Goal: Transaction & Acquisition: Purchase product/service

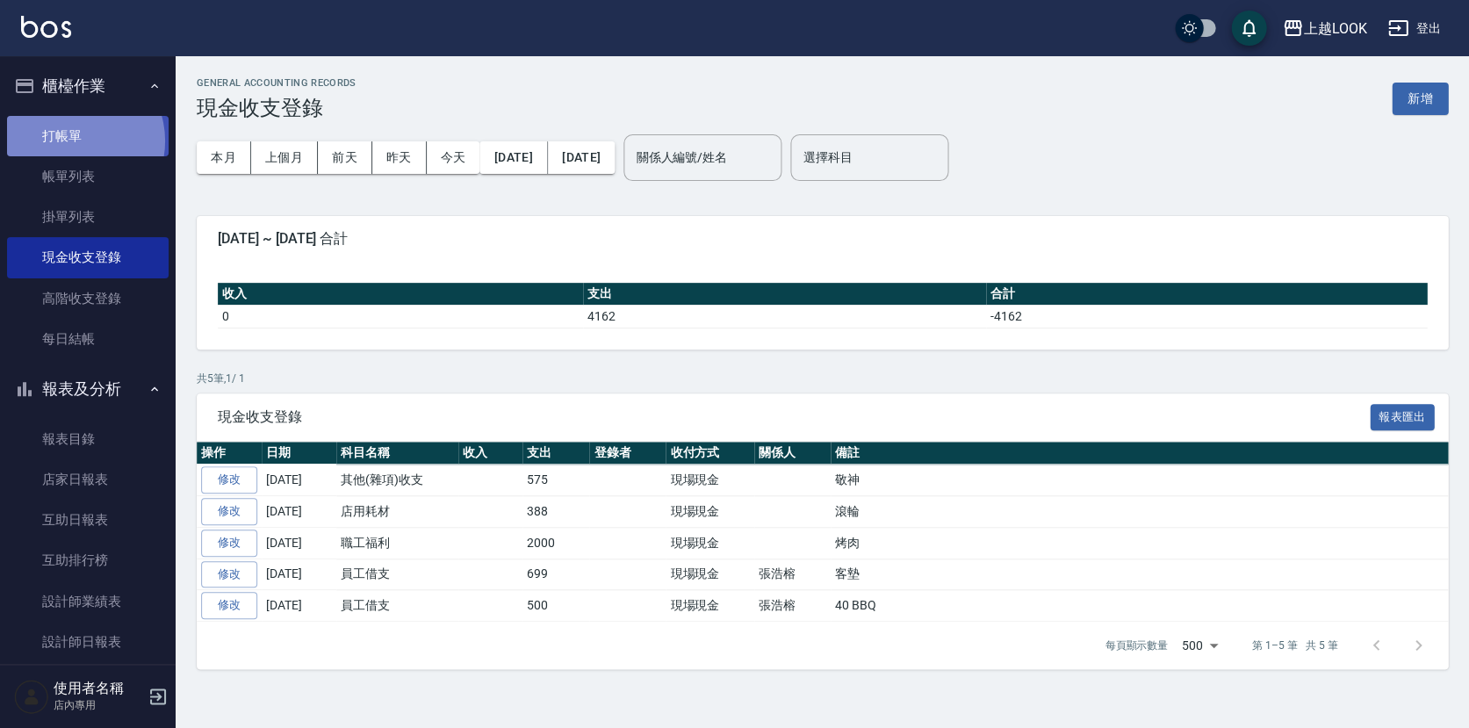
click at [75, 140] on link "打帳單" at bounding box center [88, 136] width 162 height 40
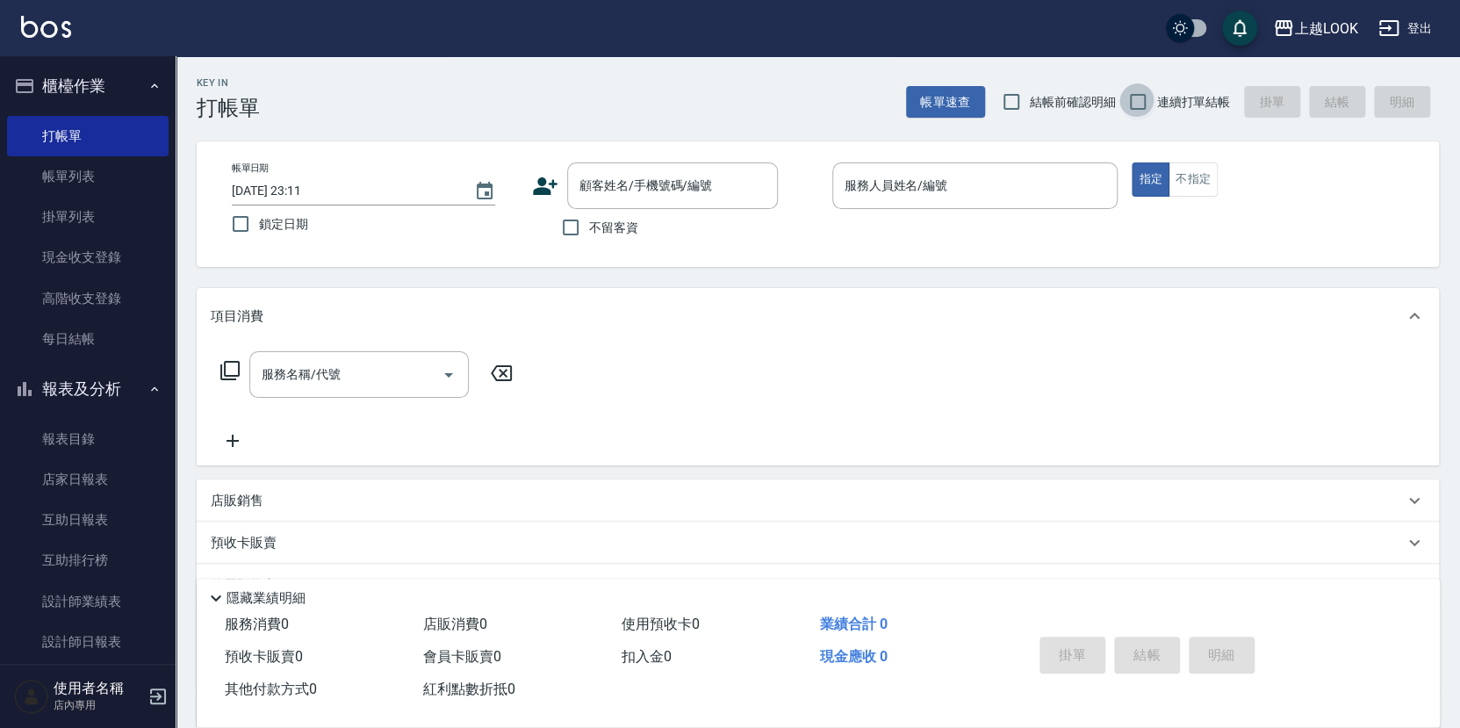
click at [1142, 104] on input "連續打單結帳" at bounding box center [1138, 101] width 37 height 37
checkbox input "true"
click at [572, 227] on input "不留客資" at bounding box center [570, 227] width 37 height 37
checkbox input "true"
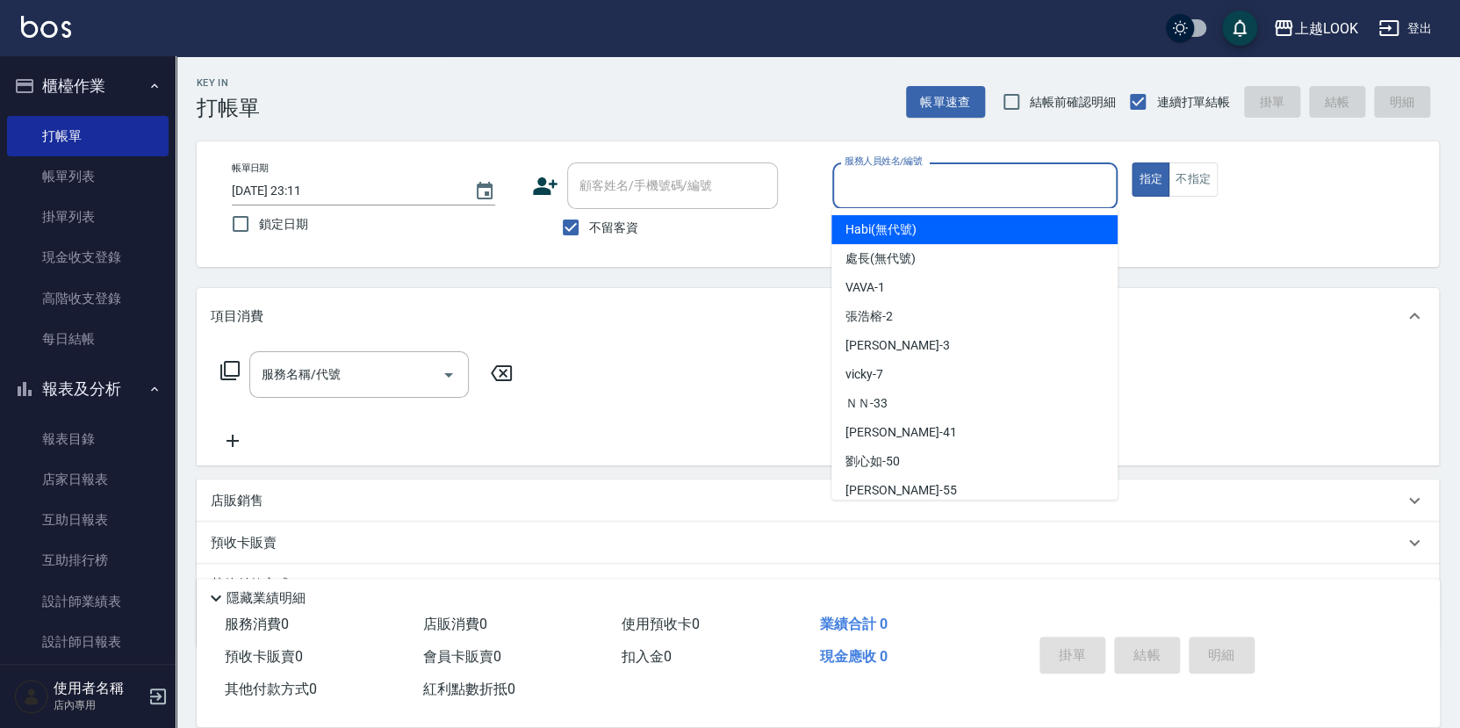
click at [854, 181] on input "服務人員姓名/編號" at bounding box center [975, 185] width 270 height 31
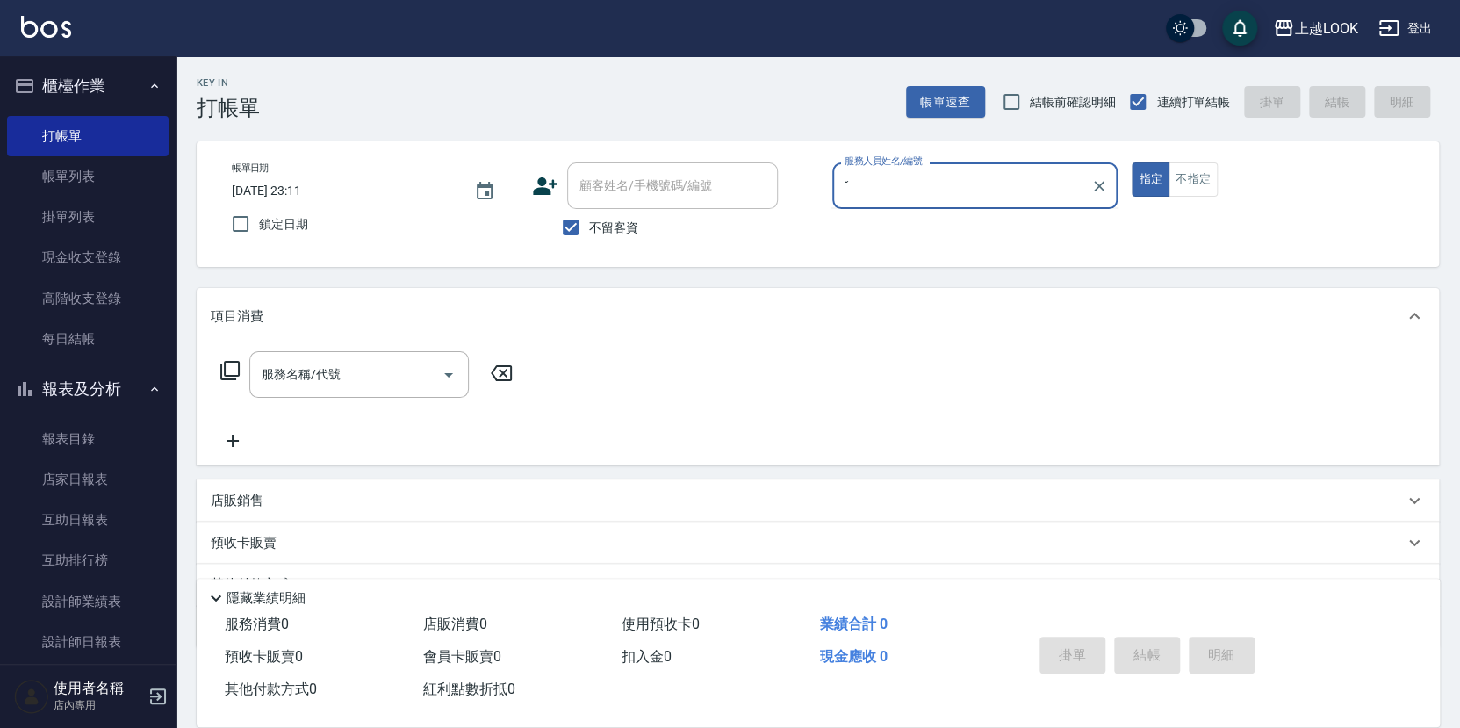
type input "ˇ"
click at [1150, 178] on button "指定" at bounding box center [1151, 179] width 38 height 34
type button "true"
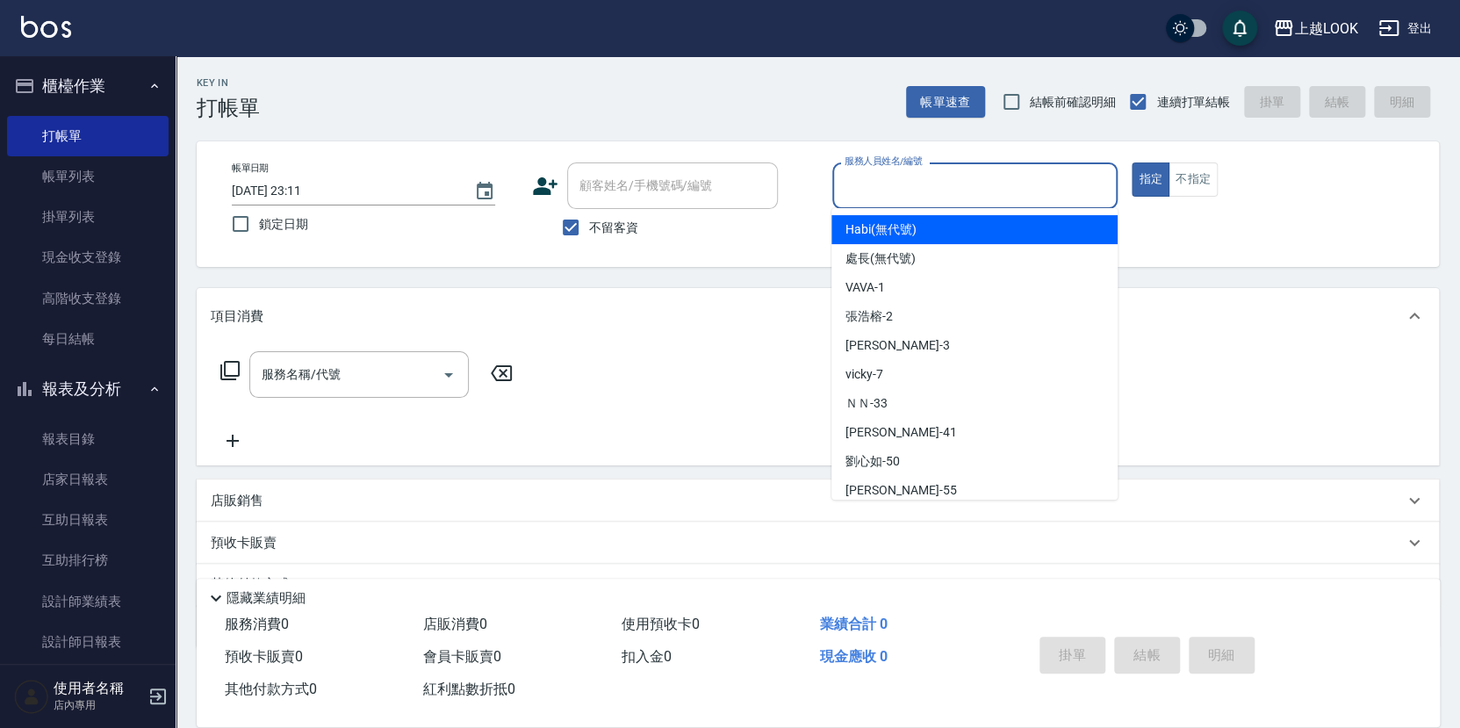
click at [857, 186] on input "服務人員姓名/編號" at bounding box center [975, 185] width 270 height 31
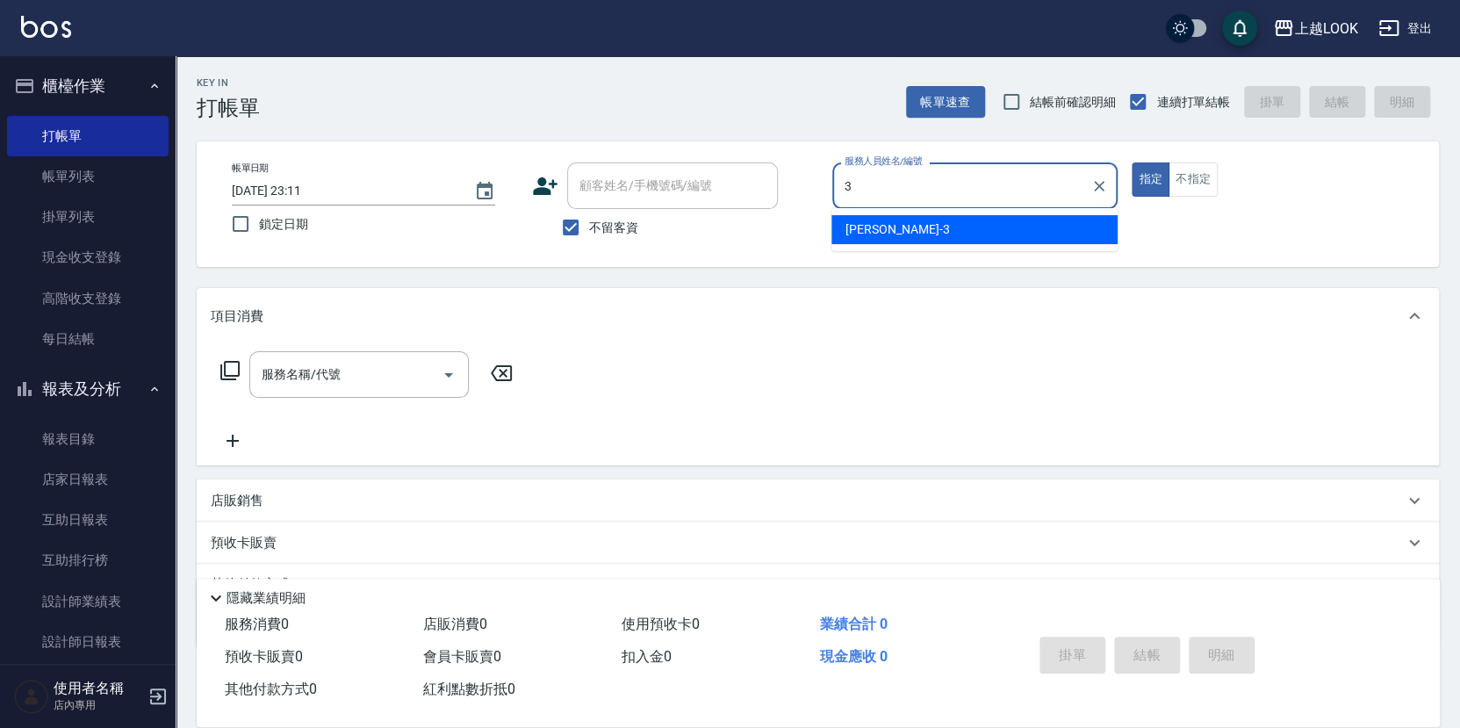
type input "[PERSON_NAME]-3"
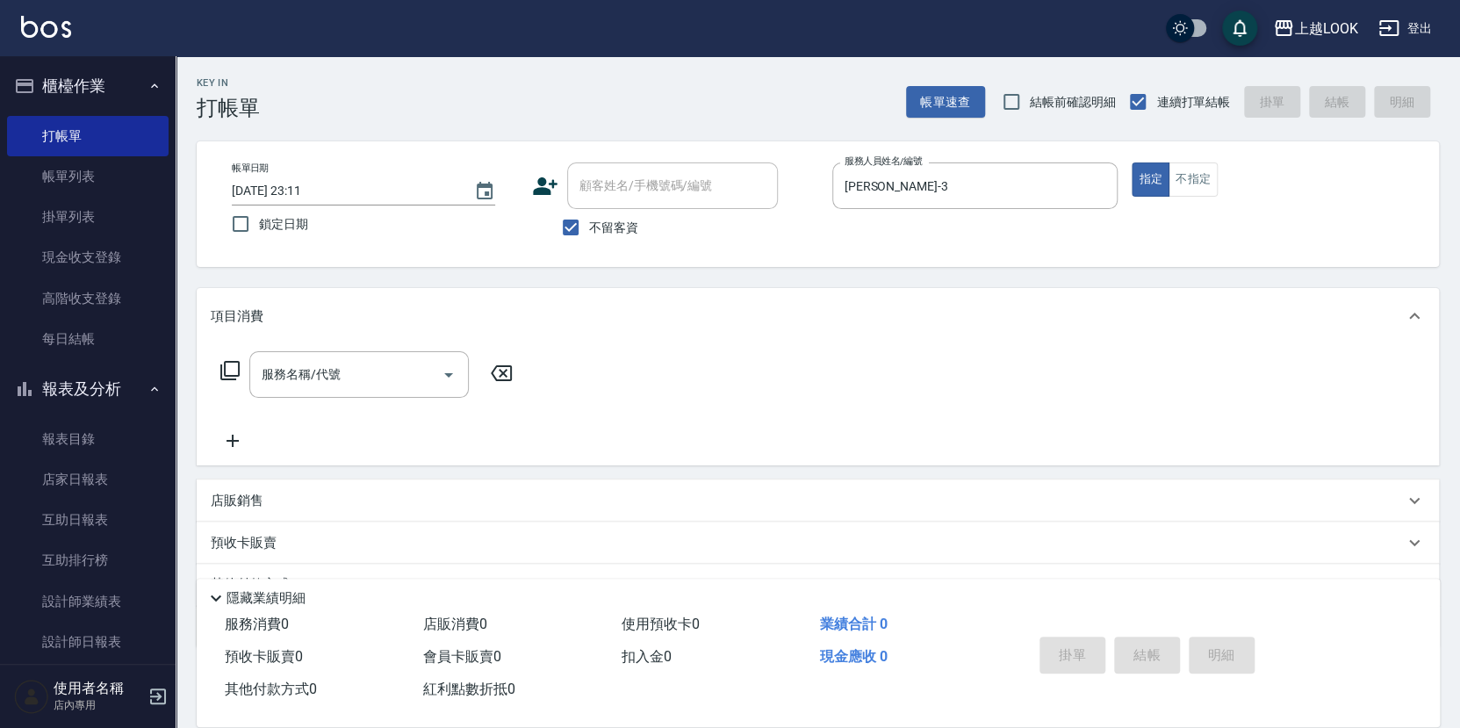
click at [221, 365] on icon at bounding box center [229, 370] width 19 height 19
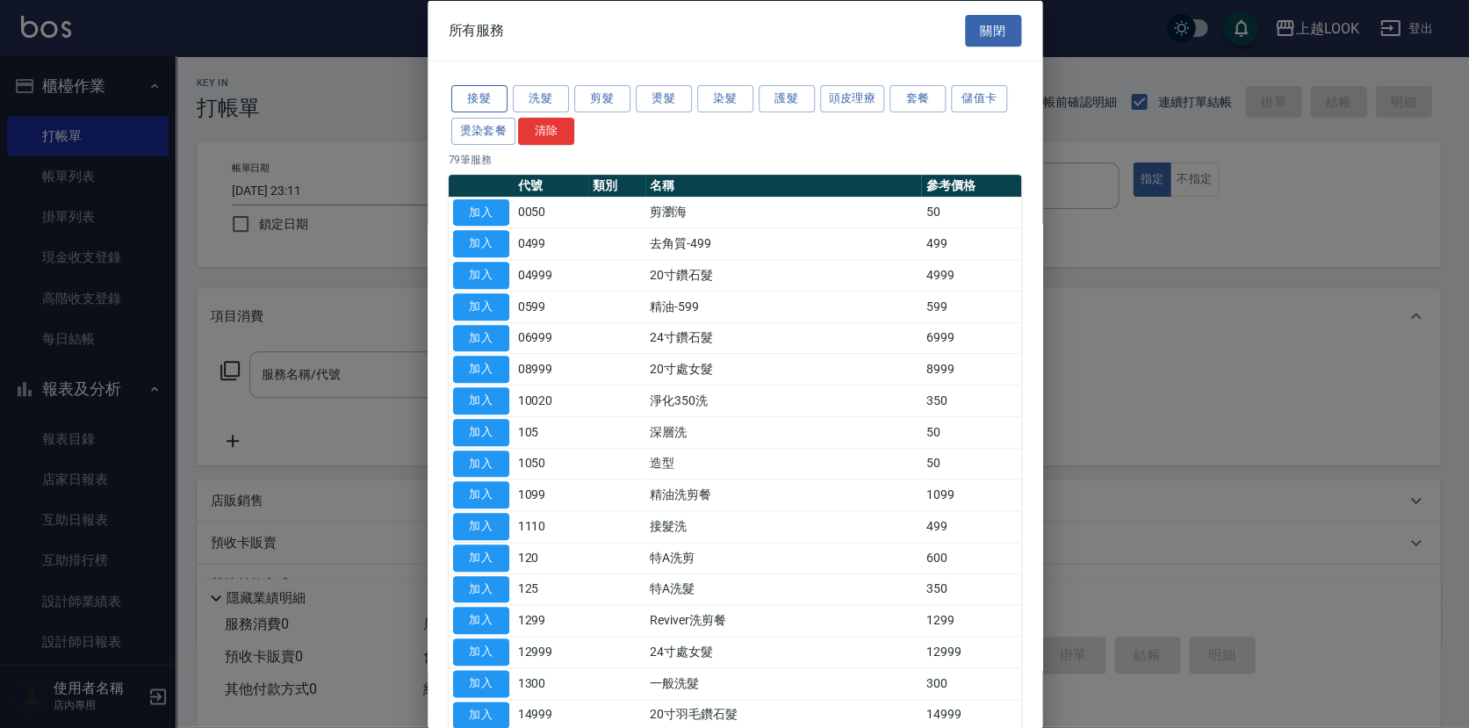
click at [492, 101] on button "接髮" at bounding box center [479, 98] width 56 height 27
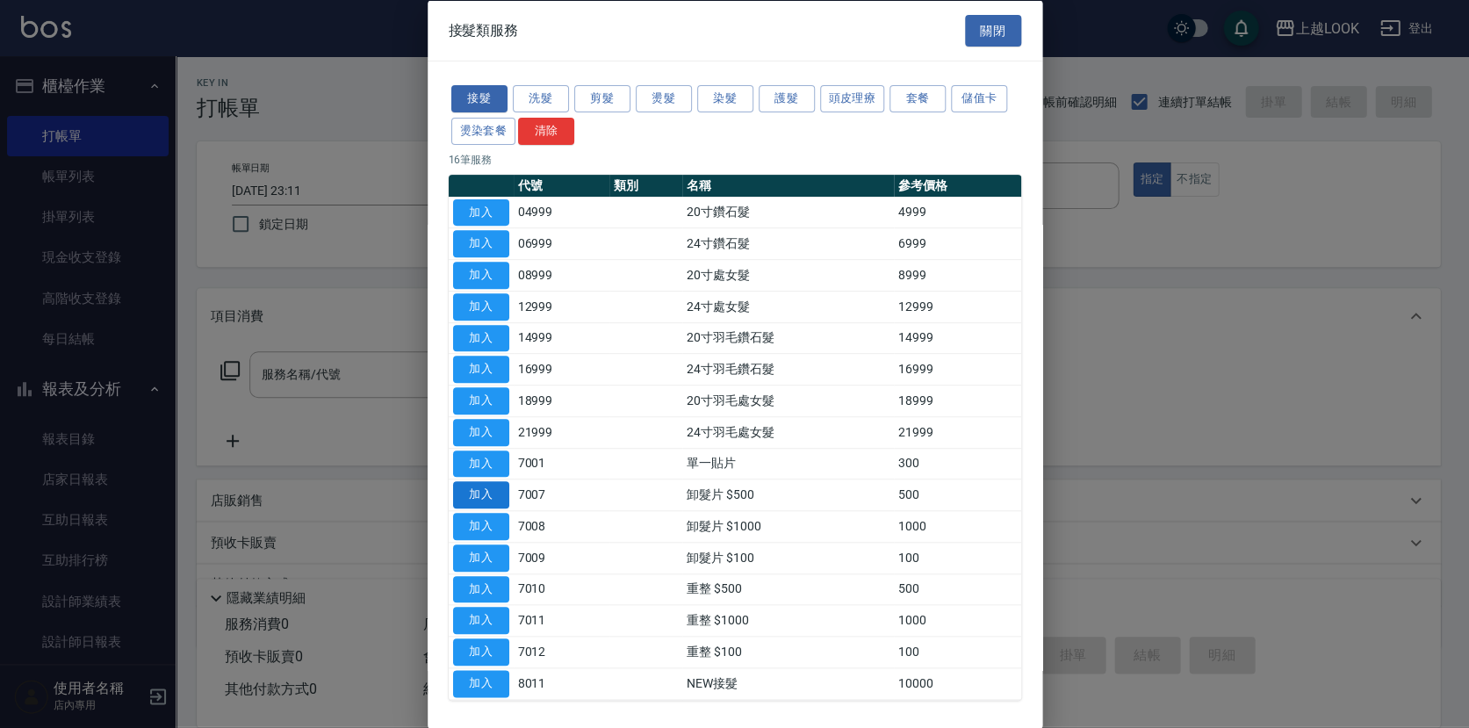
click at [489, 492] on button "加入" at bounding box center [481, 494] width 56 height 27
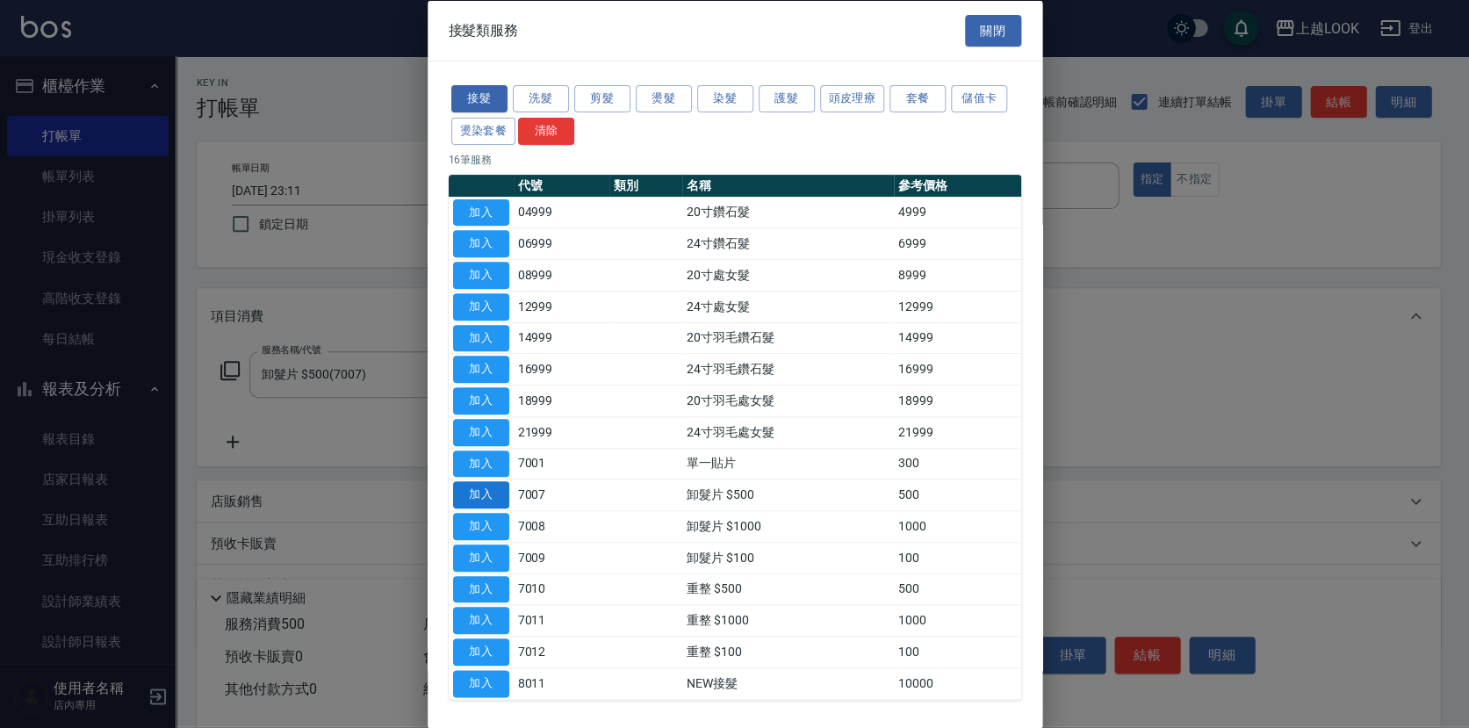
type input "卸髮片 $500(7007)"
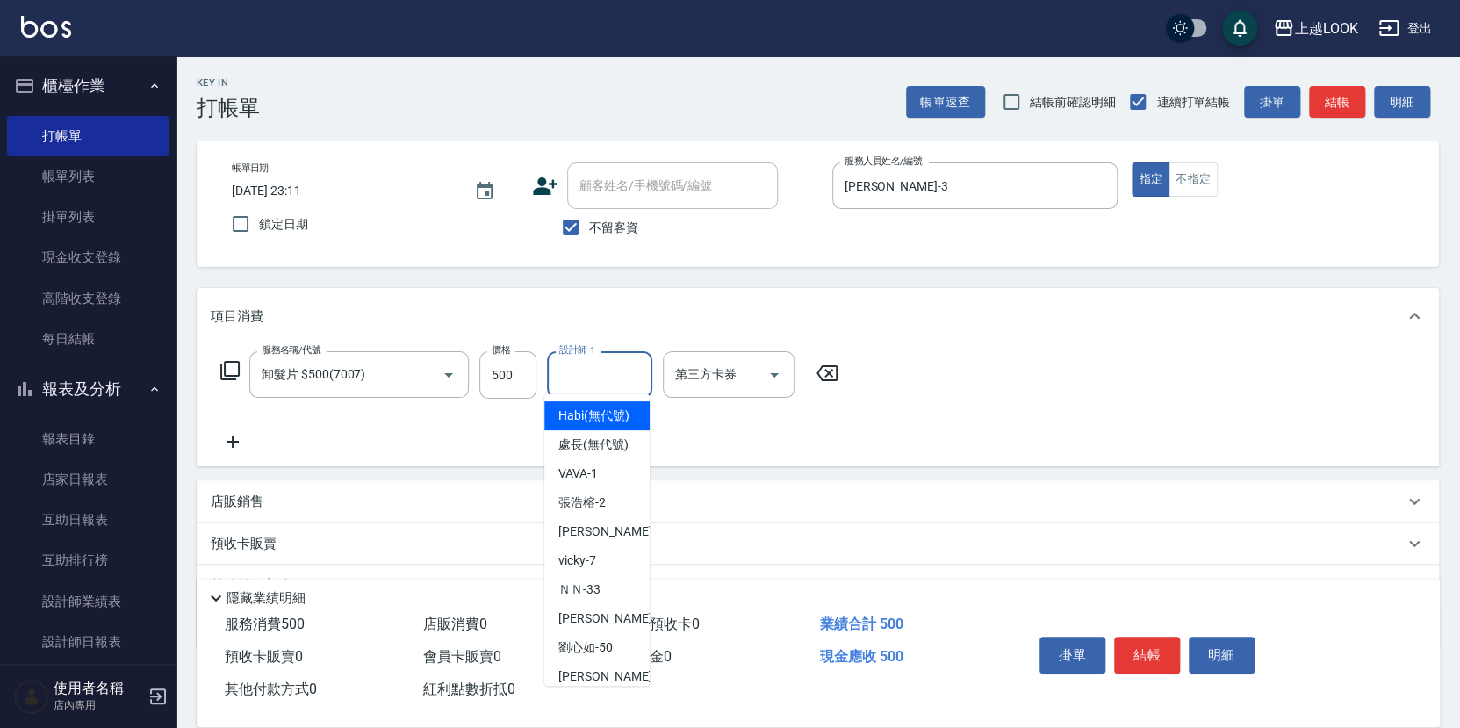
click at [580, 377] on input "設計師-1" at bounding box center [600, 374] width 90 height 31
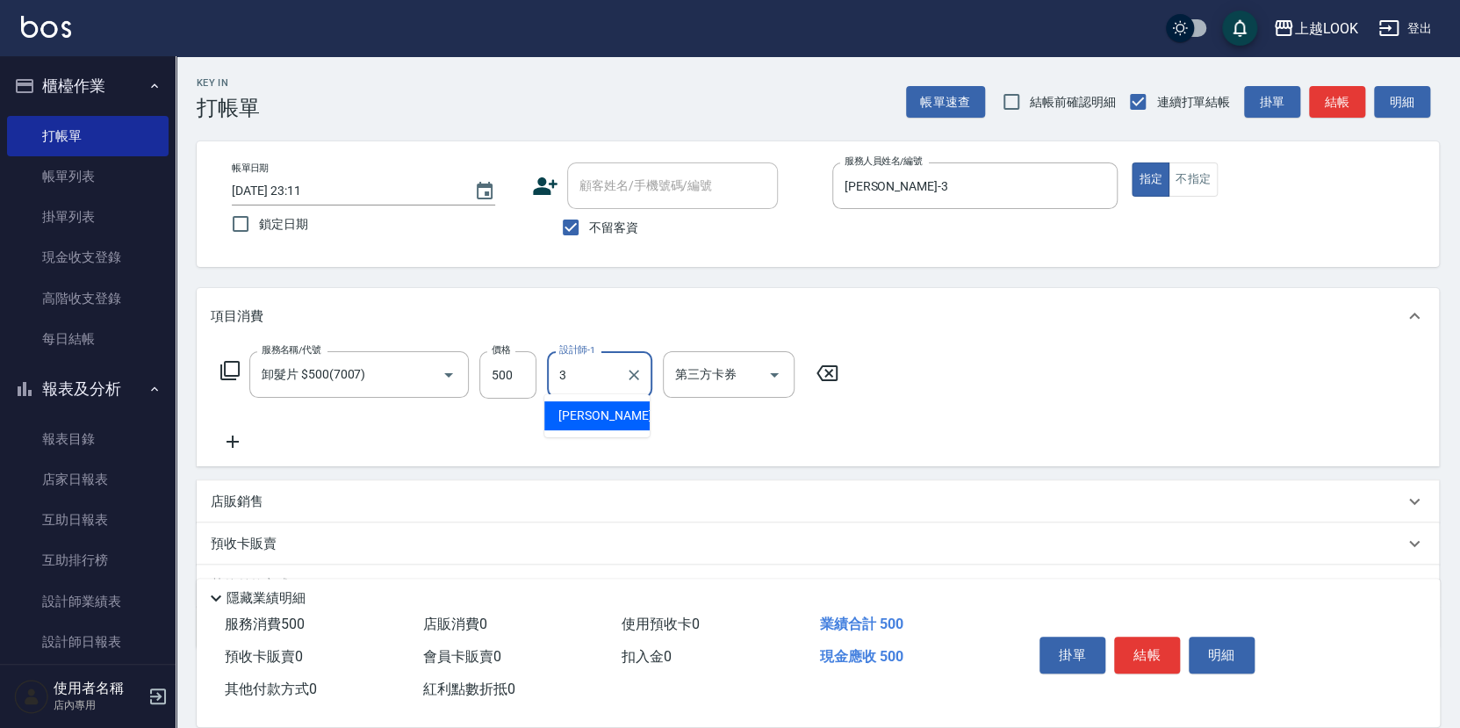
type input "[PERSON_NAME]-3"
click at [227, 369] on icon at bounding box center [230, 370] width 21 height 21
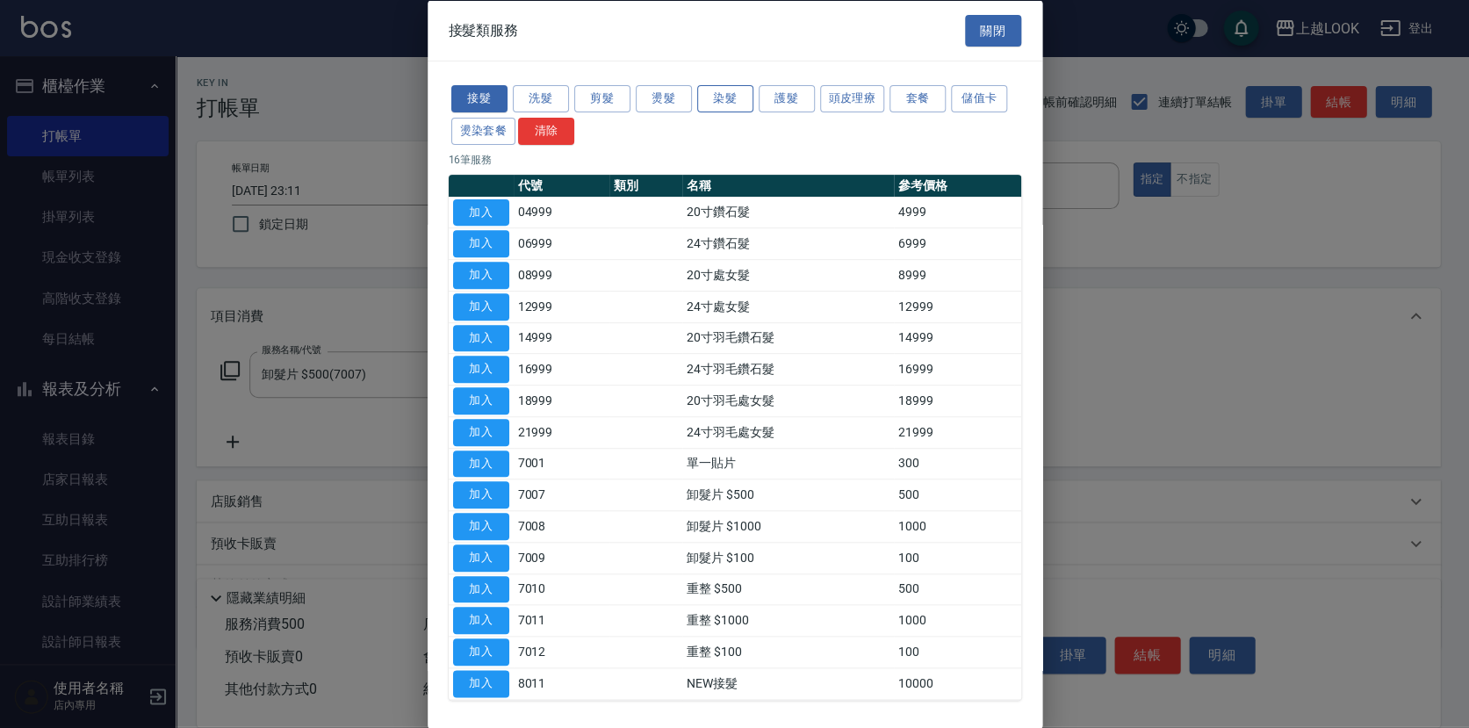
click at [714, 100] on button "染髮" at bounding box center [725, 98] width 56 height 27
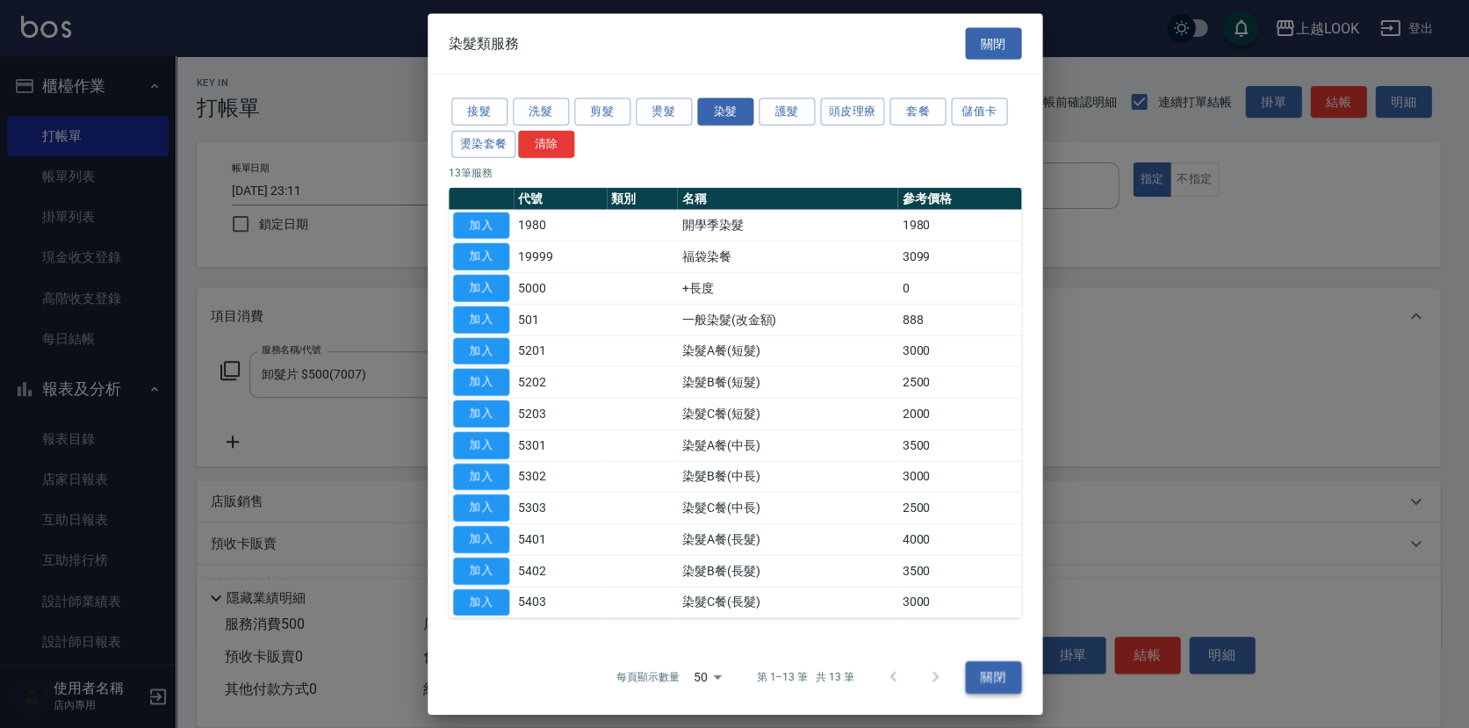
click at [991, 670] on button "關閉" at bounding box center [993, 677] width 56 height 32
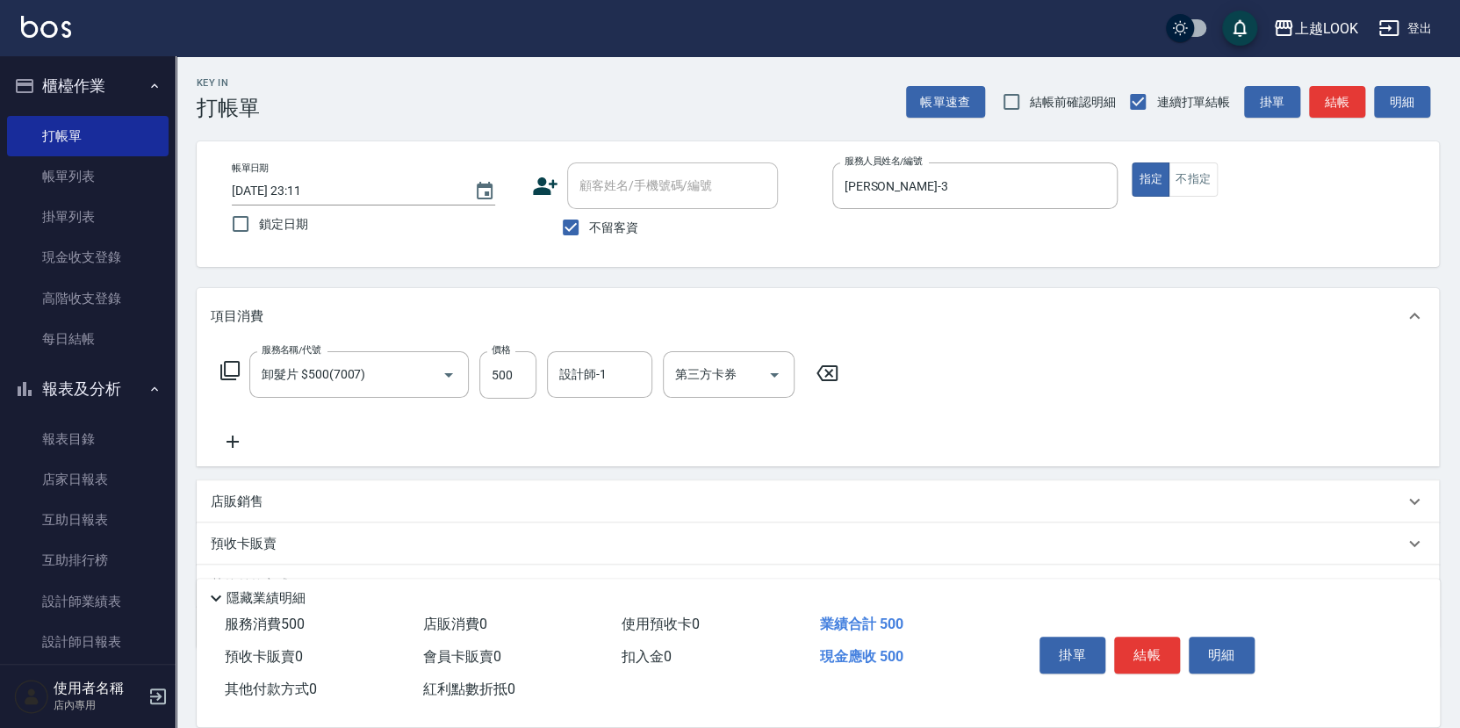
click at [234, 437] on icon at bounding box center [233, 442] width 12 height 12
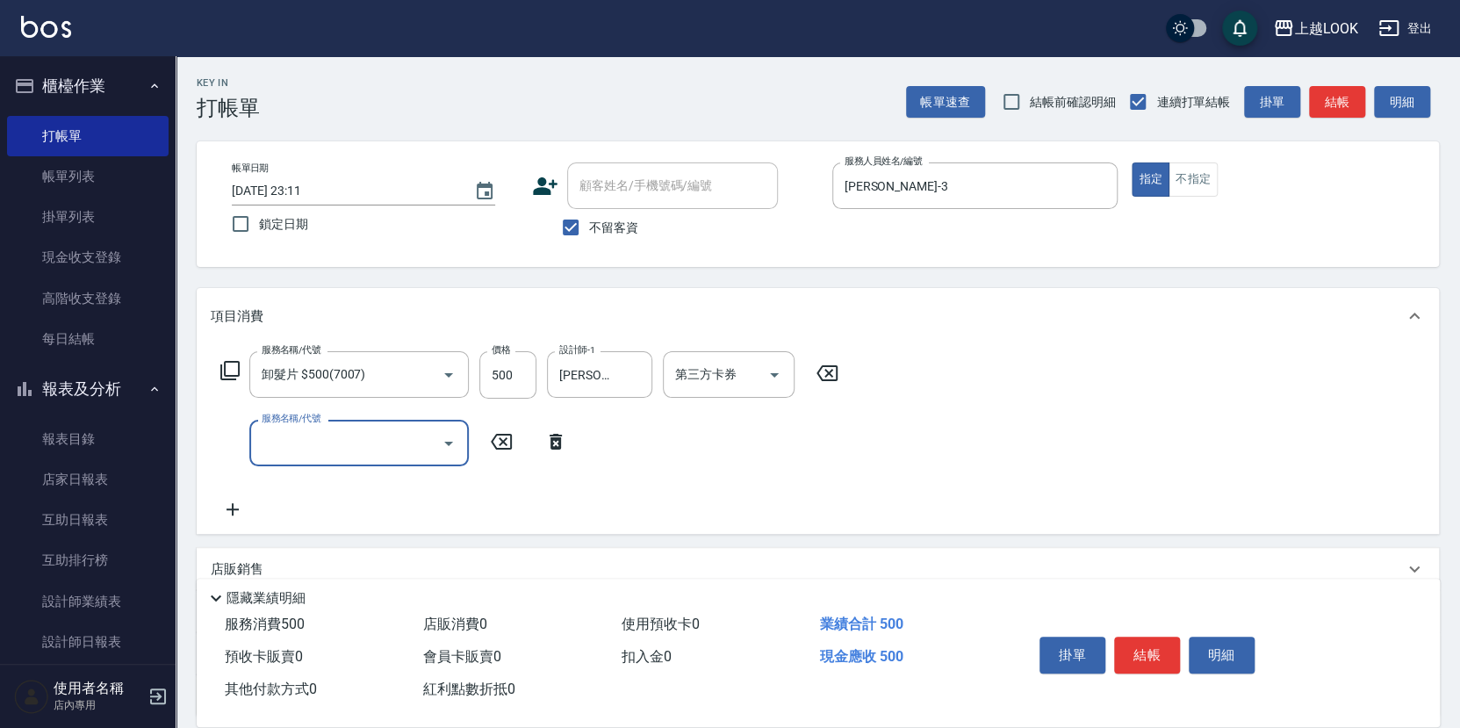
type input "[PERSON_NAME]-3"
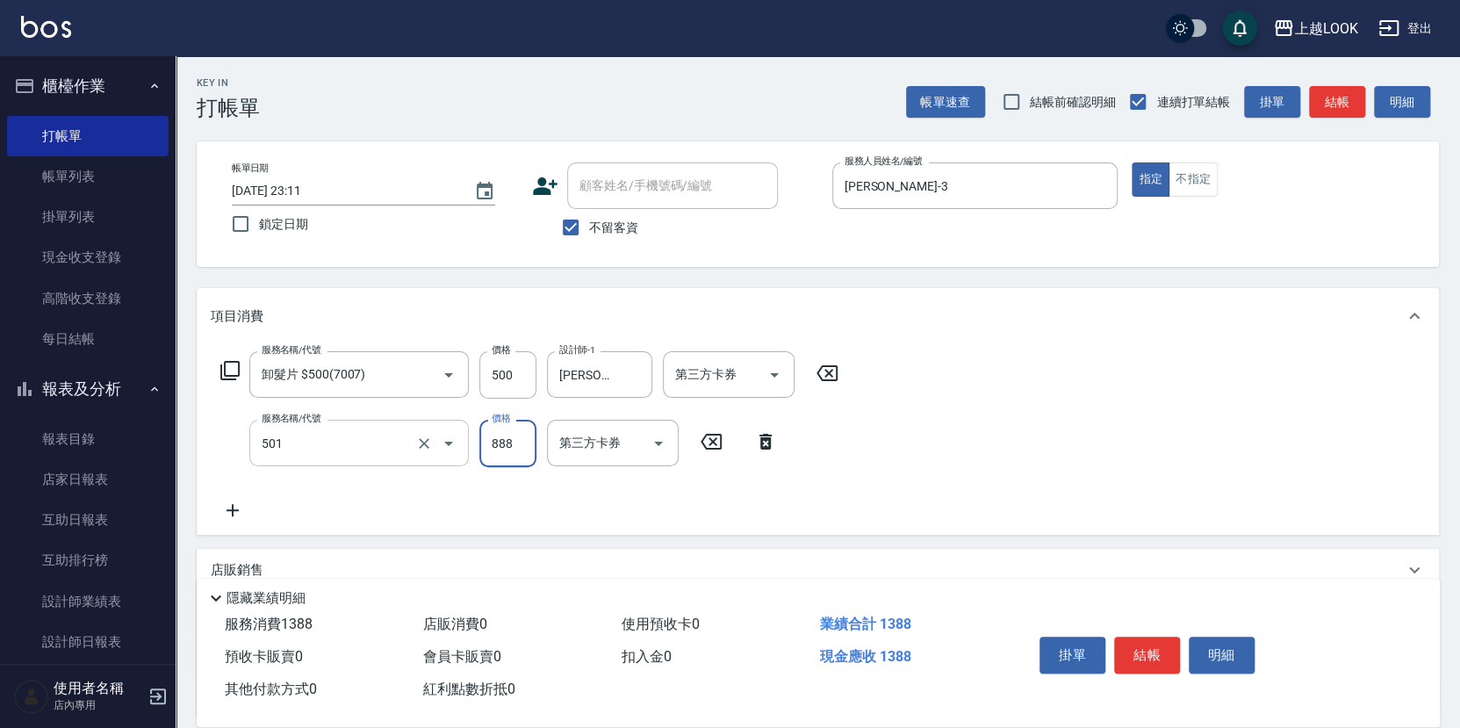
type input "一般染髮(改金額)(501)"
type input "3000"
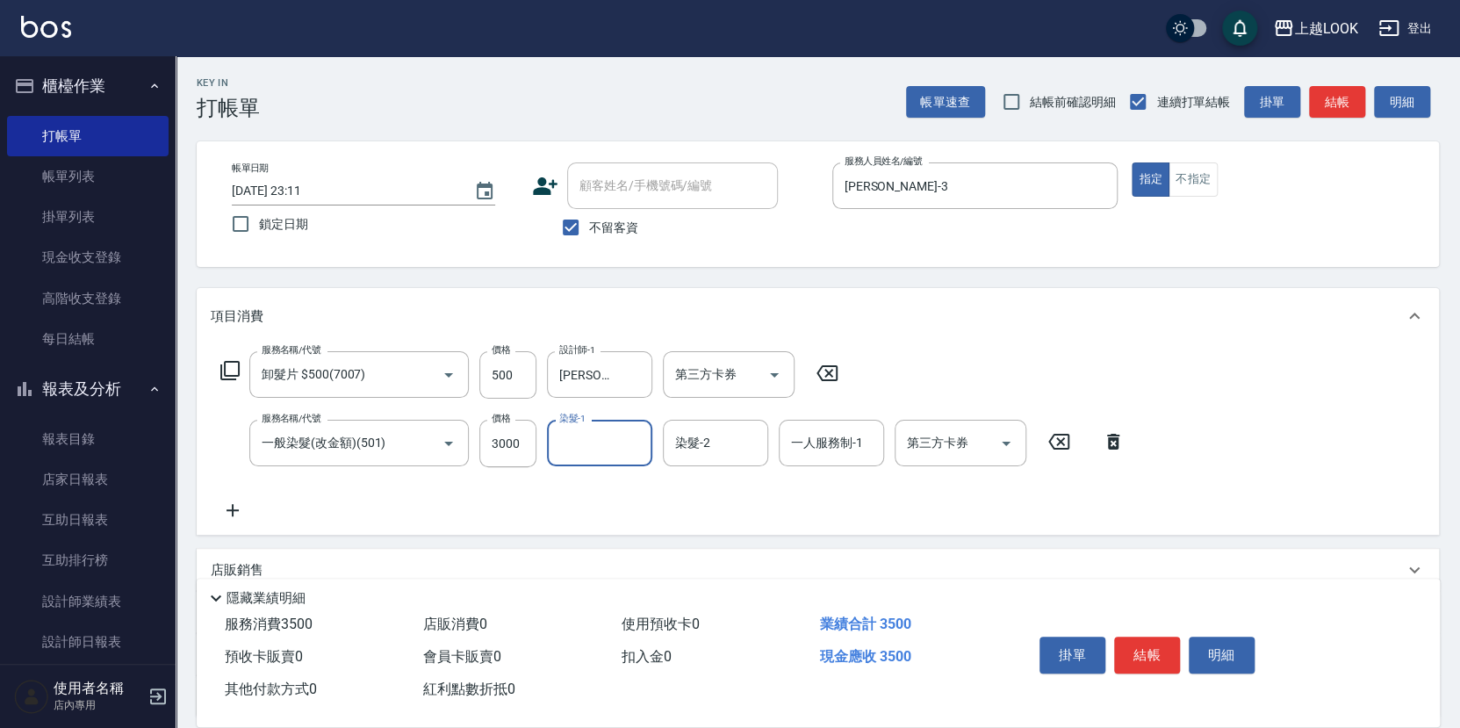
click at [232, 362] on icon at bounding box center [230, 370] width 21 height 21
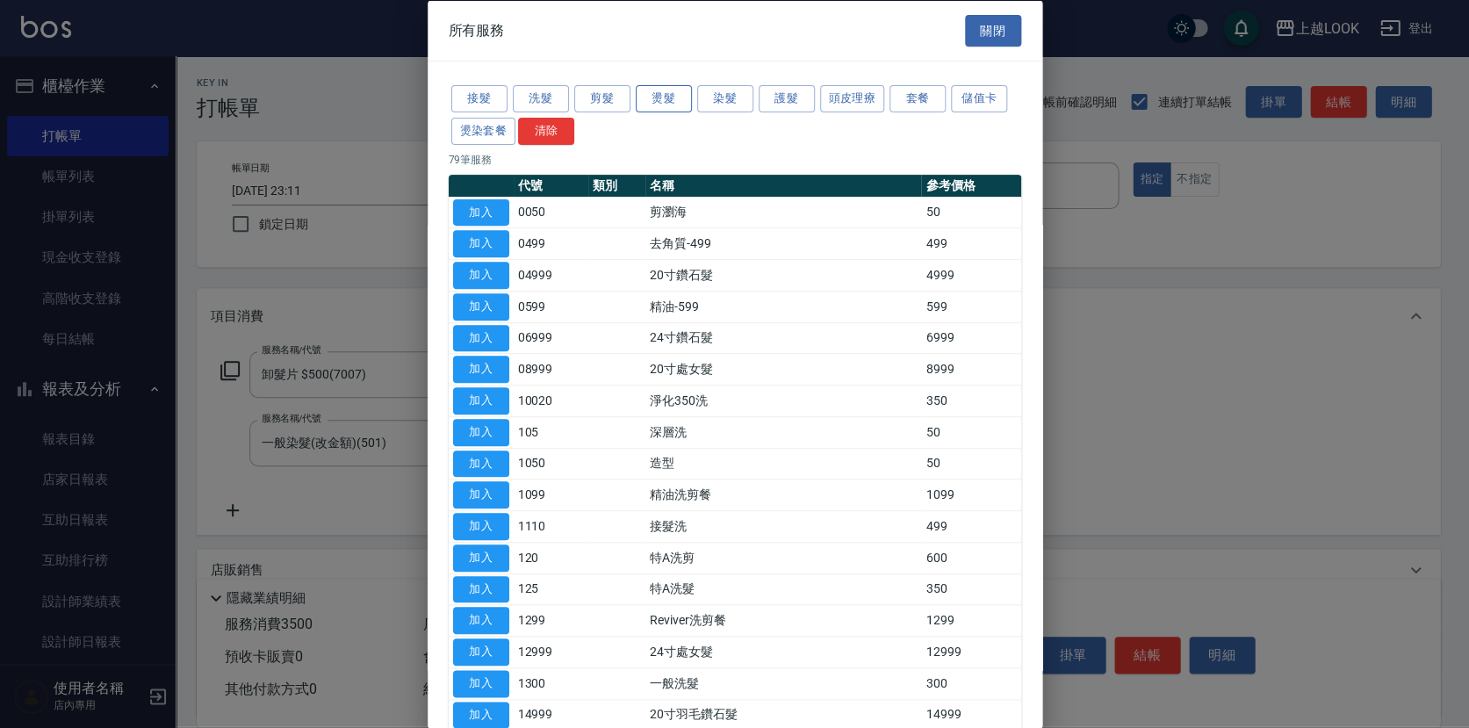
click at [663, 101] on button "燙髮" at bounding box center [664, 98] width 56 height 27
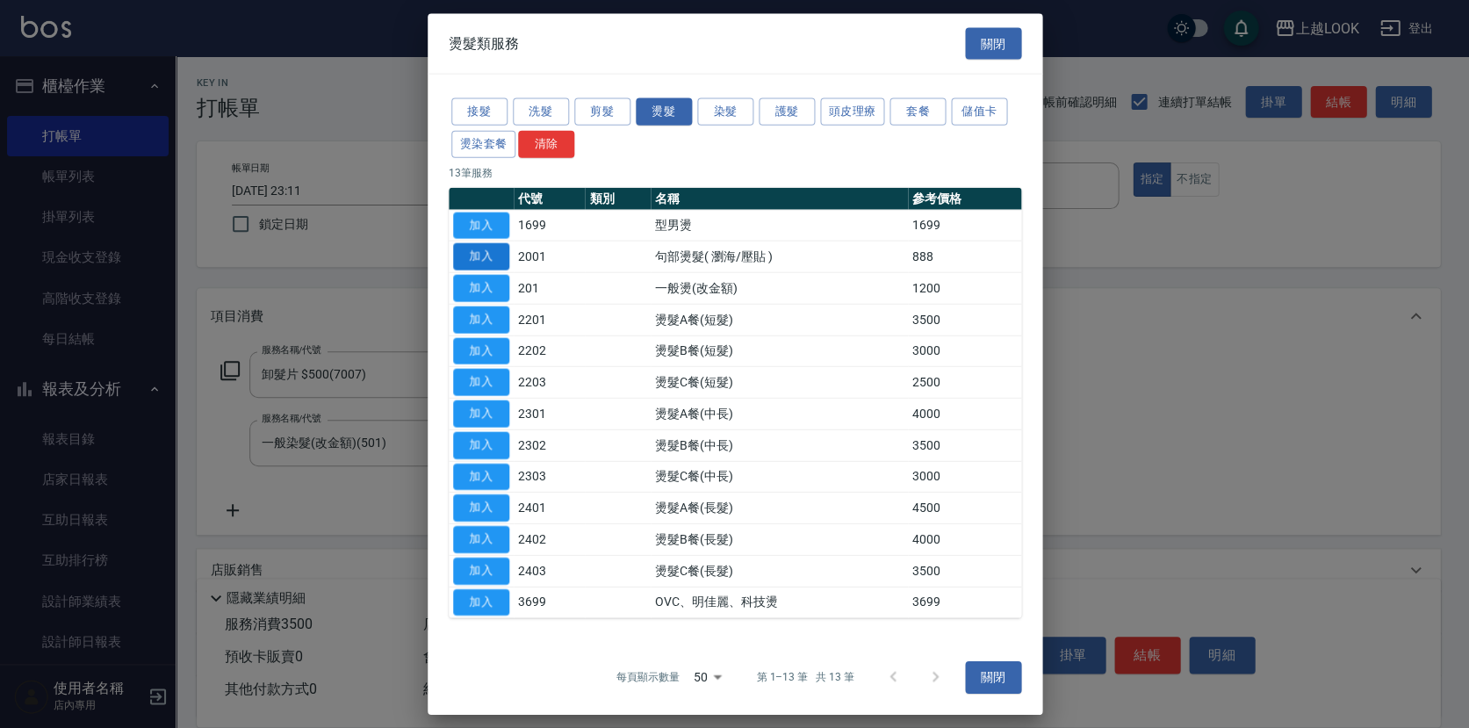
click at [503, 258] on button "加入" at bounding box center [481, 256] width 56 height 27
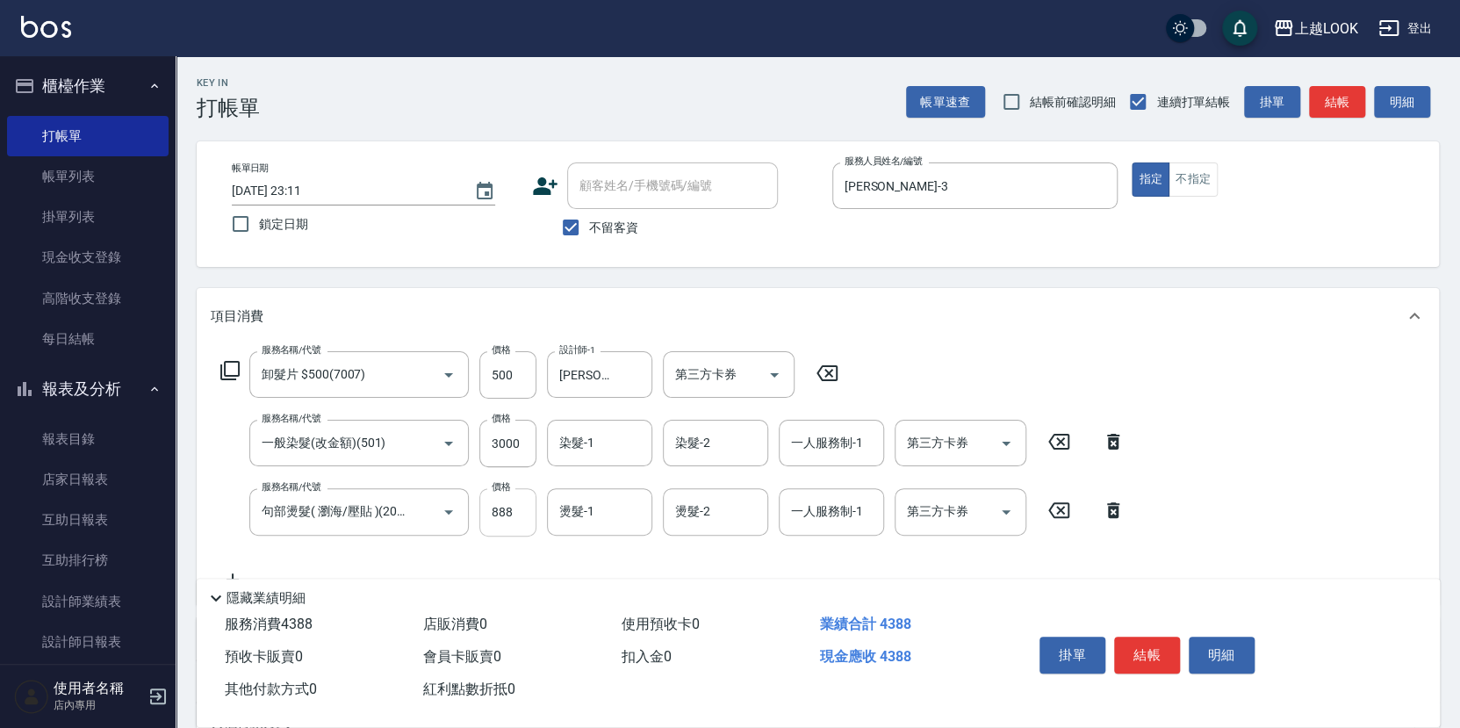
click at [526, 514] on input "888" at bounding box center [507, 511] width 57 height 47
type input "800"
click at [1153, 651] on button "結帳" at bounding box center [1147, 655] width 66 height 37
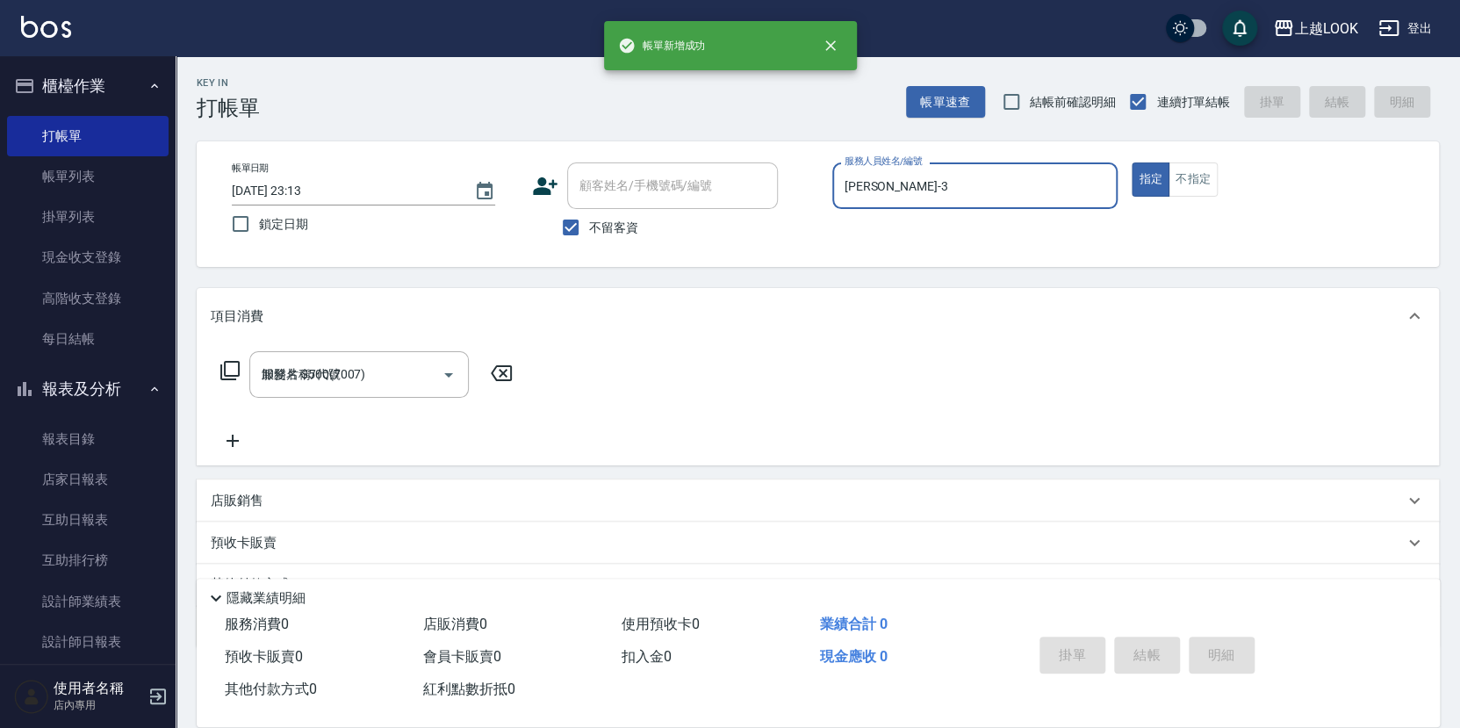
type input "[DATE] 23:13"
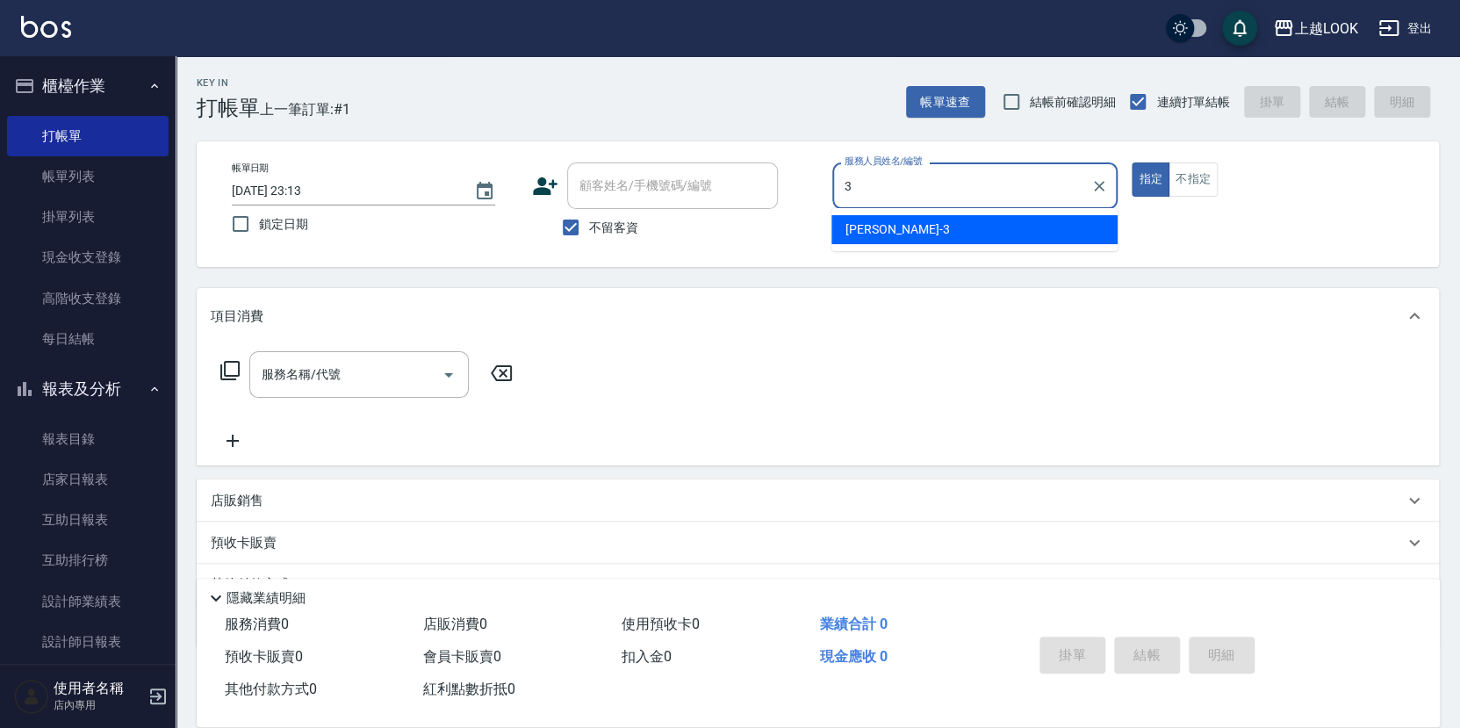
type input "[PERSON_NAME]-3"
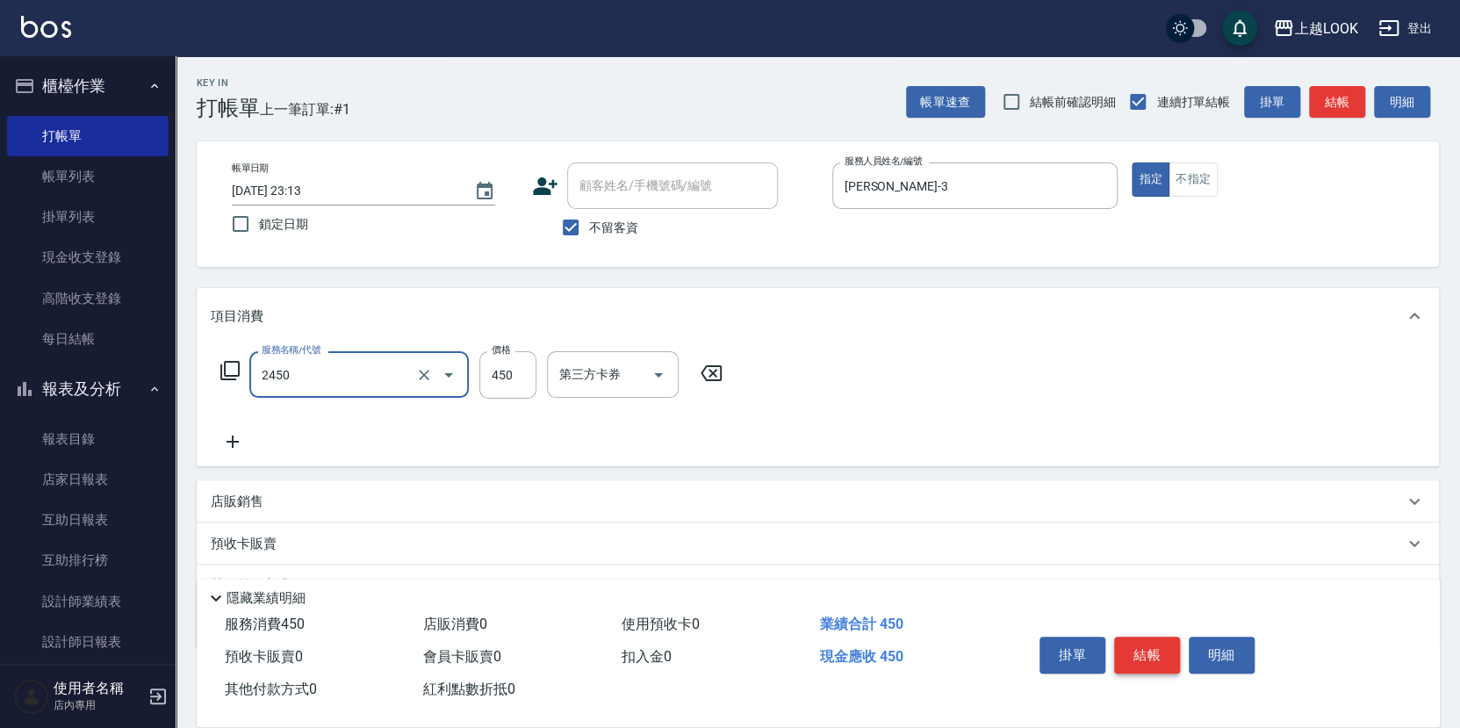
type input "C剪髮套餐(2450)"
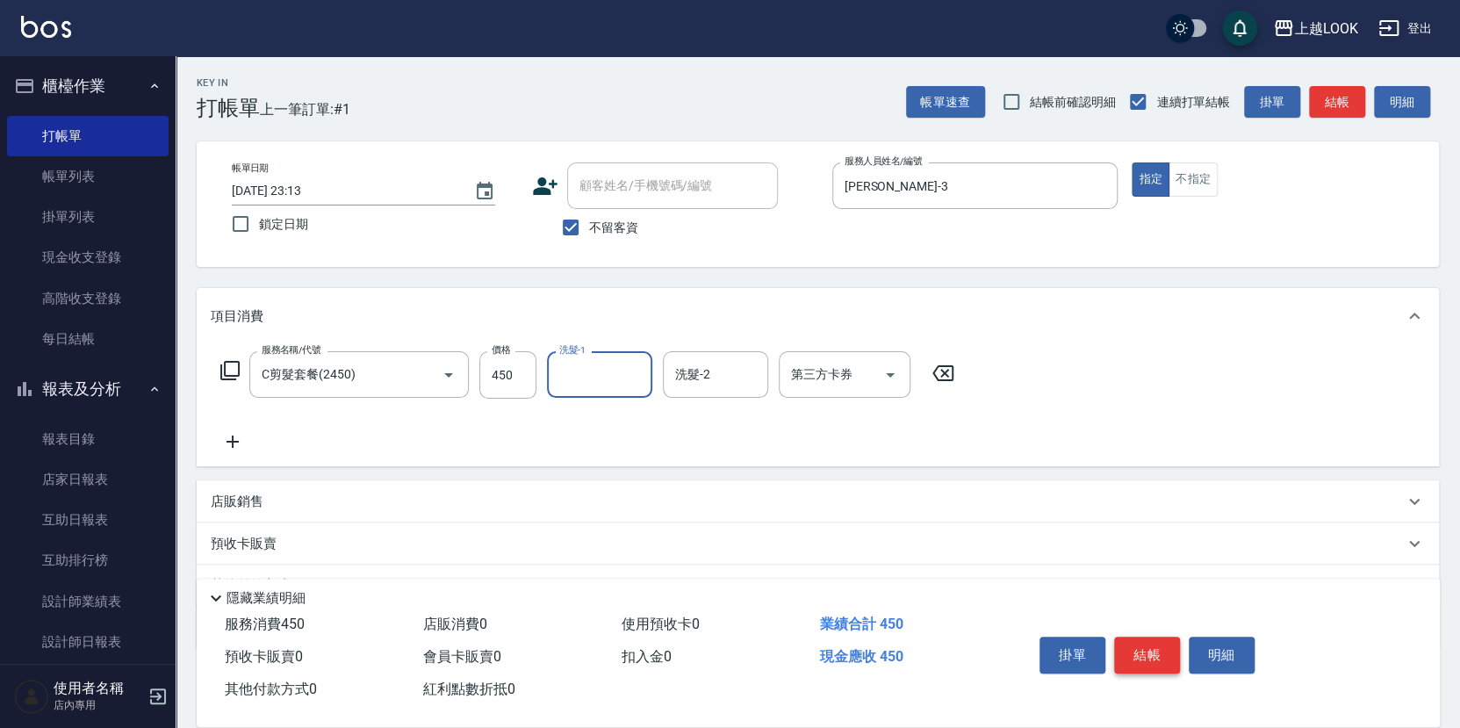
click at [1156, 648] on button "結帳" at bounding box center [1147, 655] width 66 height 37
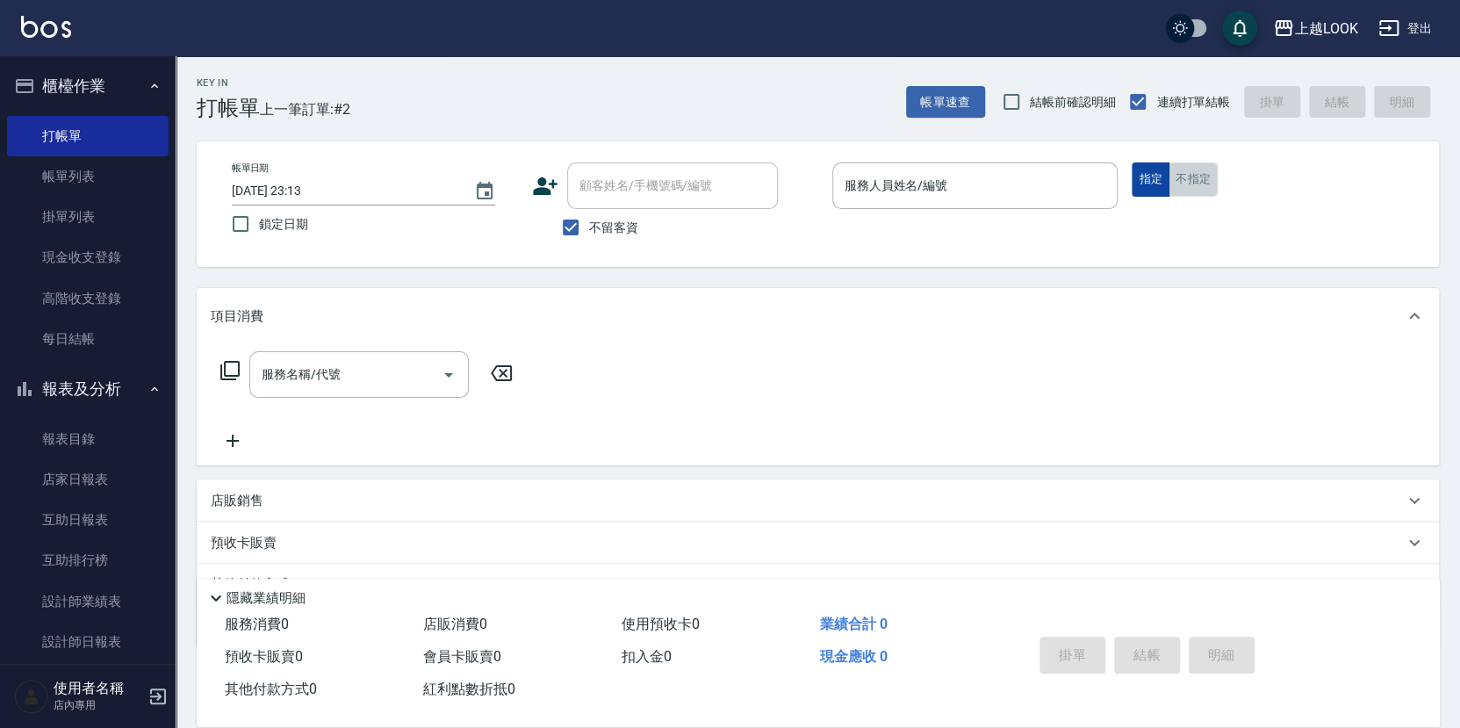
drag, startPoint x: 1195, startPoint y: 184, endPoint x: 1150, endPoint y: 194, distance: 46.0
click at [1194, 184] on button "不指定" at bounding box center [1193, 179] width 49 height 34
type input "[PERSON_NAME]-3"
type button "false"
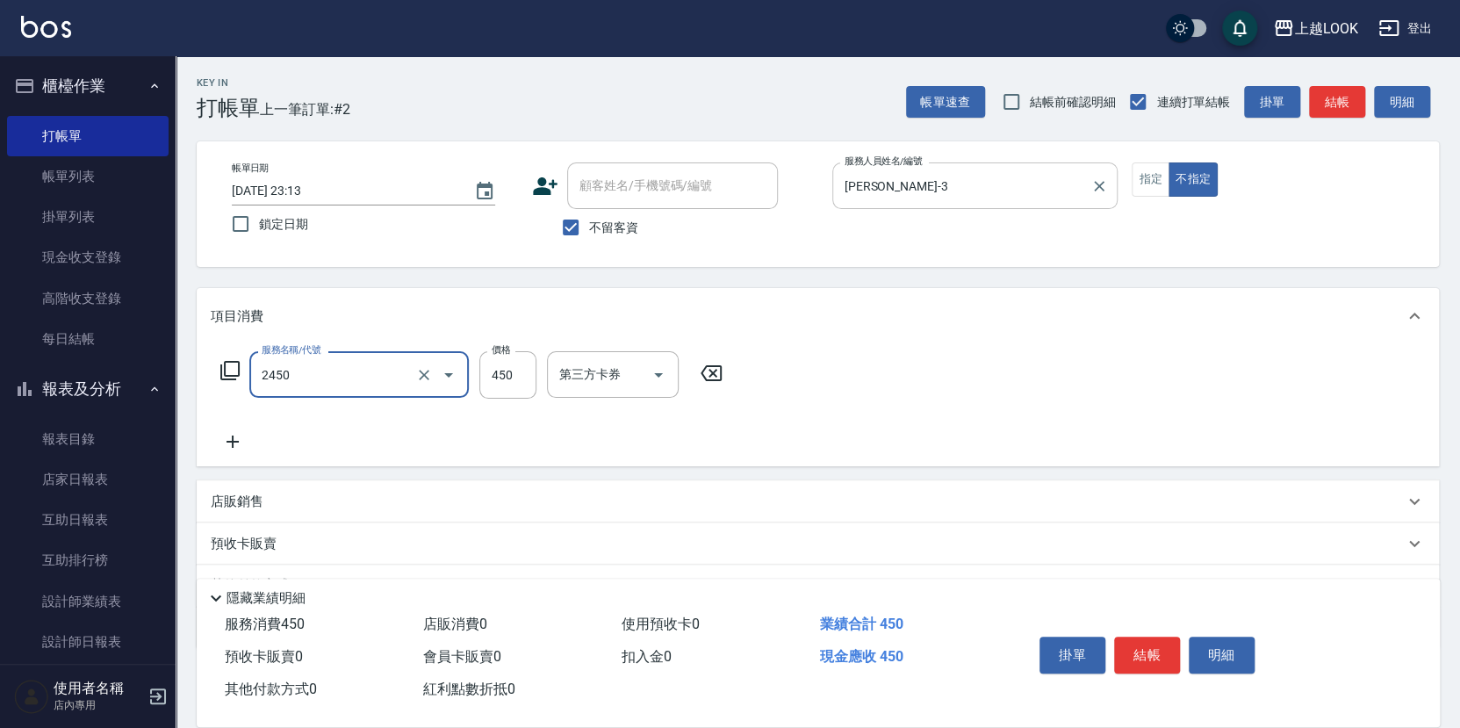
type input "C剪髮套餐(2450)"
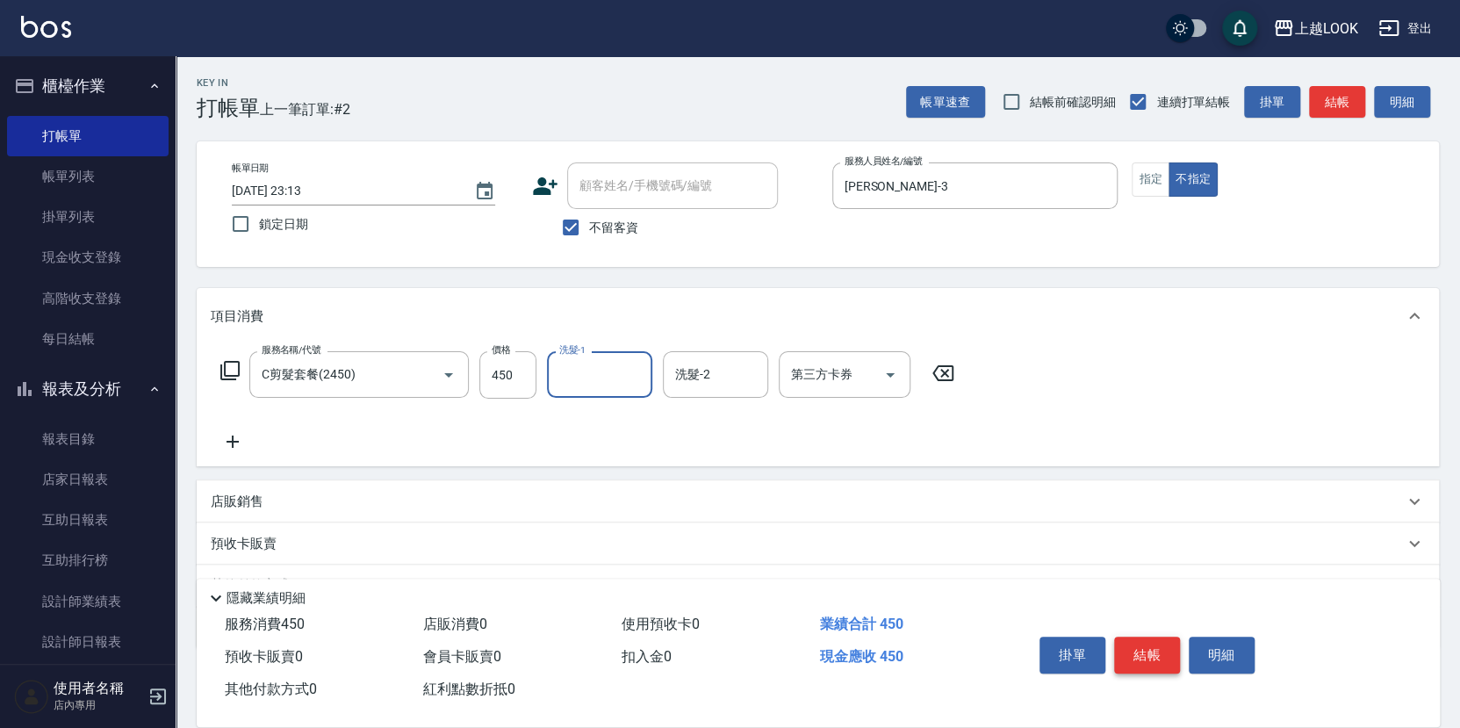
click at [1162, 646] on button "結帳" at bounding box center [1147, 655] width 66 height 37
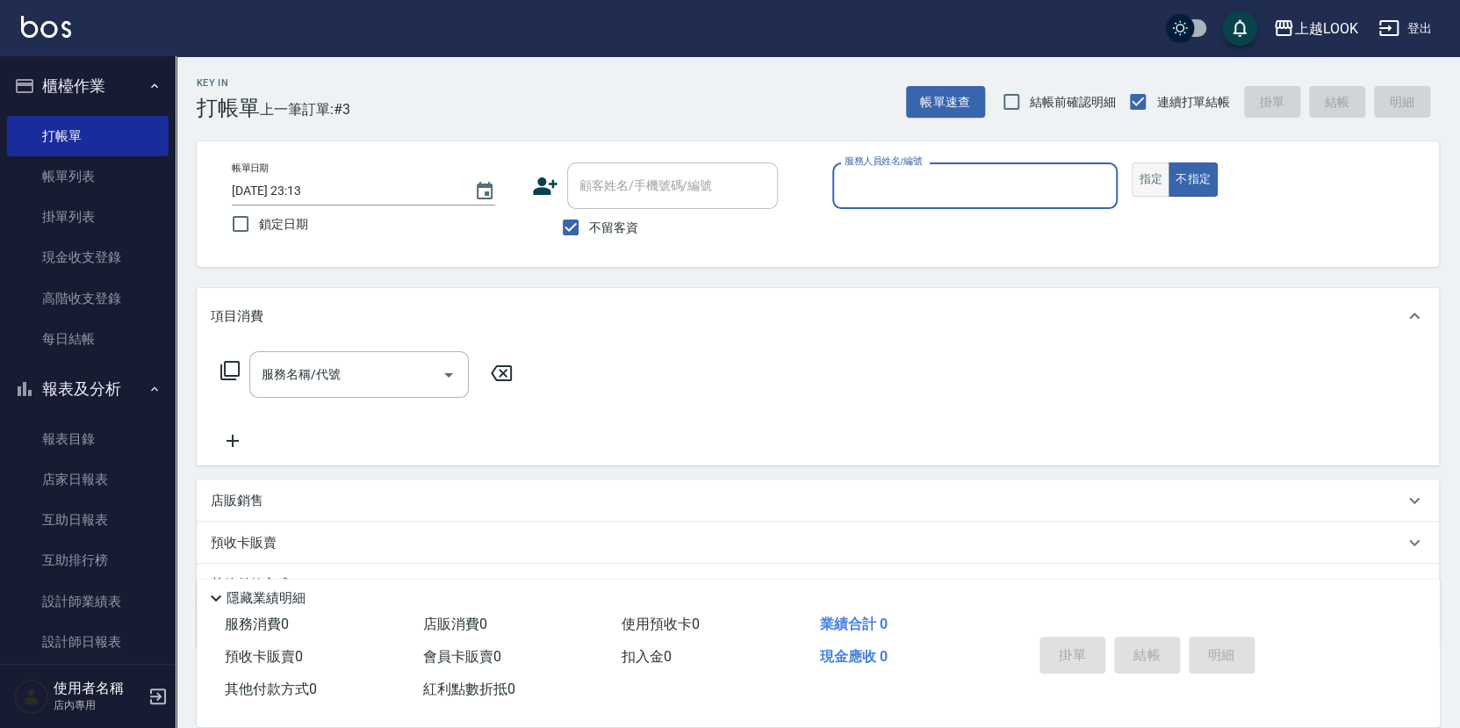
click at [1147, 178] on button "指定" at bounding box center [1151, 179] width 38 height 34
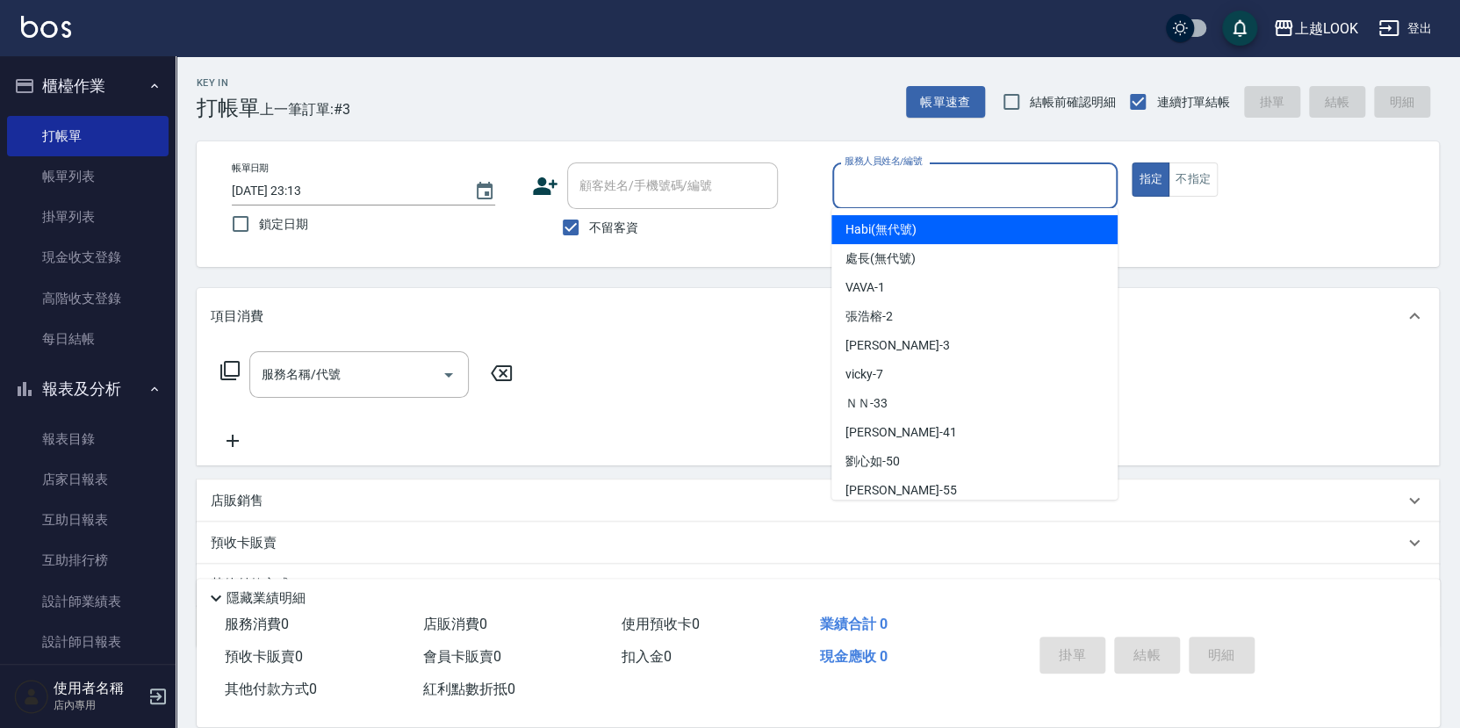
click at [1108, 184] on input "服務人員姓名/編號" at bounding box center [975, 185] width 270 height 31
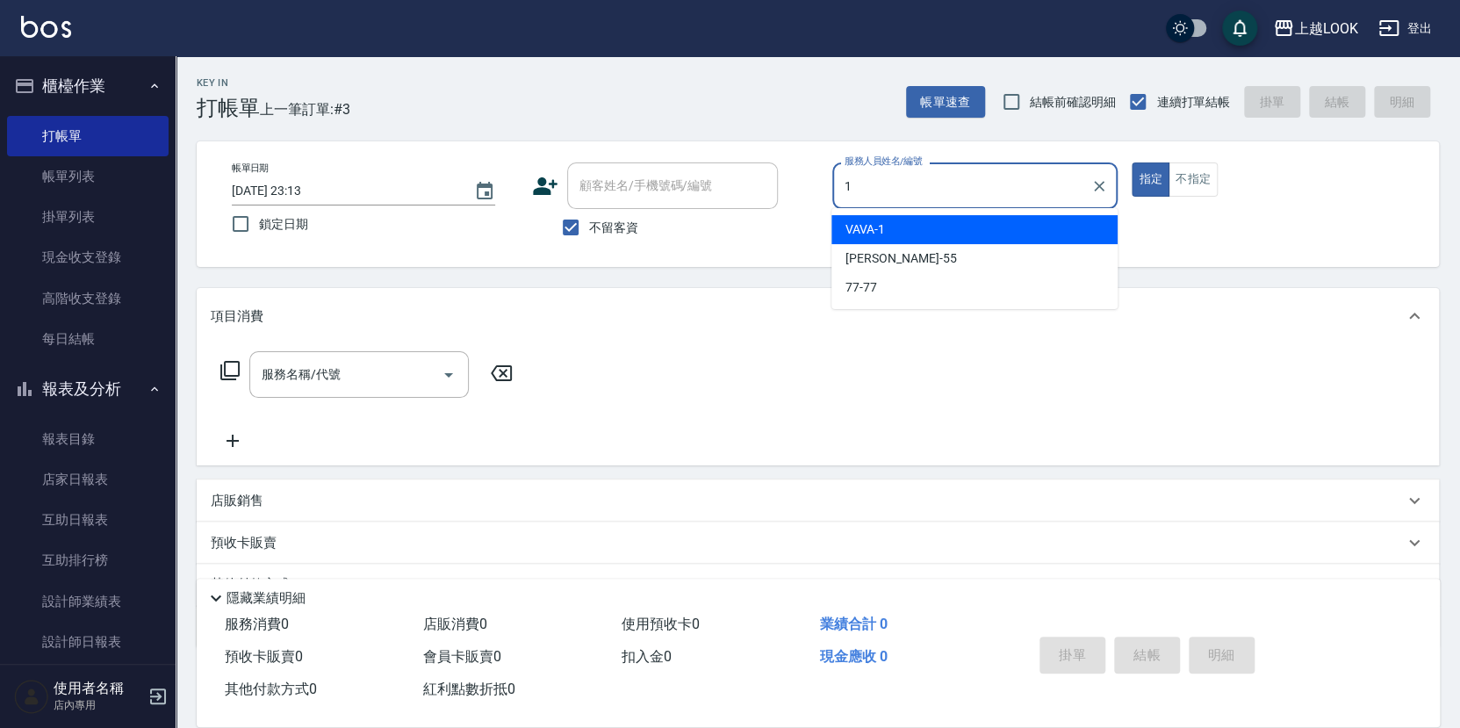
type input "VAVA-1"
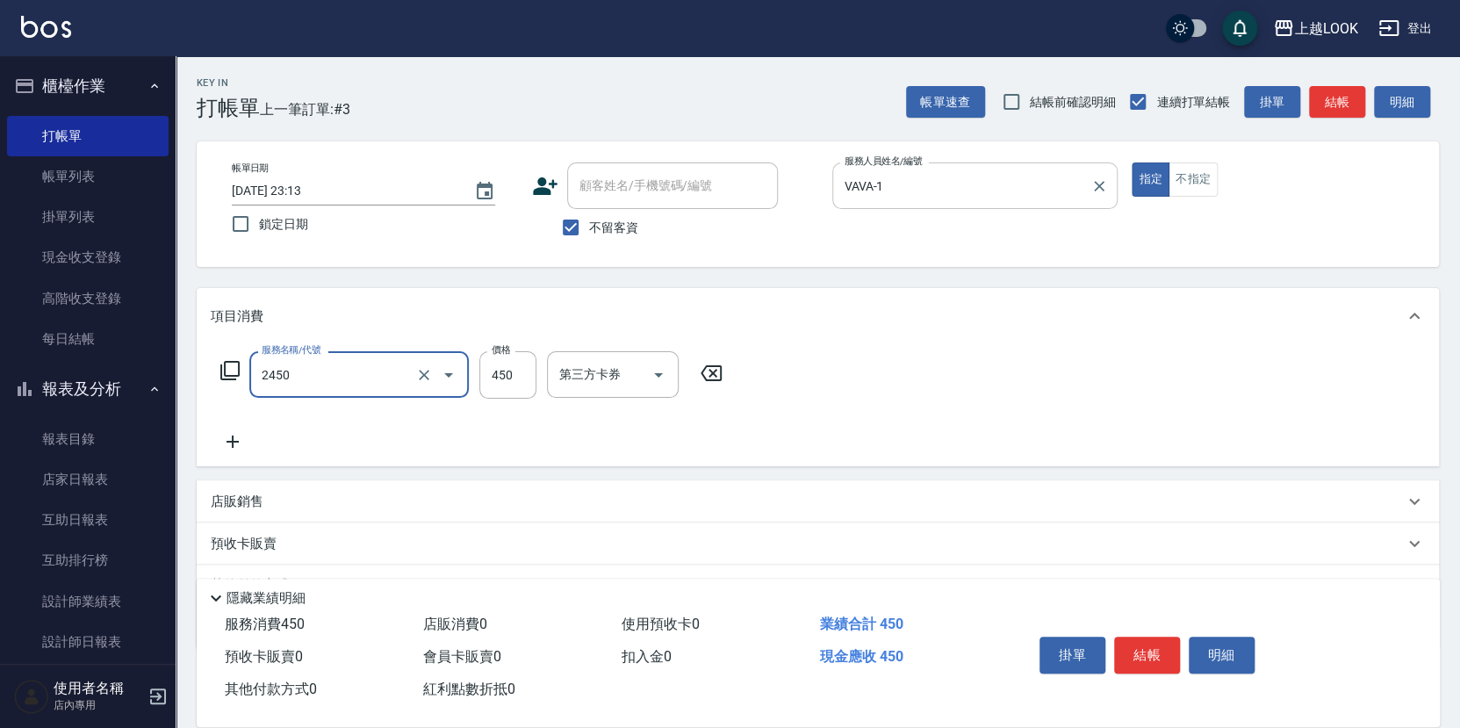
type input "C剪髮套餐(2450)"
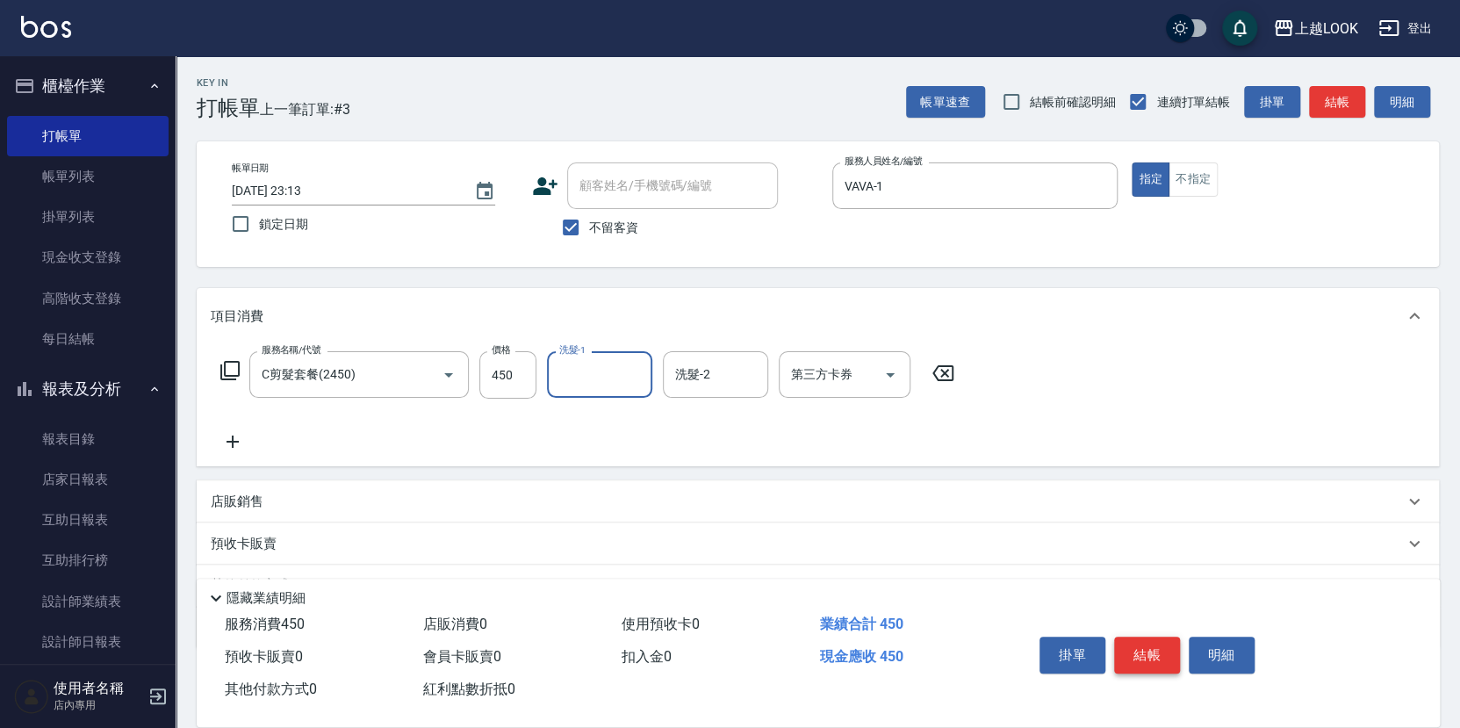
click at [1138, 651] on button "結帳" at bounding box center [1147, 655] width 66 height 37
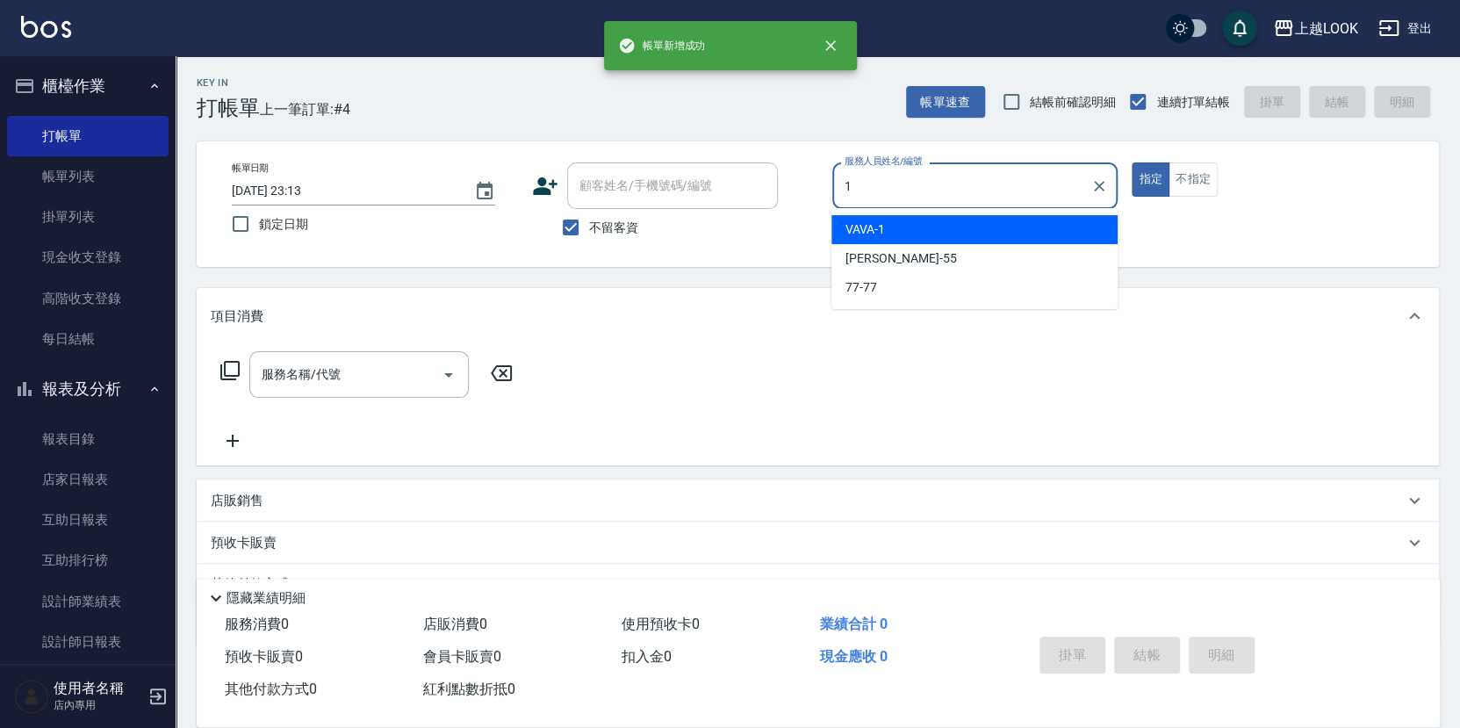
type input "VAVA-1"
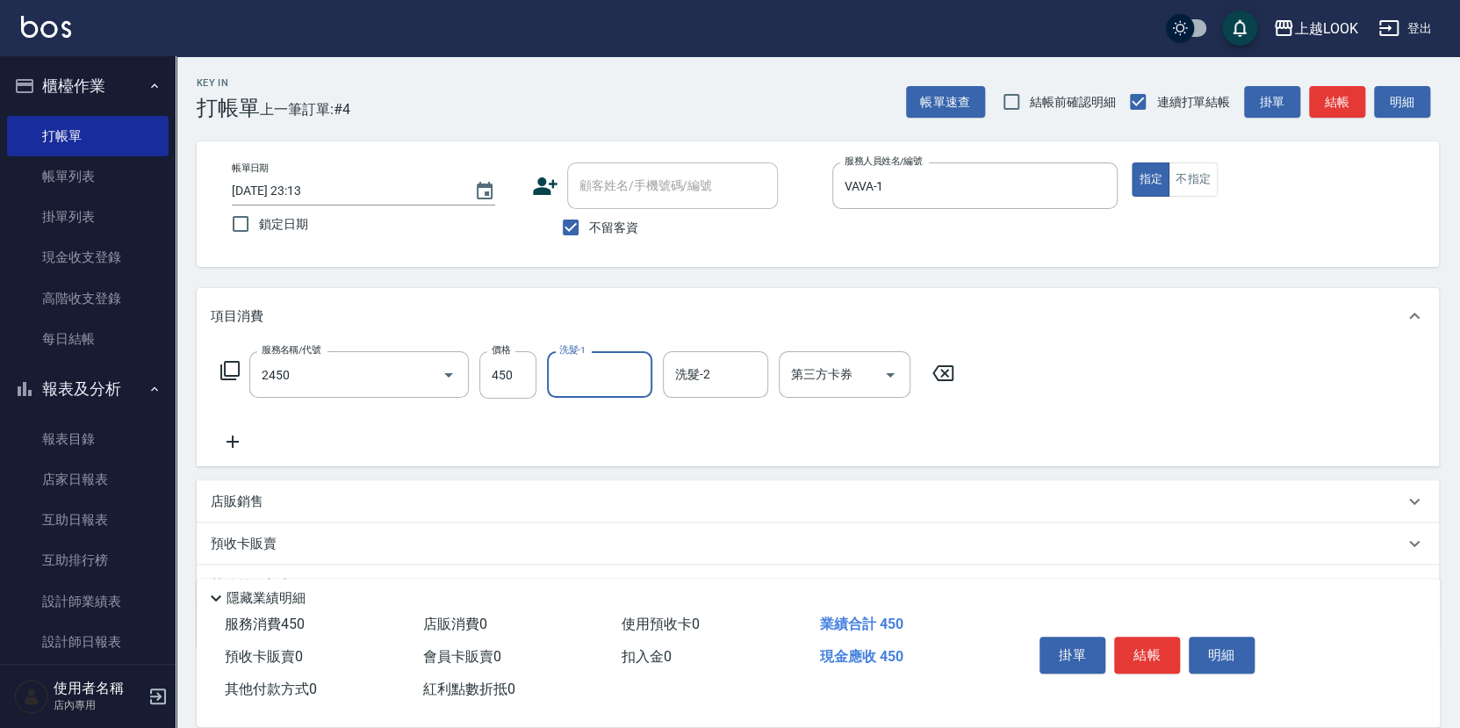
type input "C剪髮套餐(2450)"
click at [286, 493] on div "店販銷售" at bounding box center [807, 502] width 1193 height 18
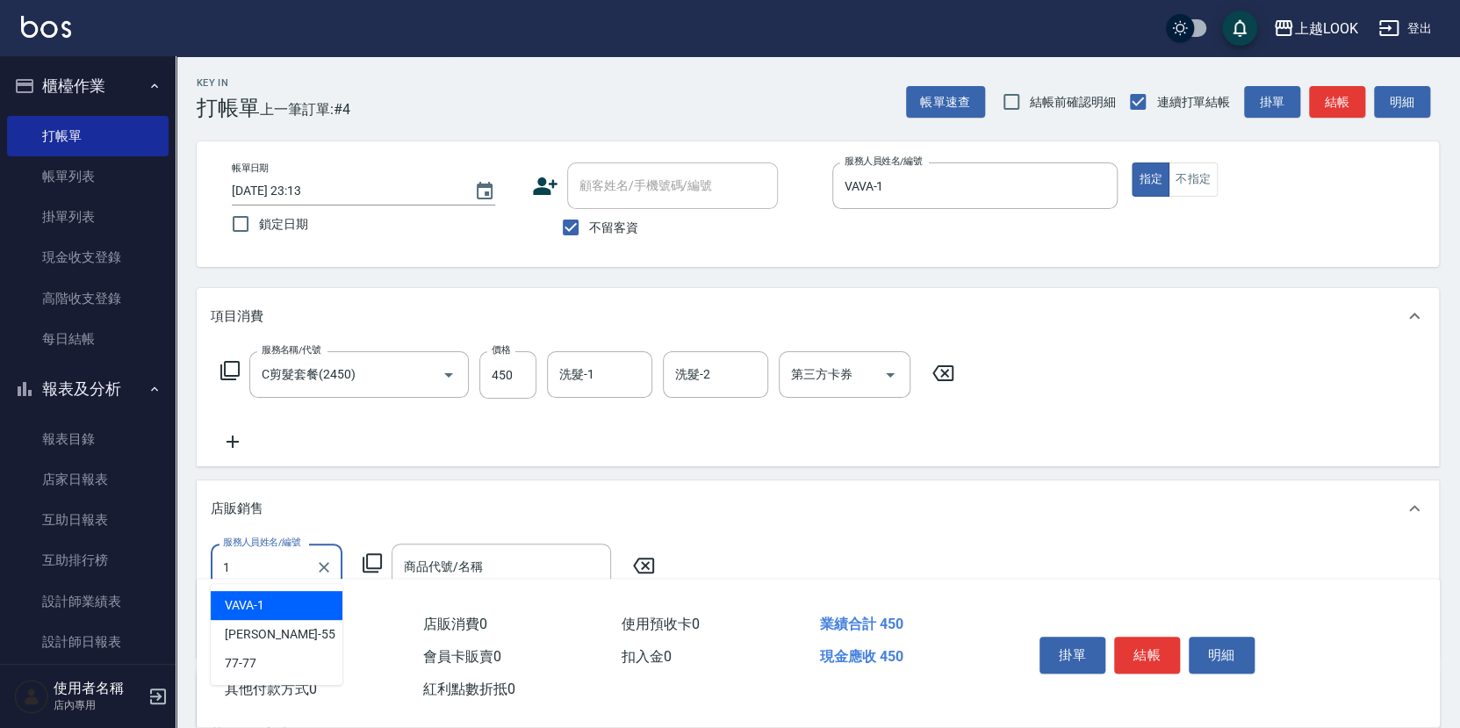
type input "VAVA-1"
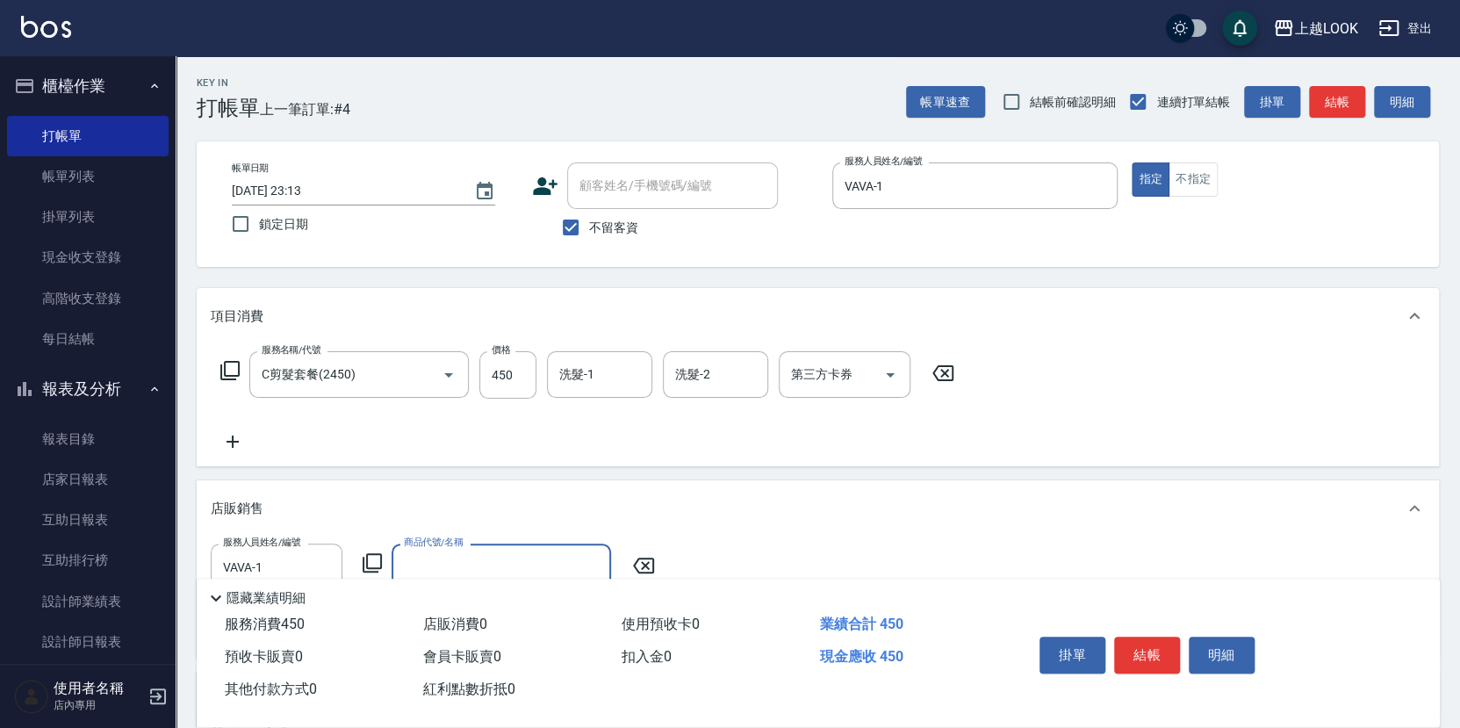
click at [377, 552] on icon at bounding box center [372, 562] width 21 height 21
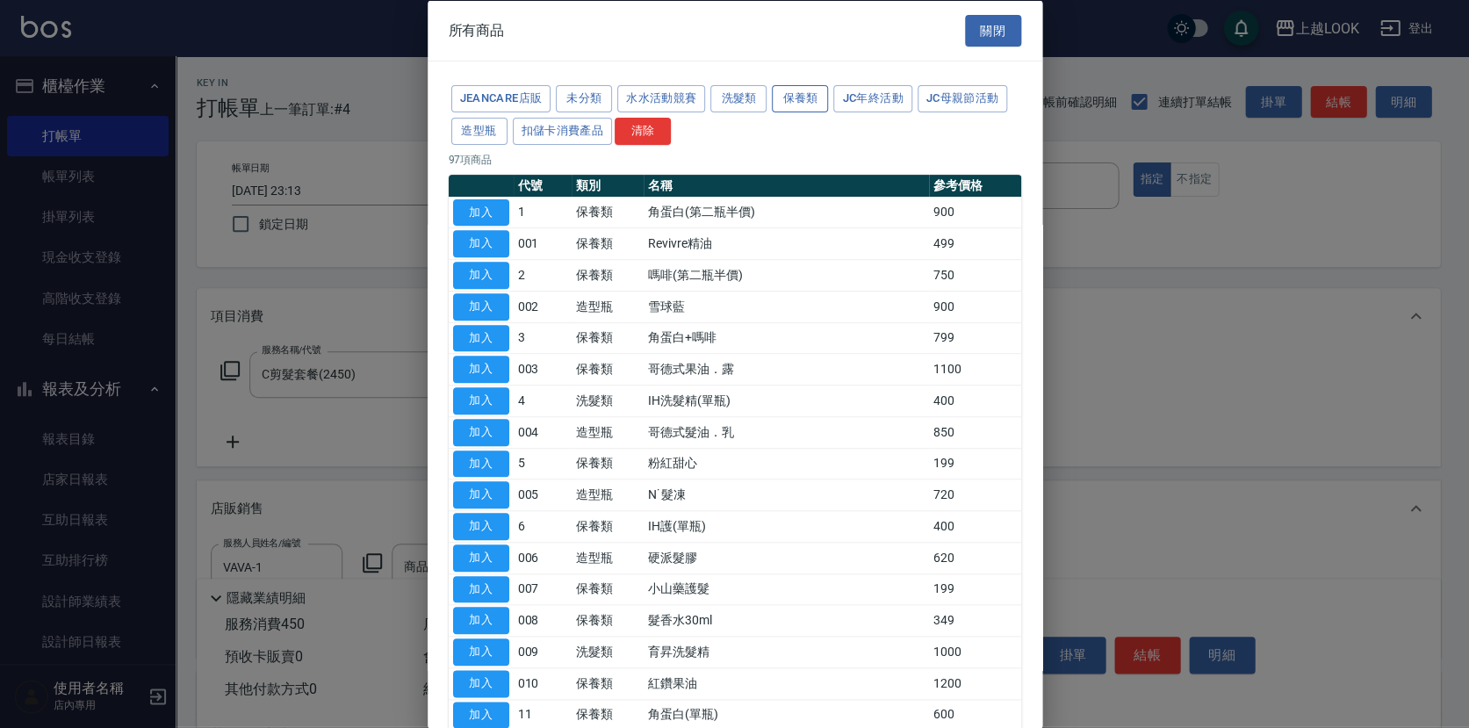
click at [789, 93] on button "保養類" at bounding box center [800, 98] width 56 height 27
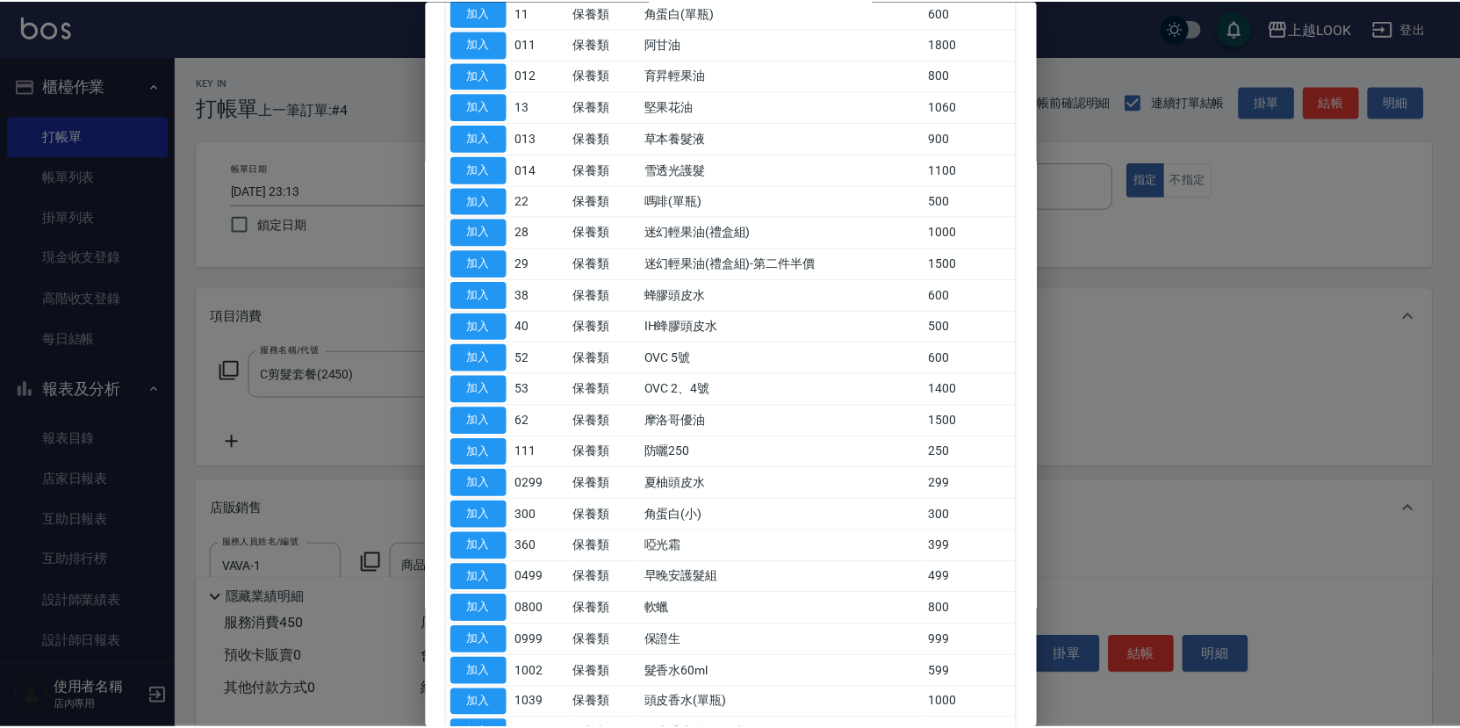
scroll to position [647, 0]
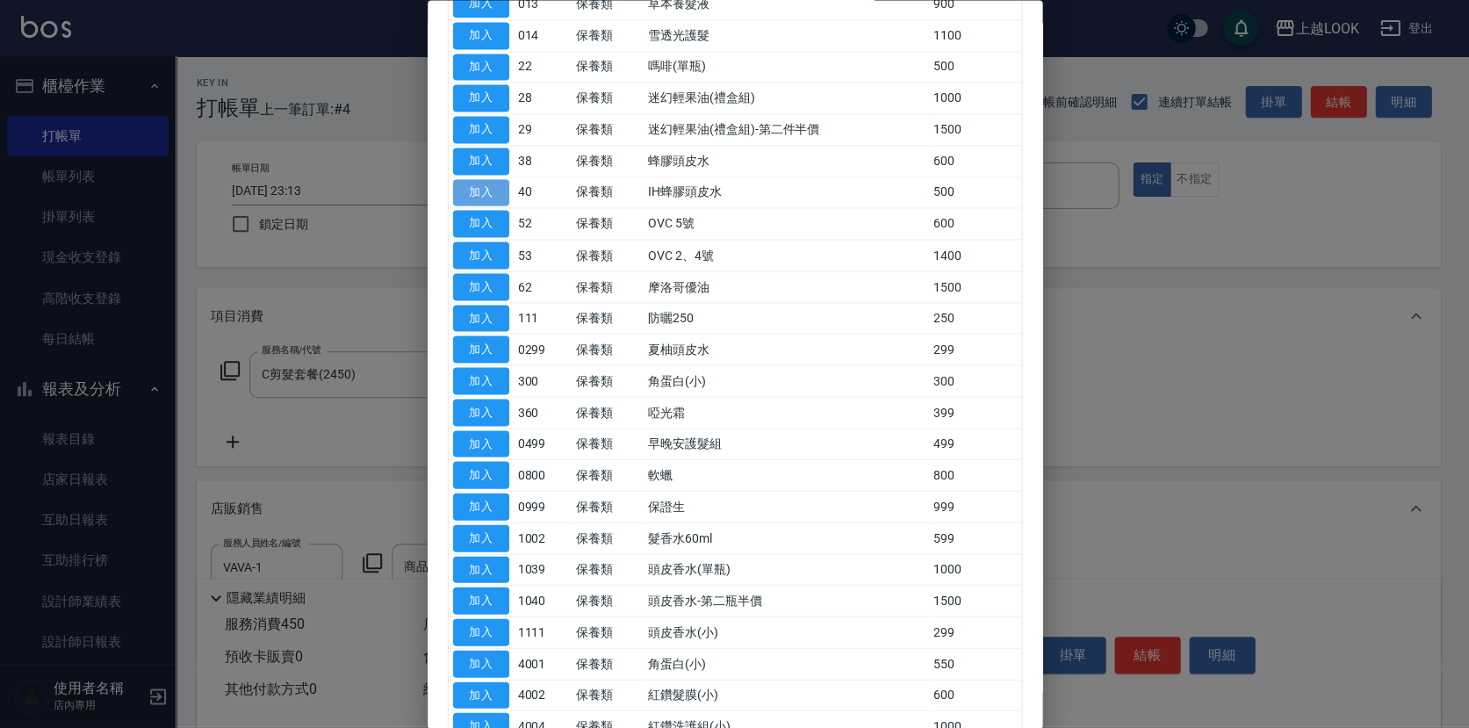
click at [464, 182] on button "加入" at bounding box center [481, 192] width 56 height 27
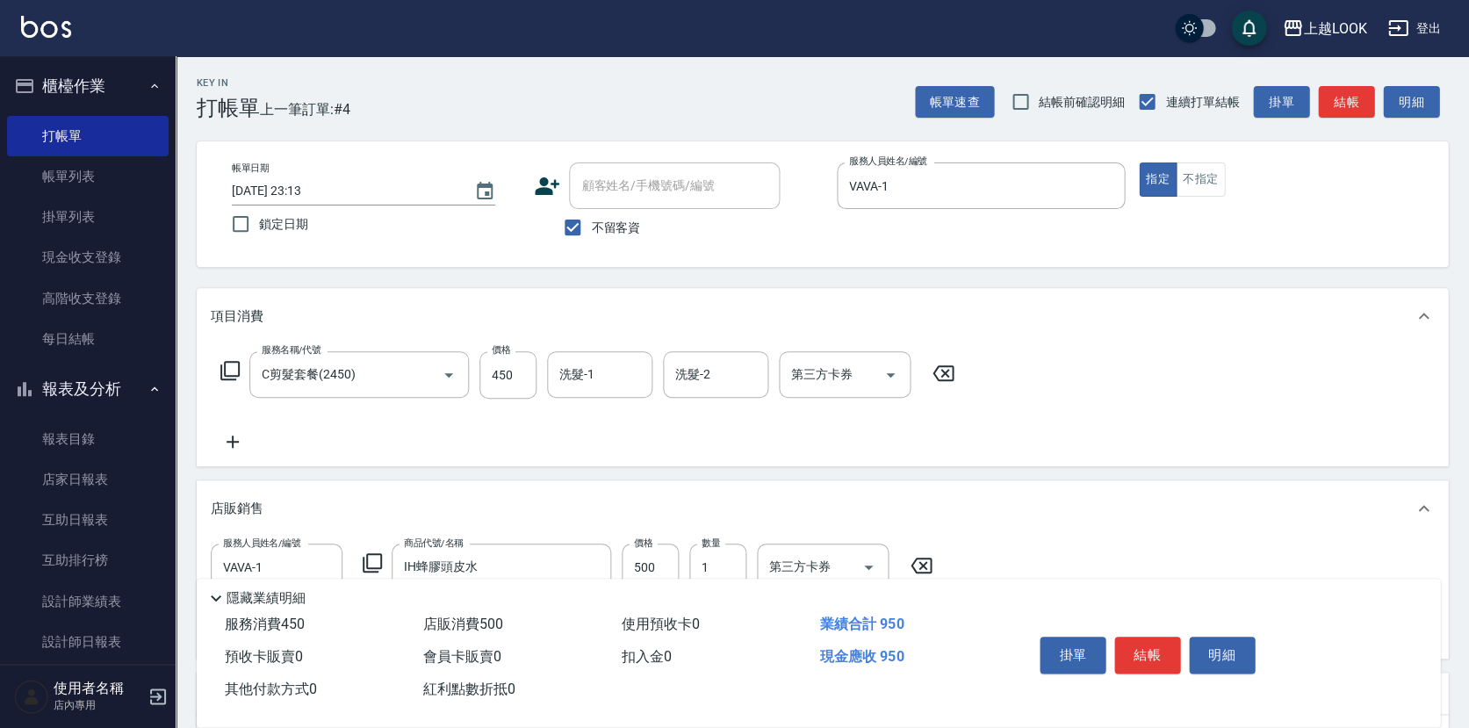
type input "IH蜂膠頭皮水"
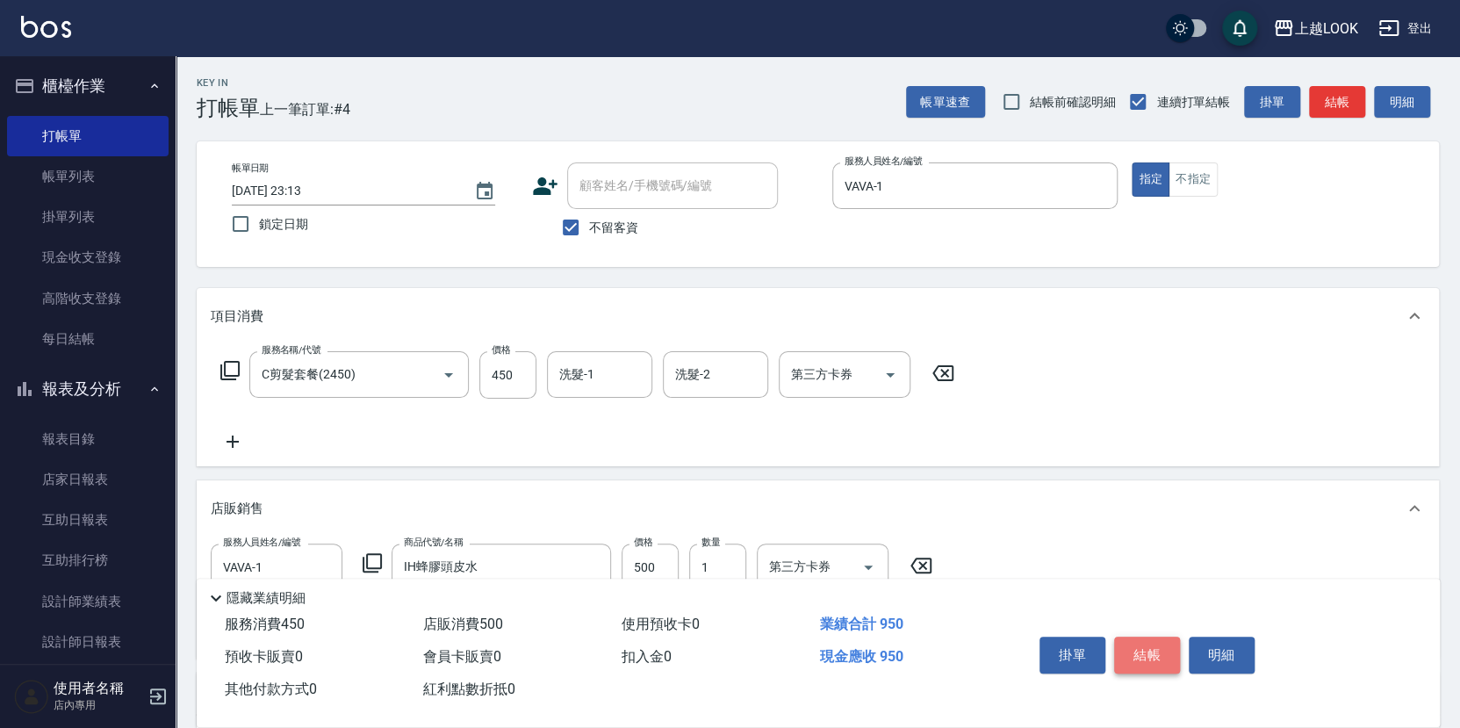
click at [1167, 649] on button "結帳" at bounding box center [1147, 655] width 66 height 37
click at [1167, 649] on div "掛單 結帳 明細" at bounding box center [1147, 657] width 229 height 55
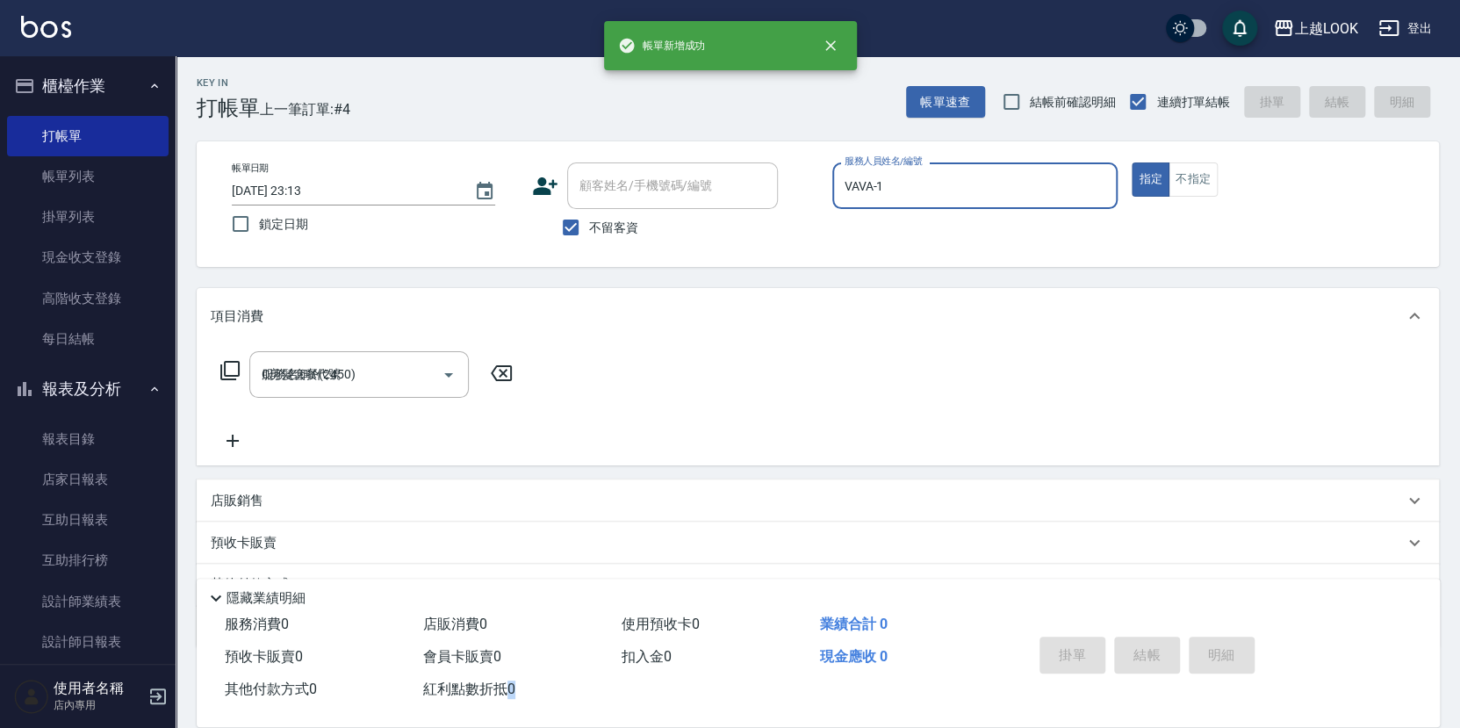
type input "[DATE] 23:14"
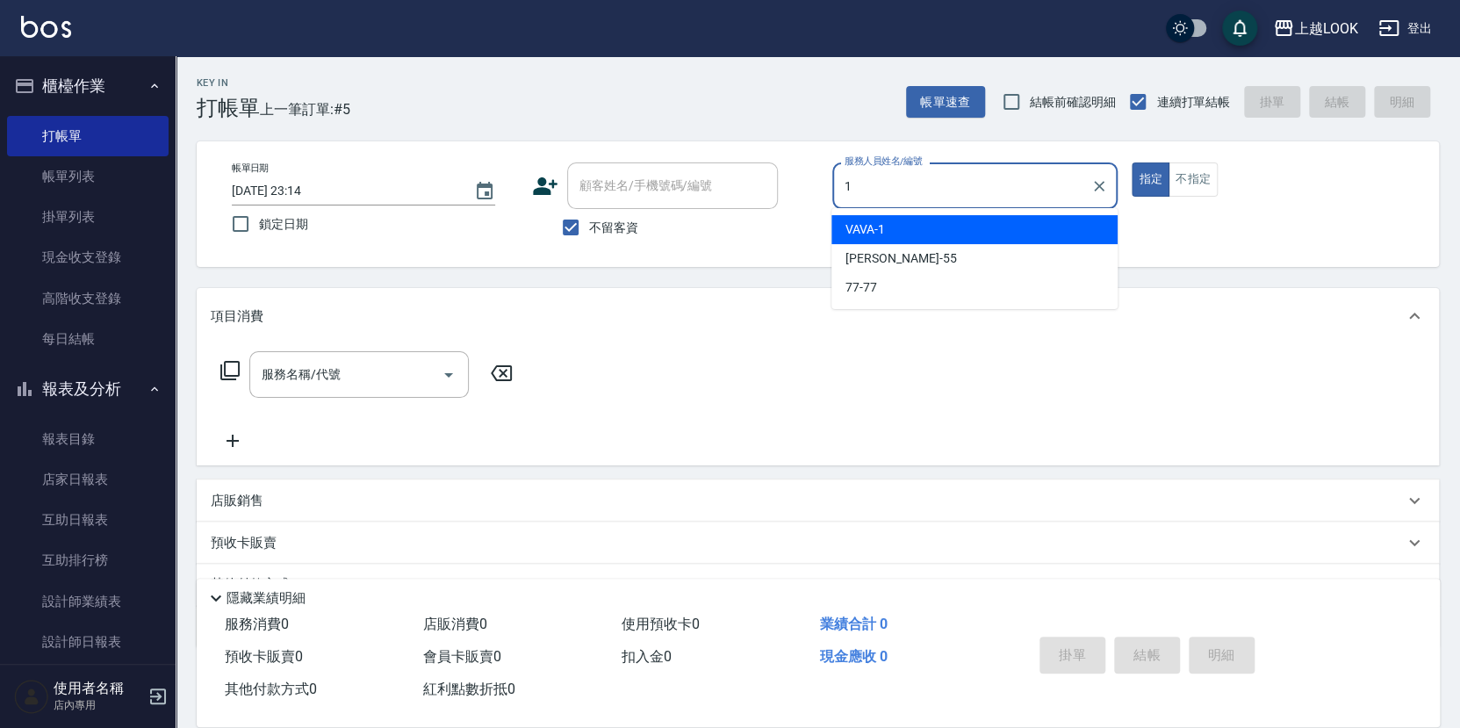
type input "VAVA-1"
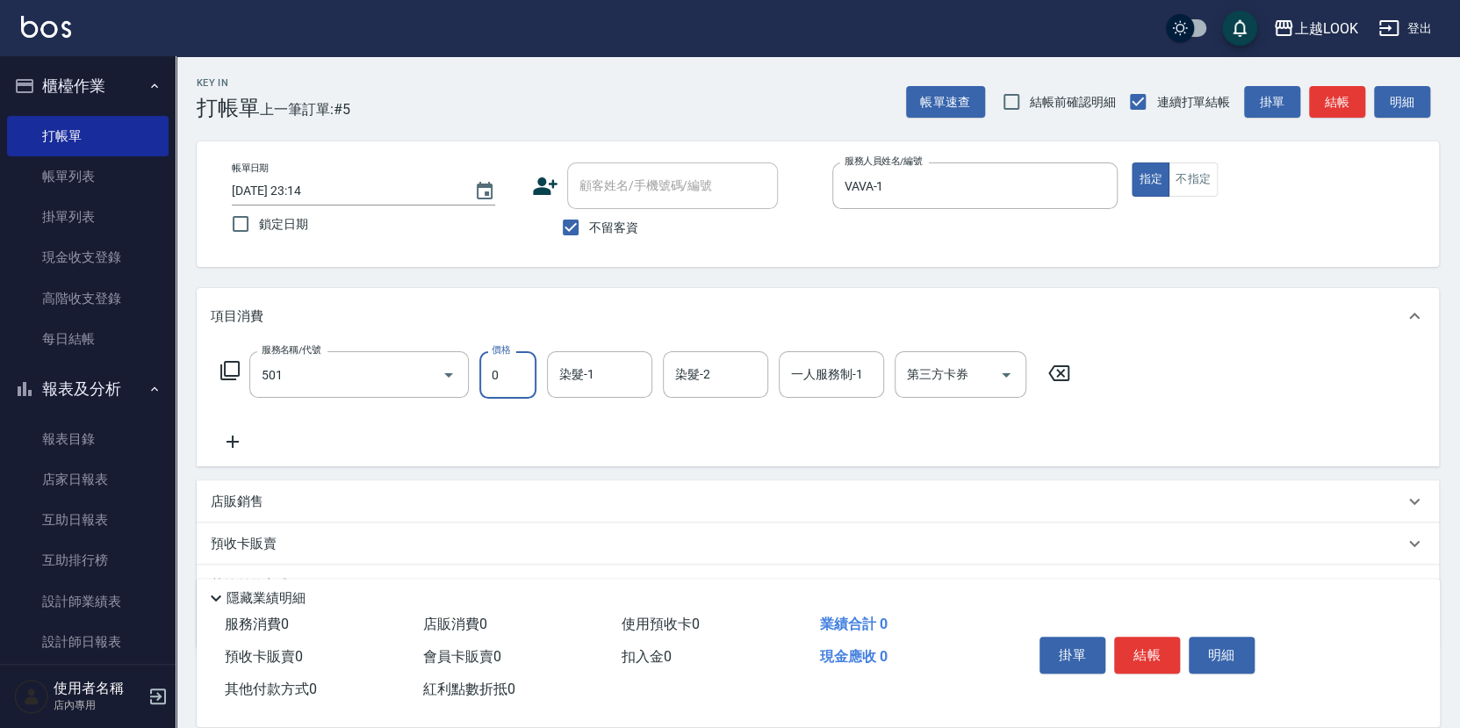
type input "一般染髮(改金額)(501)"
type input "1799"
click at [1158, 651] on button "結帳" at bounding box center [1147, 655] width 66 height 37
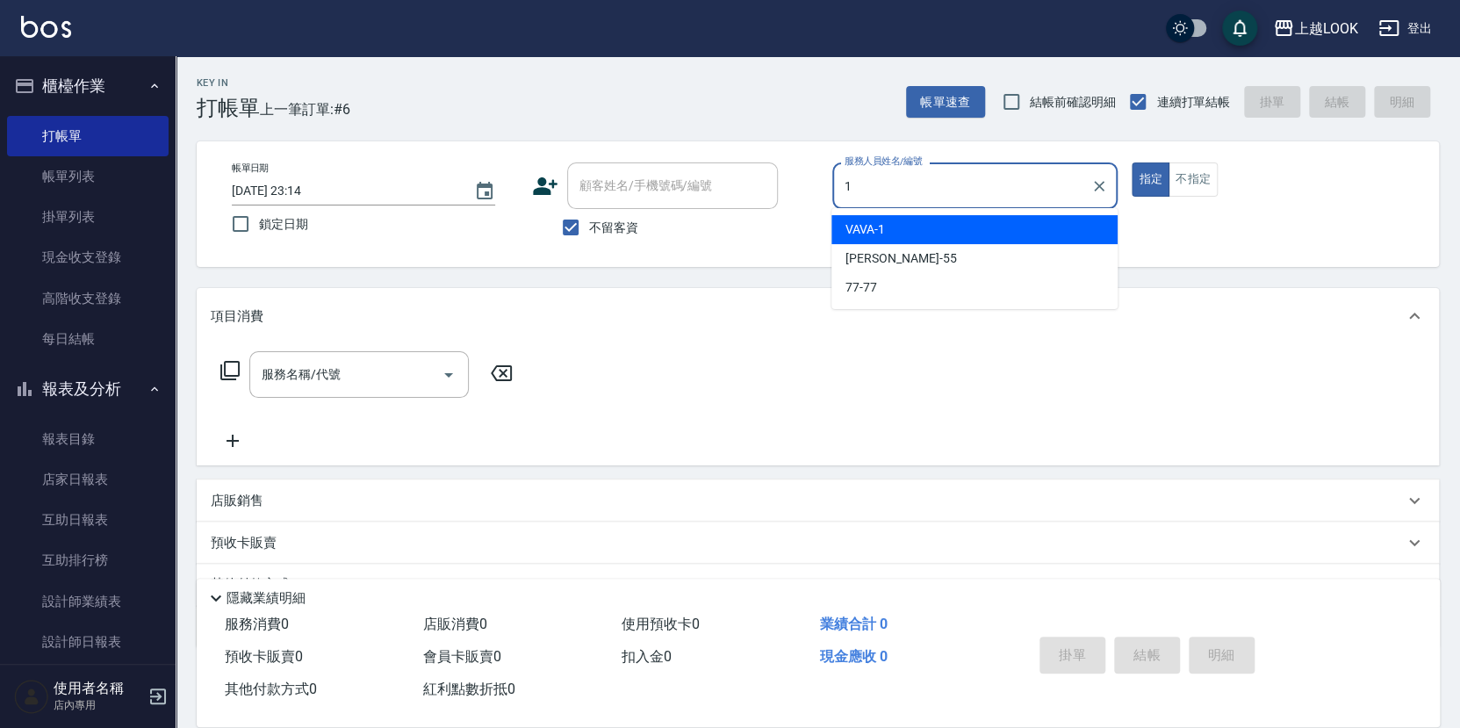
type input "VAVA-1"
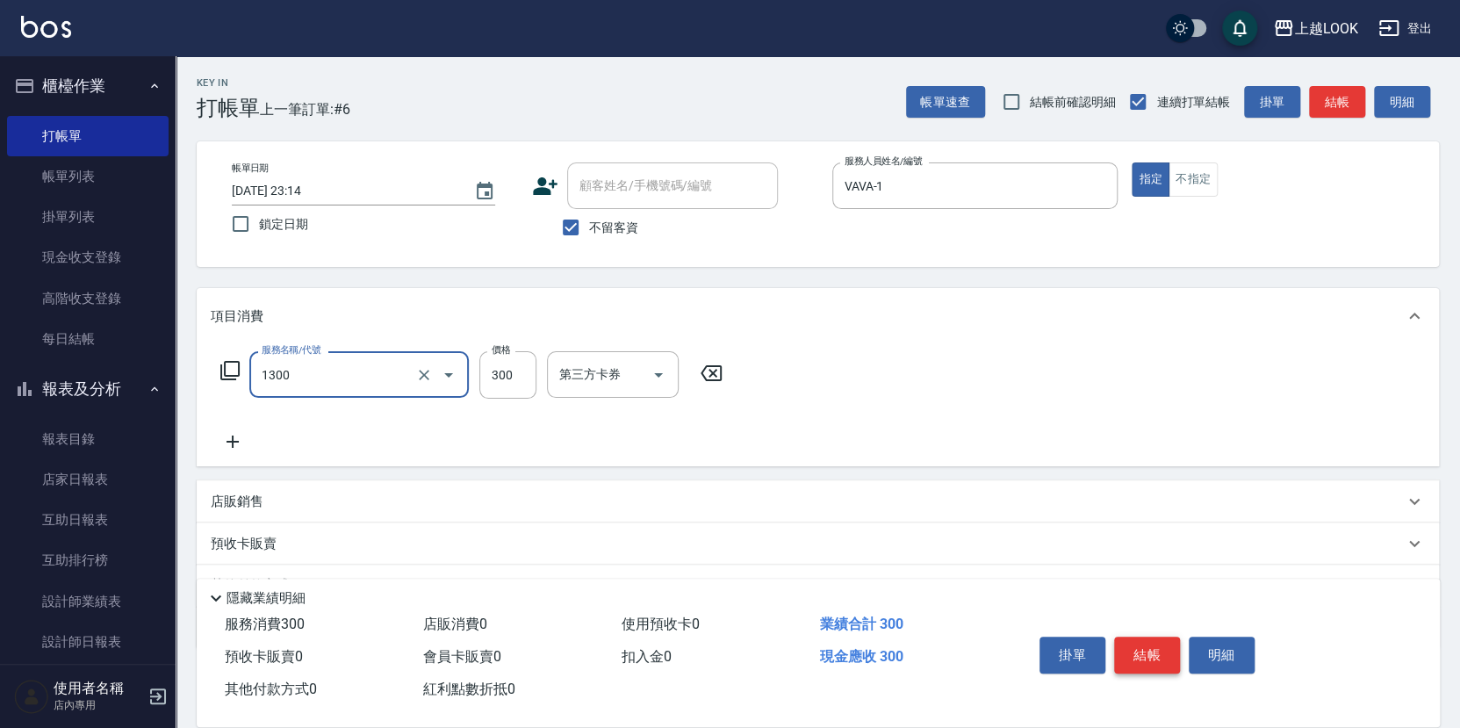
type input "一般洗髮(1300)"
type input "299"
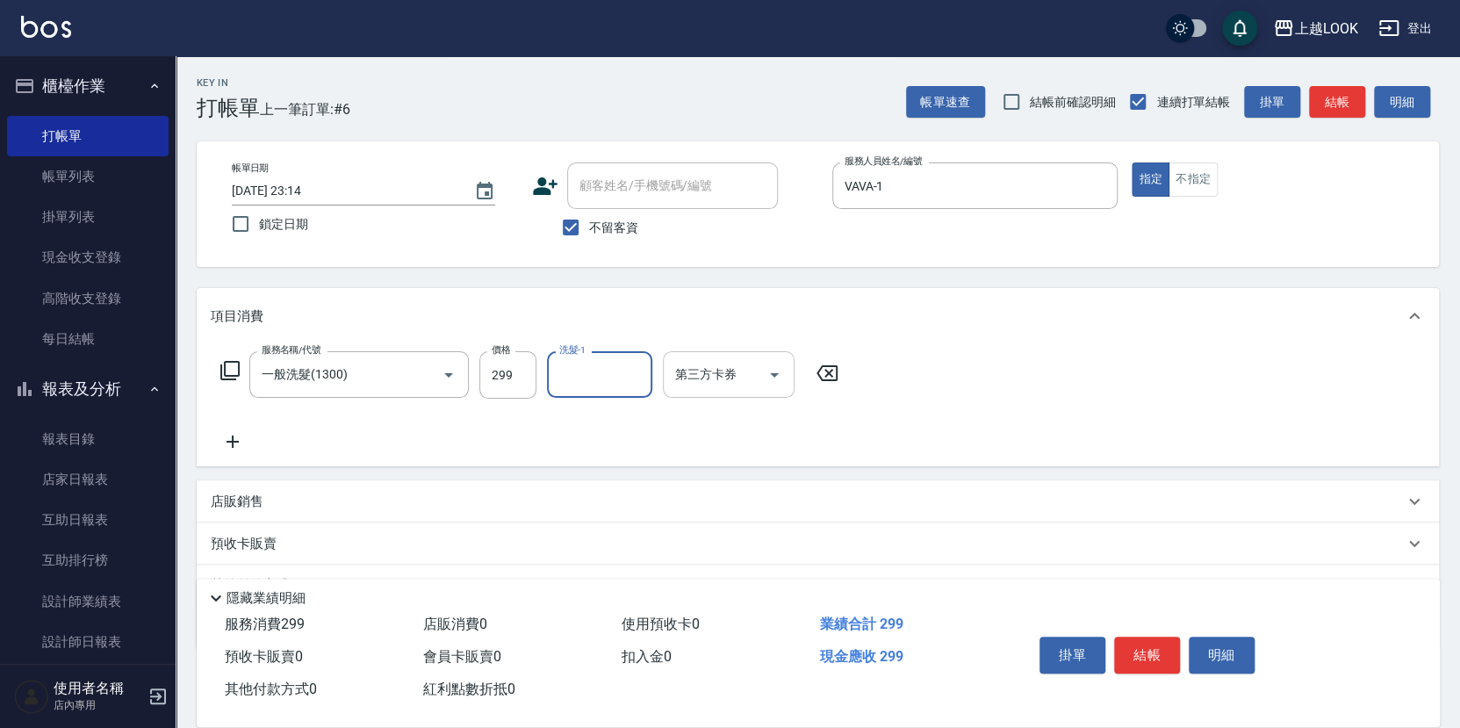
click at [780, 371] on icon "Open" at bounding box center [774, 374] width 21 height 21
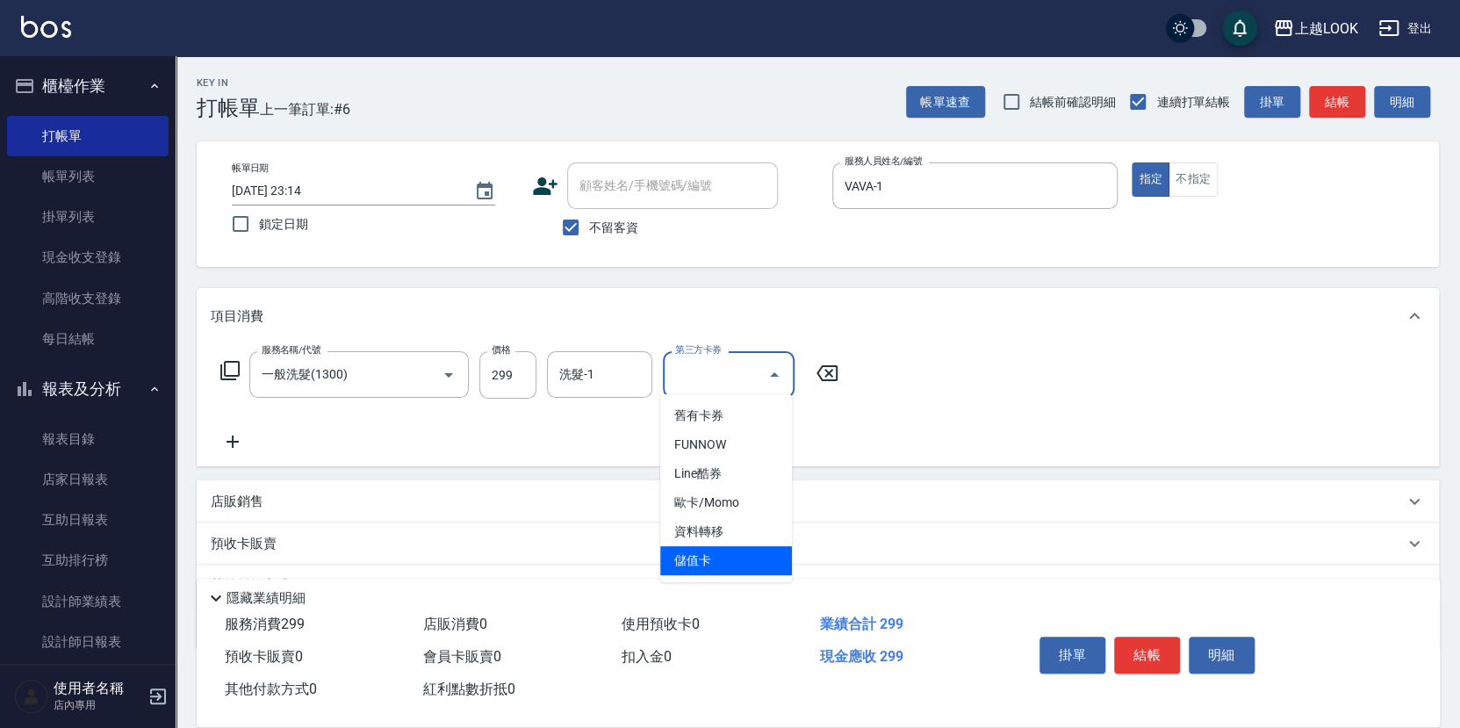
click at [764, 551] on span "儲值卡" at bounding box center [726, 560] width 132 height 29
type input "儲值卡"
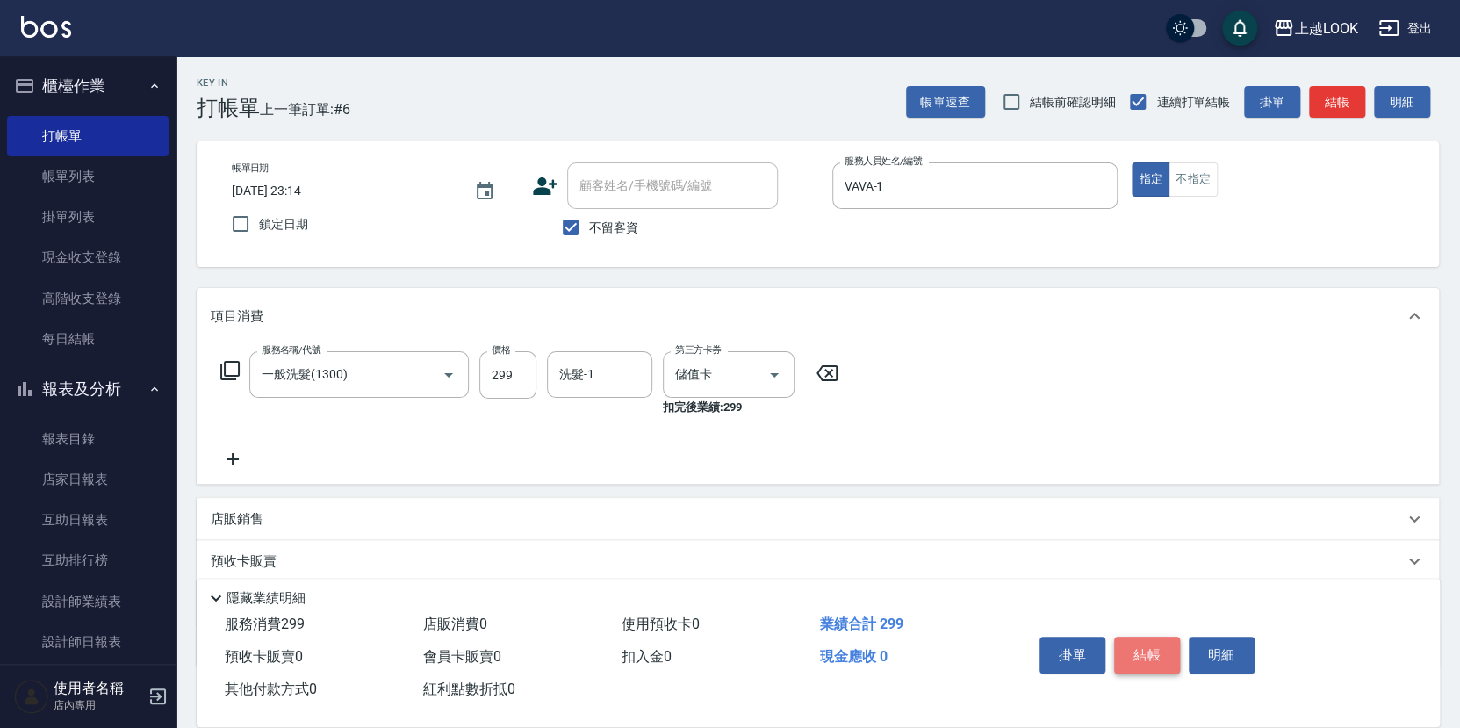
click at [1149, 642] on button "結帳" at bounding box center [1147, 655] width 66 height 37
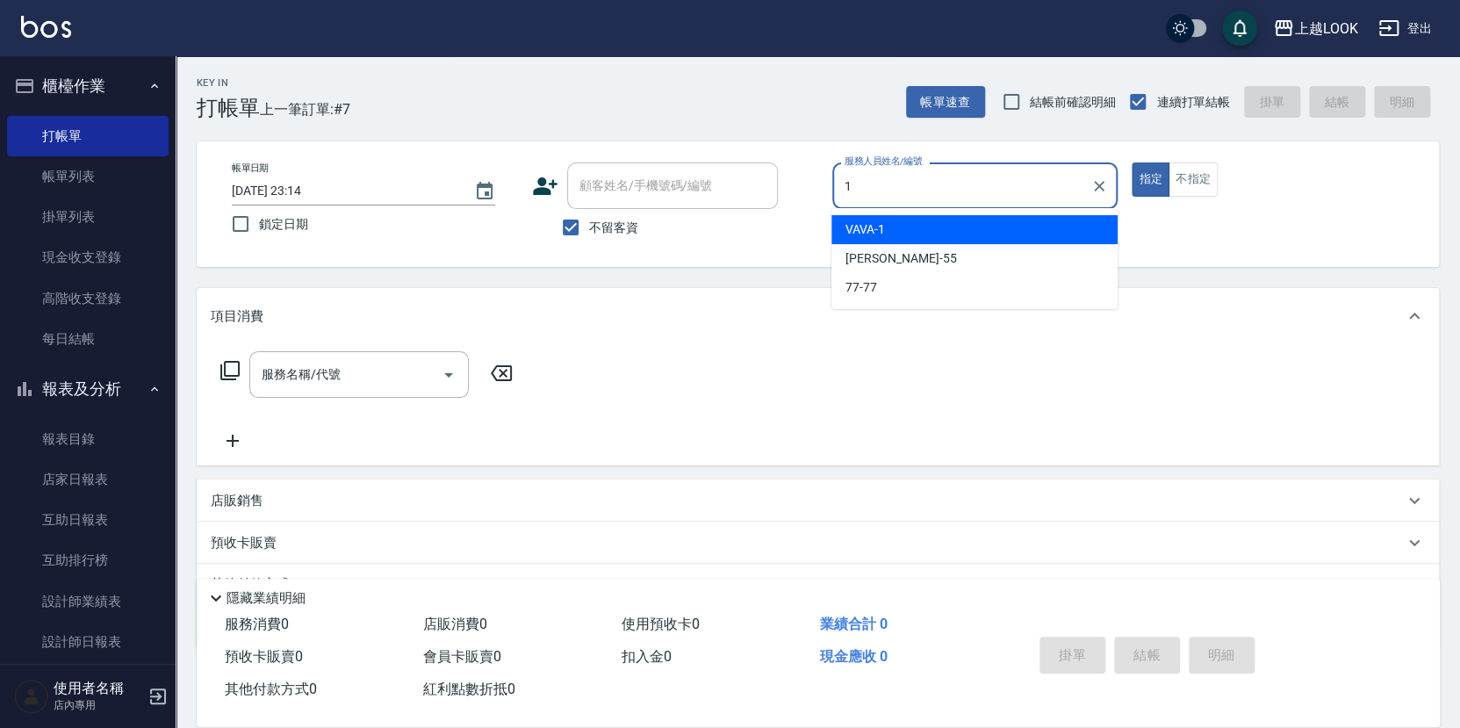
type input "VAVA-1"
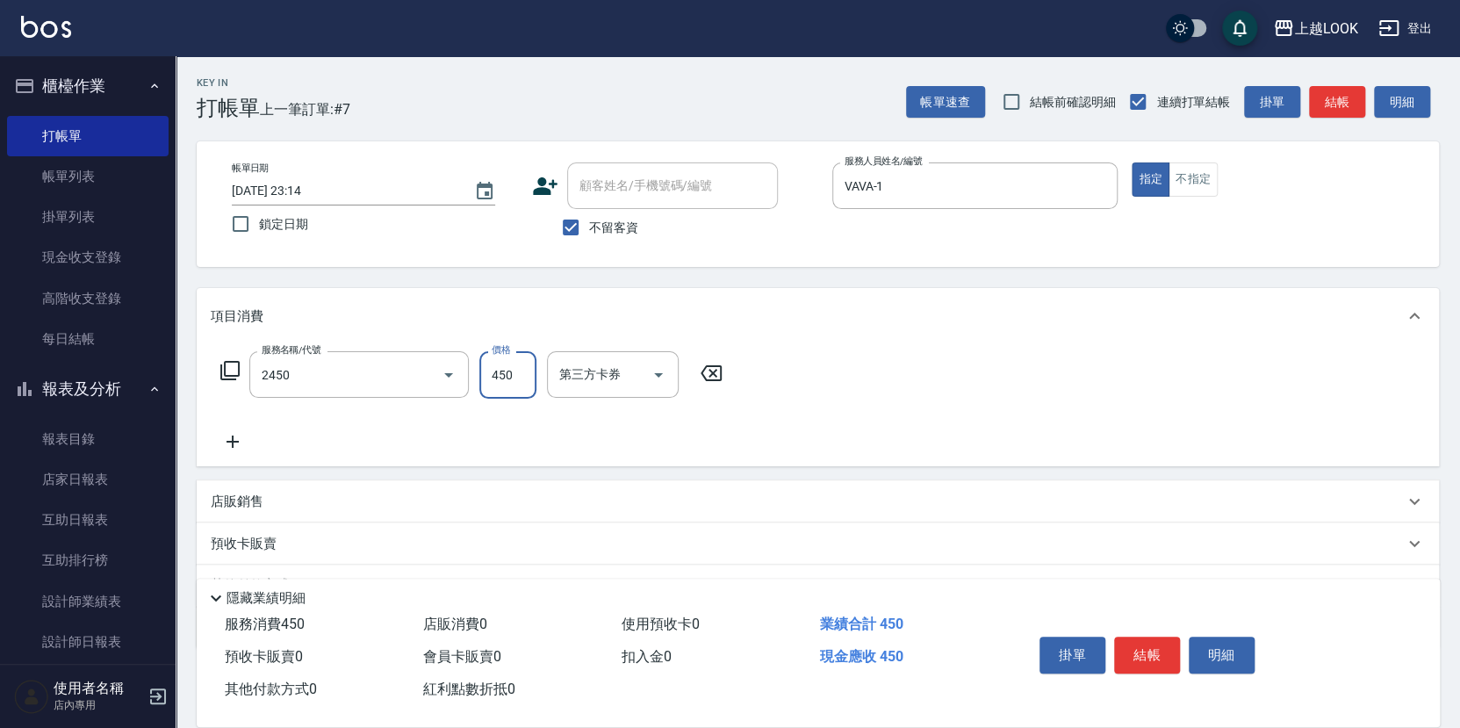
type input "C剪髮套餐(2450)"
click at [889, 369] on icon "Open" at bounding box center [890, 374] width 21 height 21
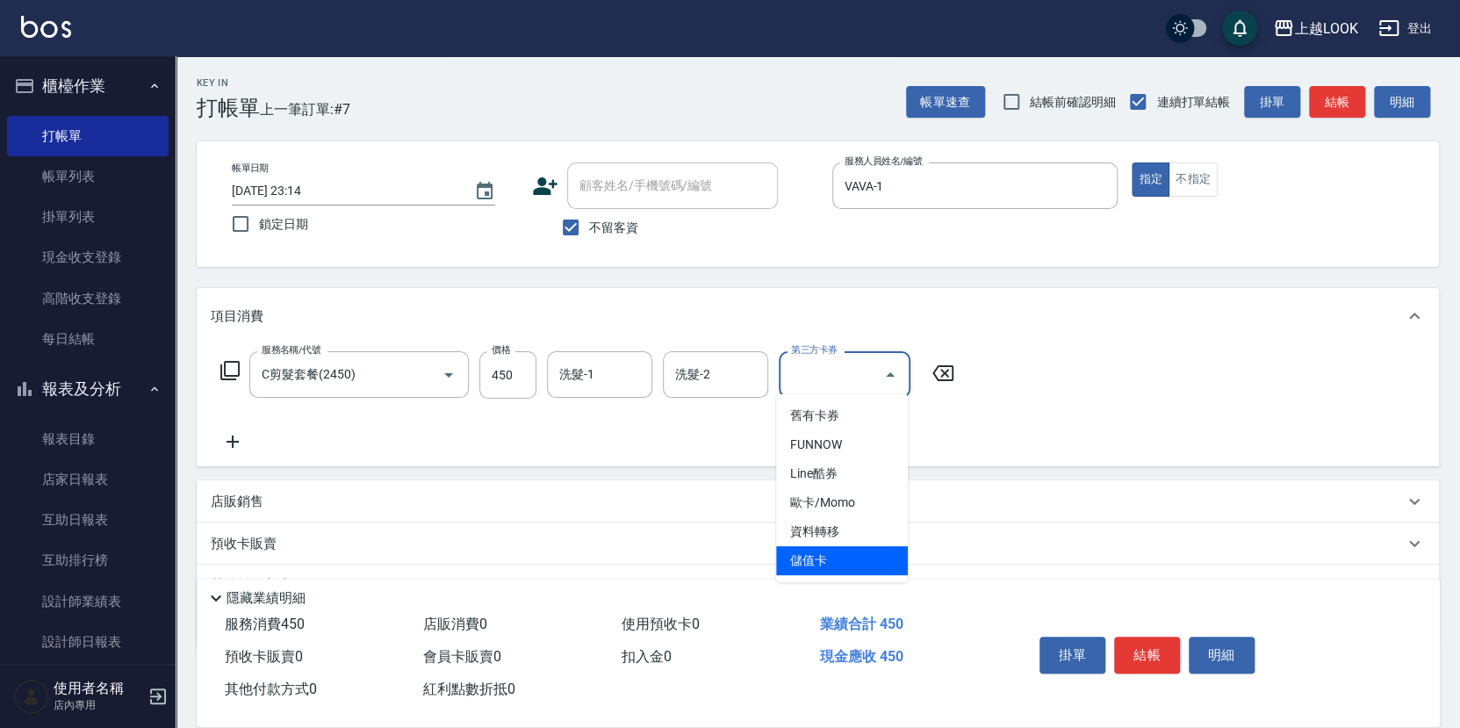
click at [865, 546] on span "儲值卡" at bounding box center [842, 560] width 132 height 29
type input "儲值卡"
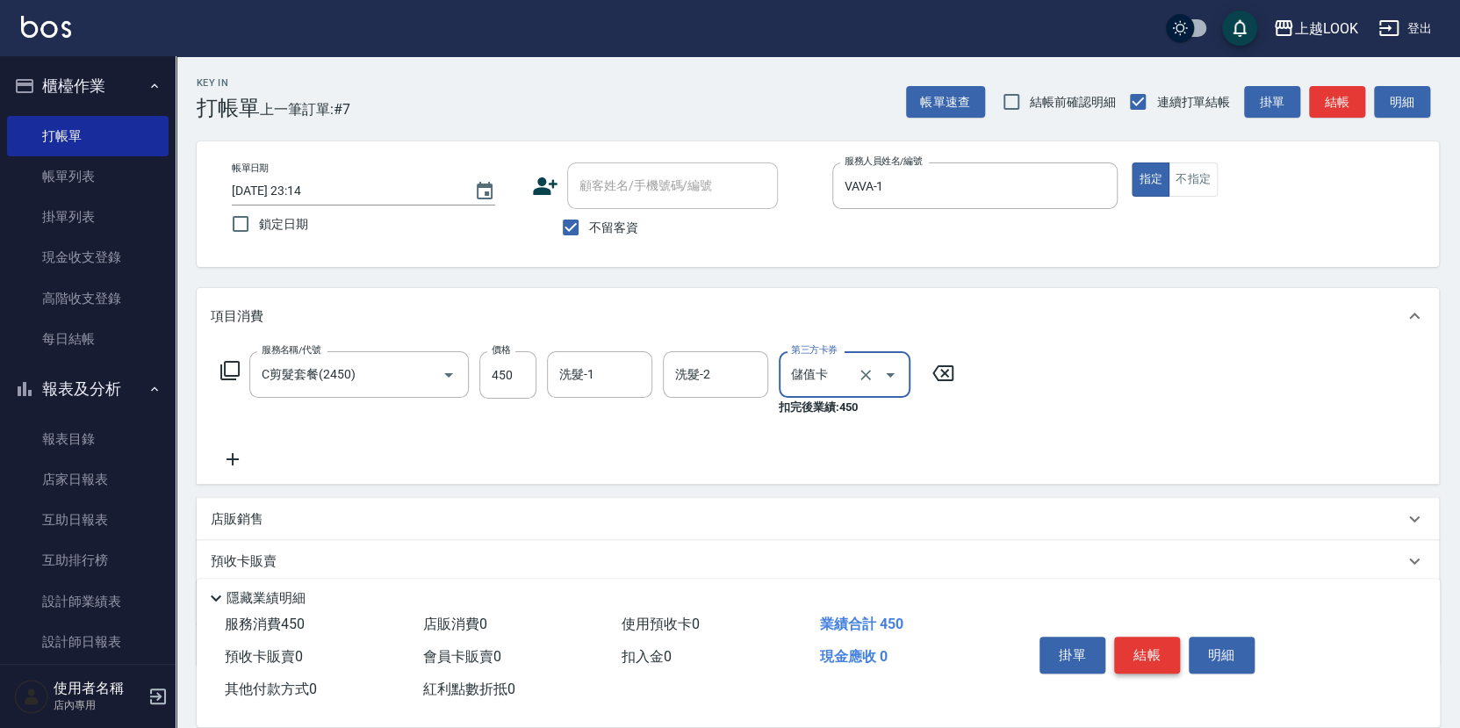
click at [1141, 645] on button "結帳" at bounding box center [1147, 655] width 66 height 37
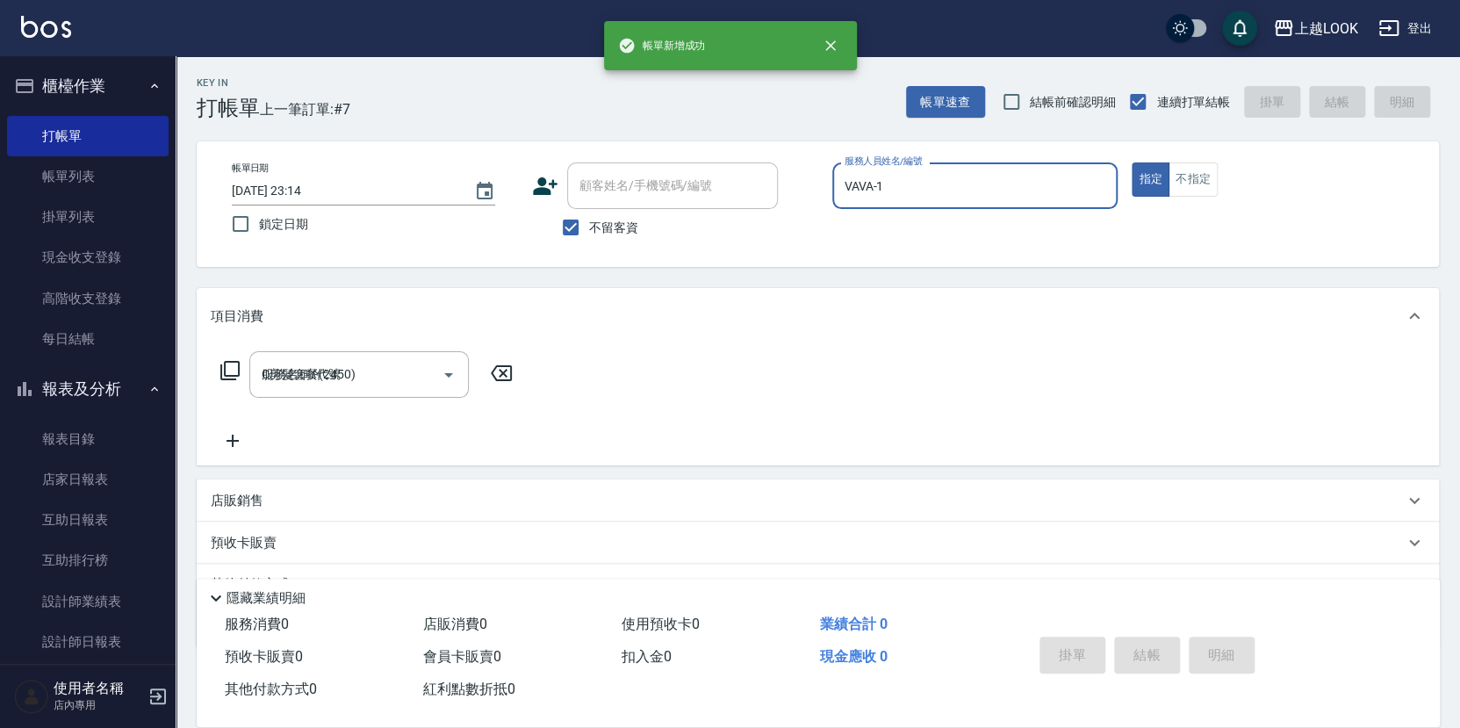
type input "[DATE] 23:15"
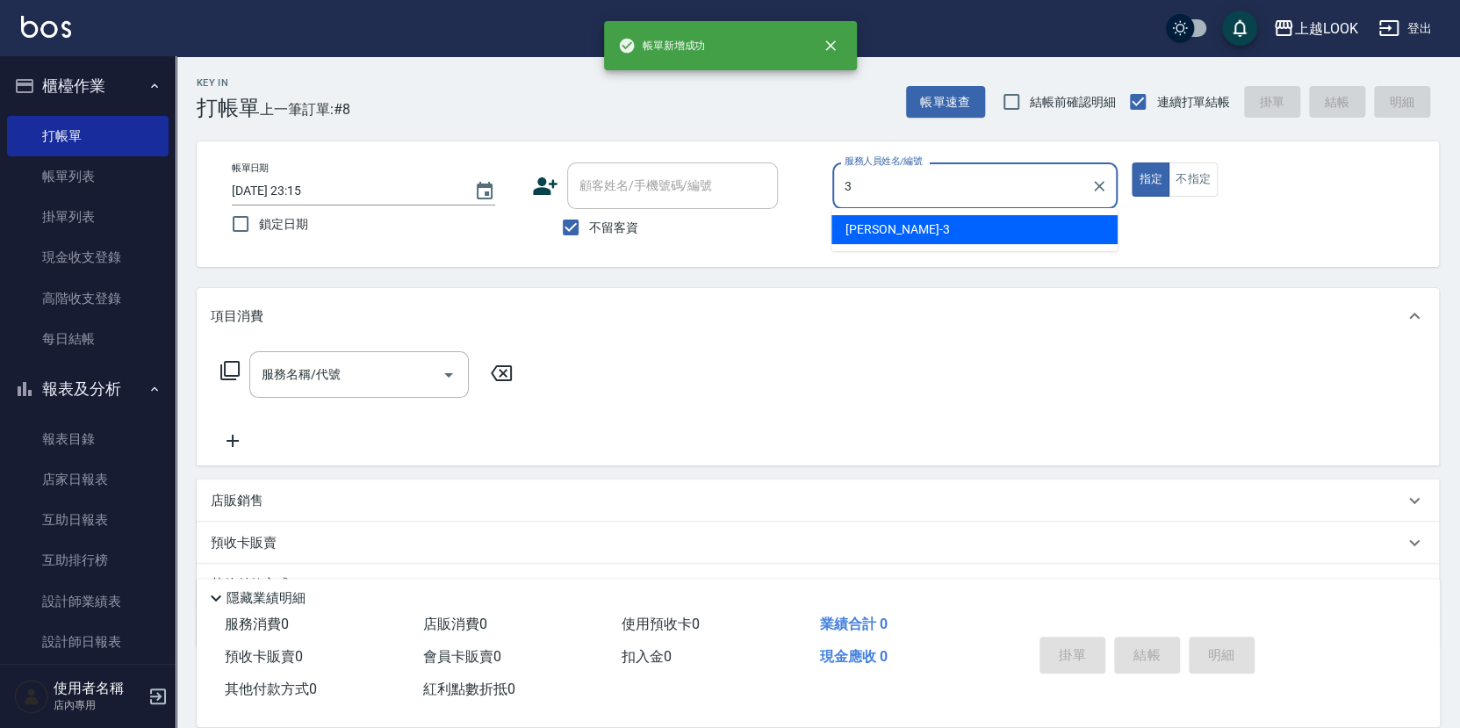
type input "[PERSON_NAME]-3"
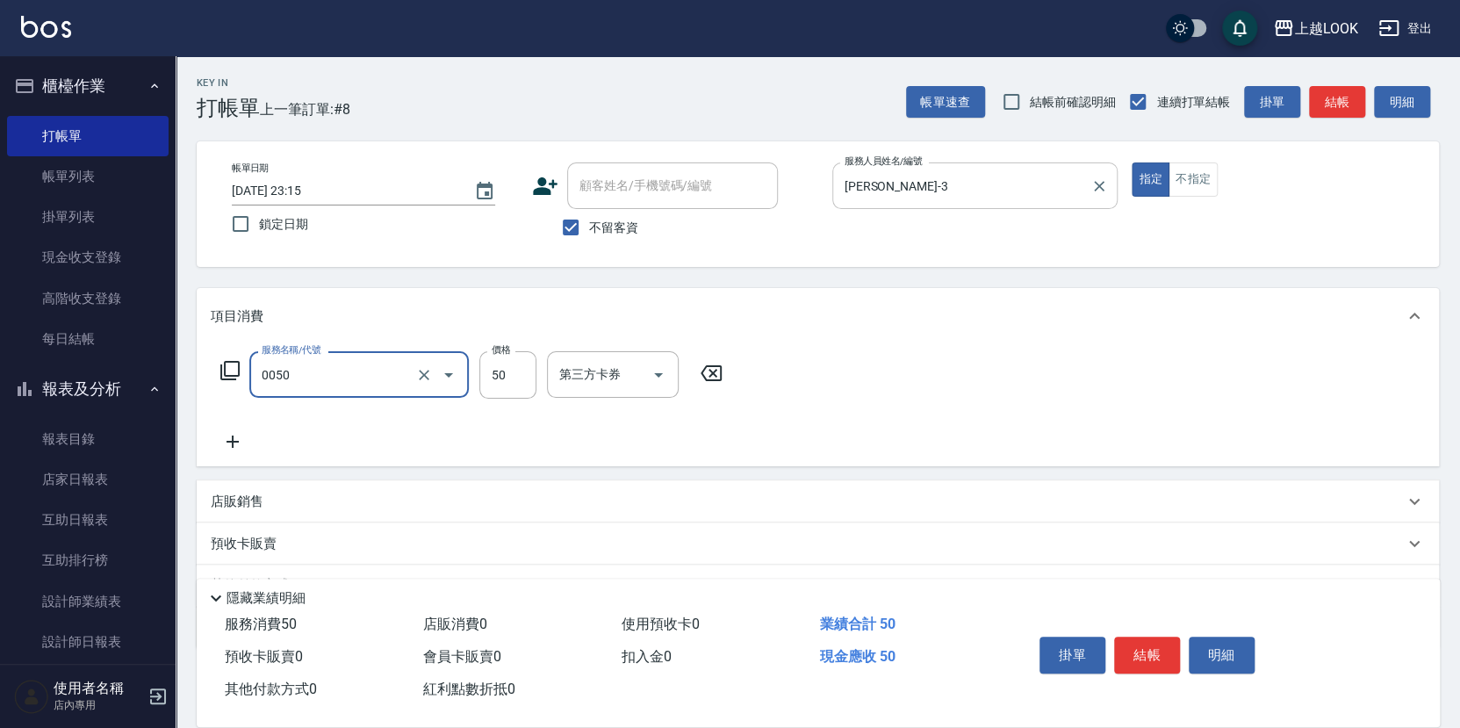
type input "剪瀏海(0050)"
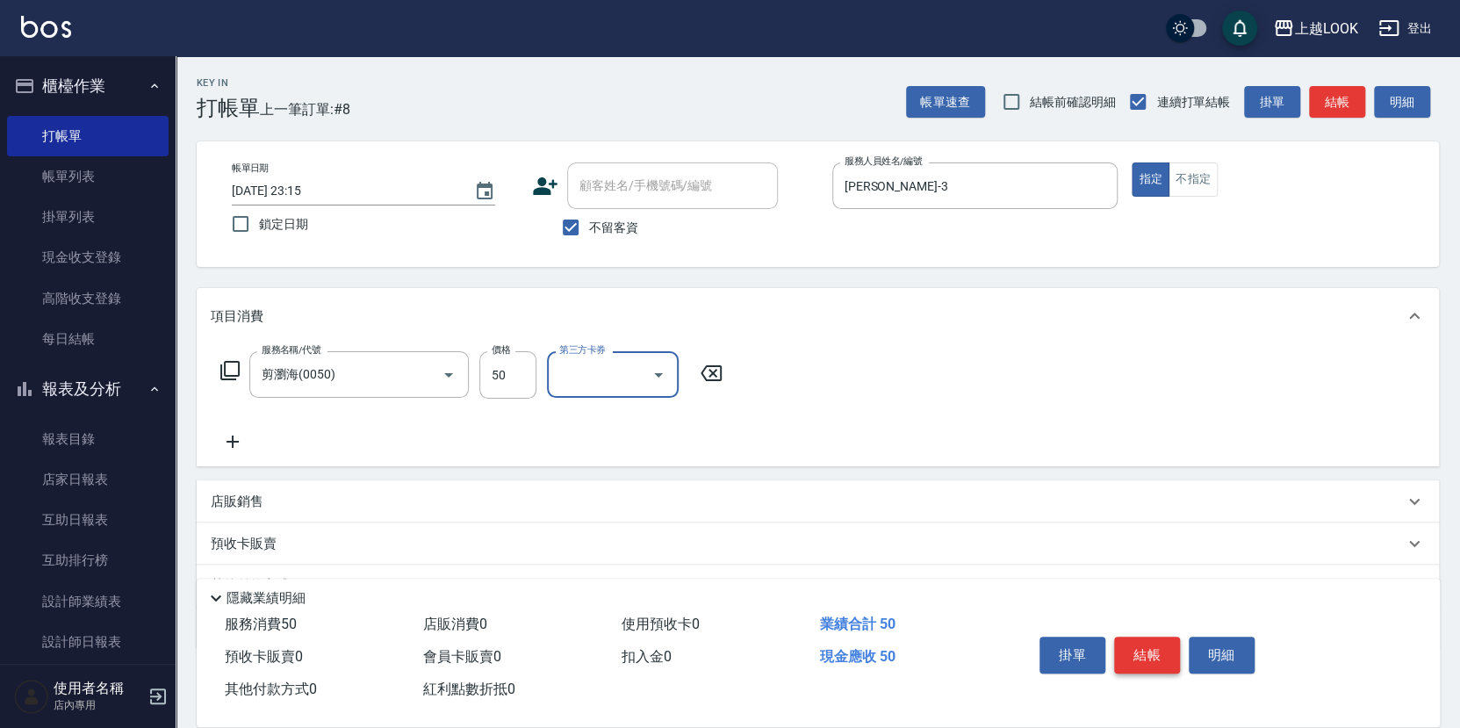
click at [1135, 649] on button "結帳" at bounding box center [1147, 655] width 66 height 37
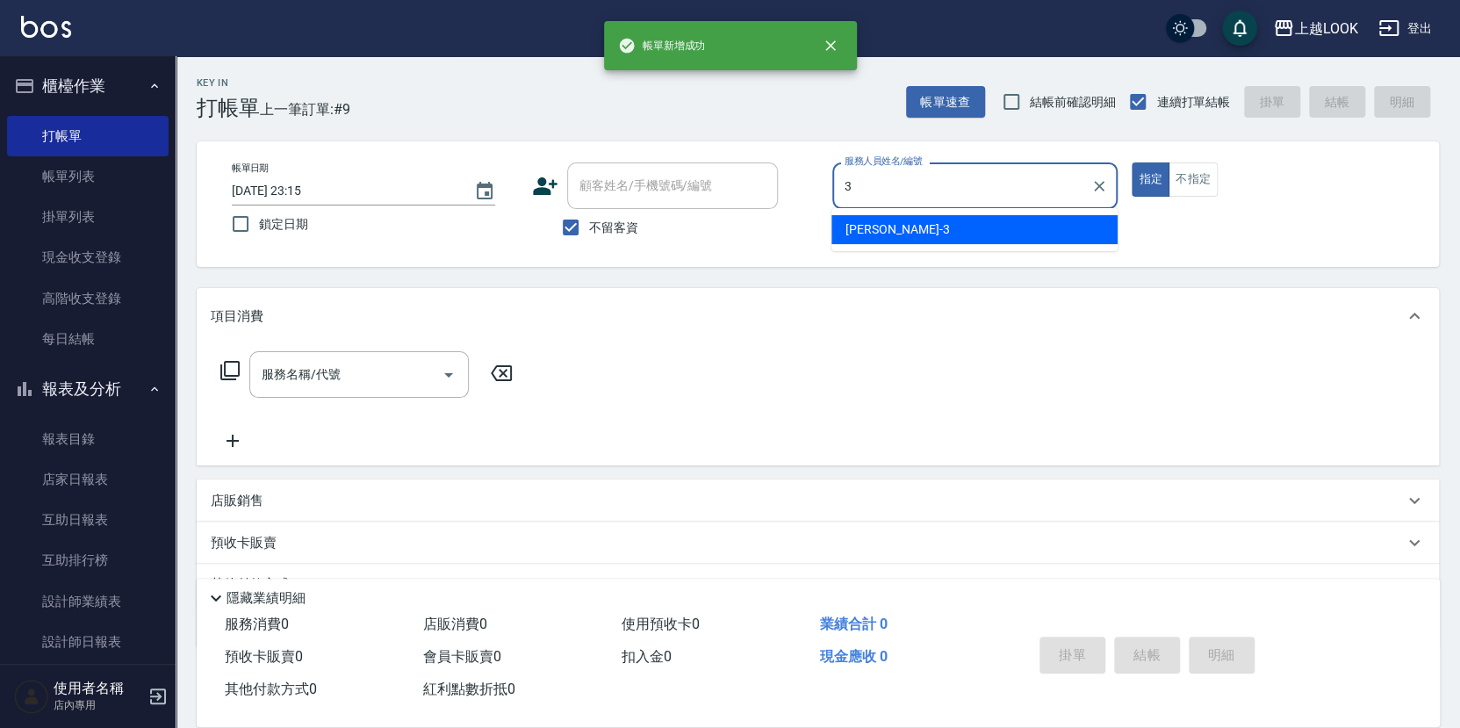
type input "[PERSON_NAME]-3"
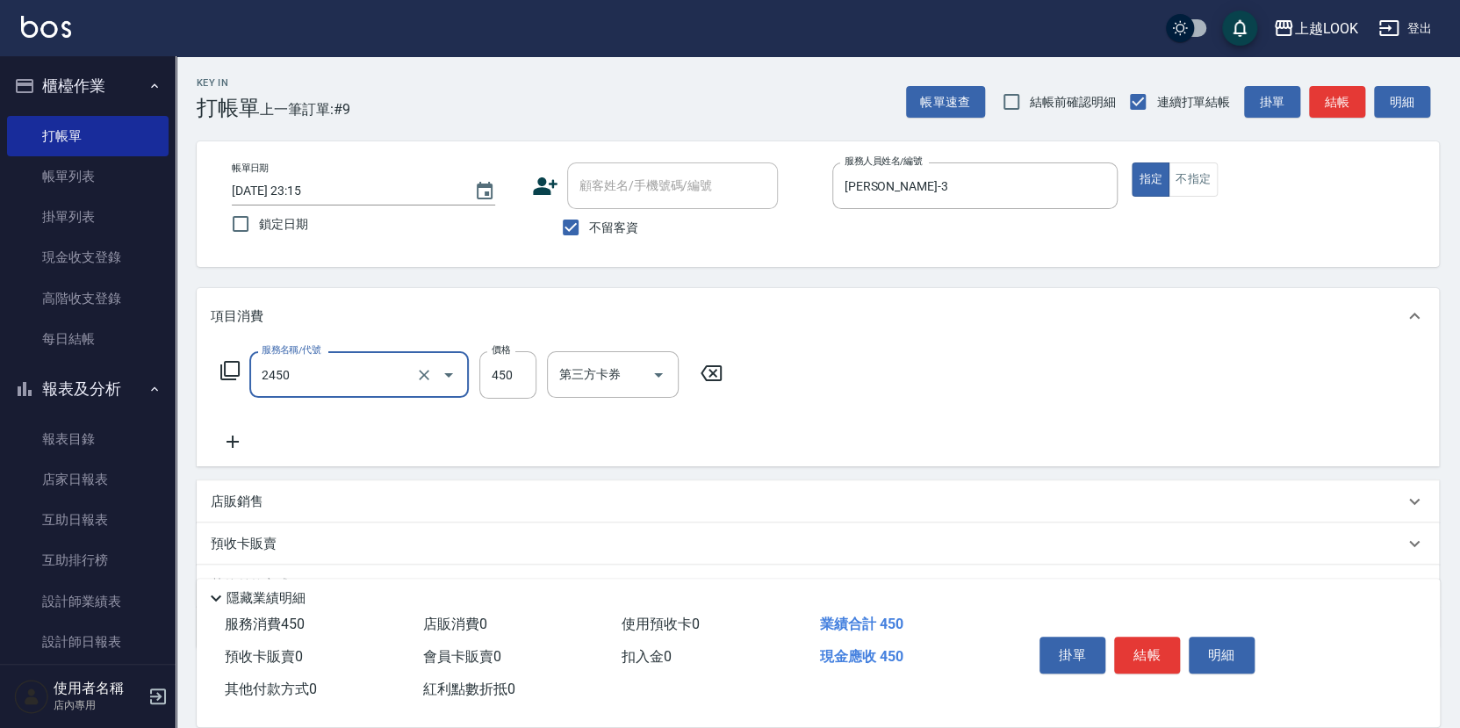
type input "C剪髮套餐(2450)"
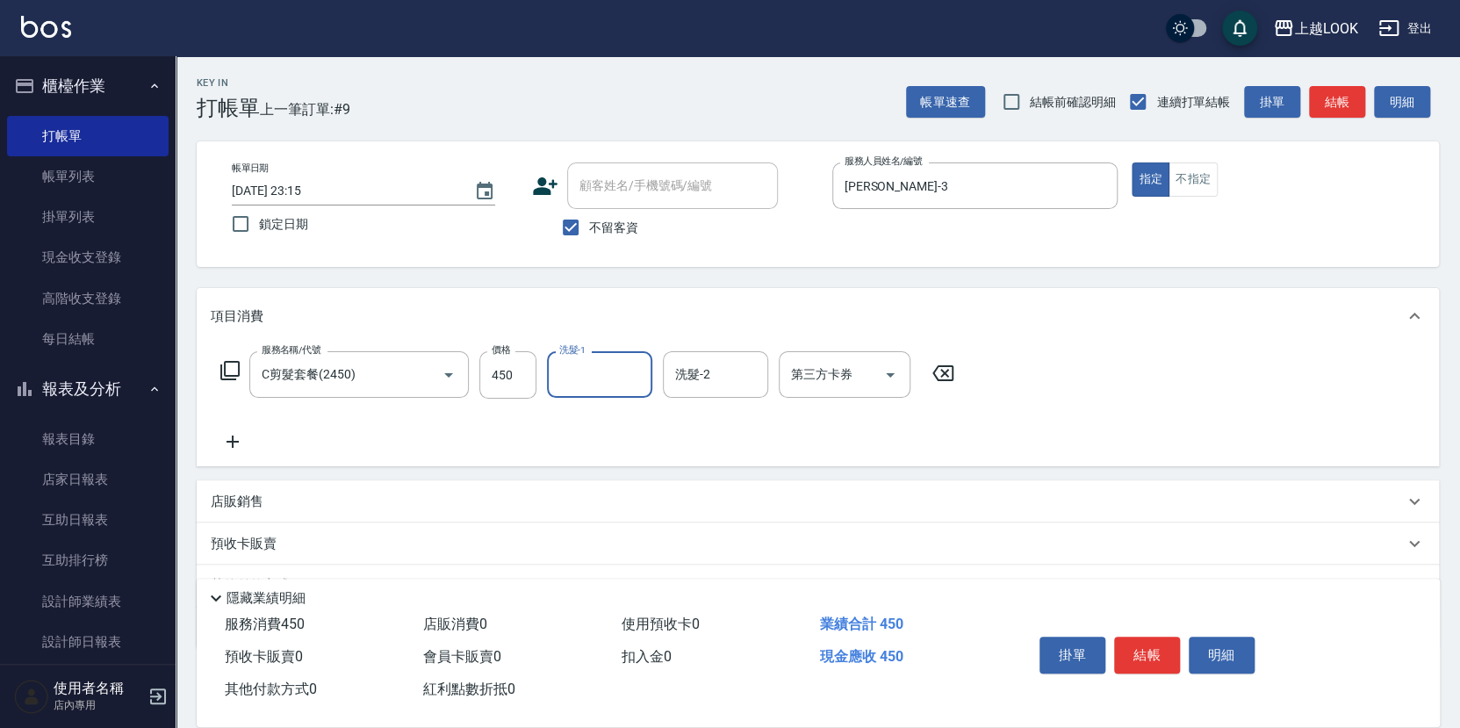
click at [236, 433] on icon at bounding box center [233, 441] width 44 height 21
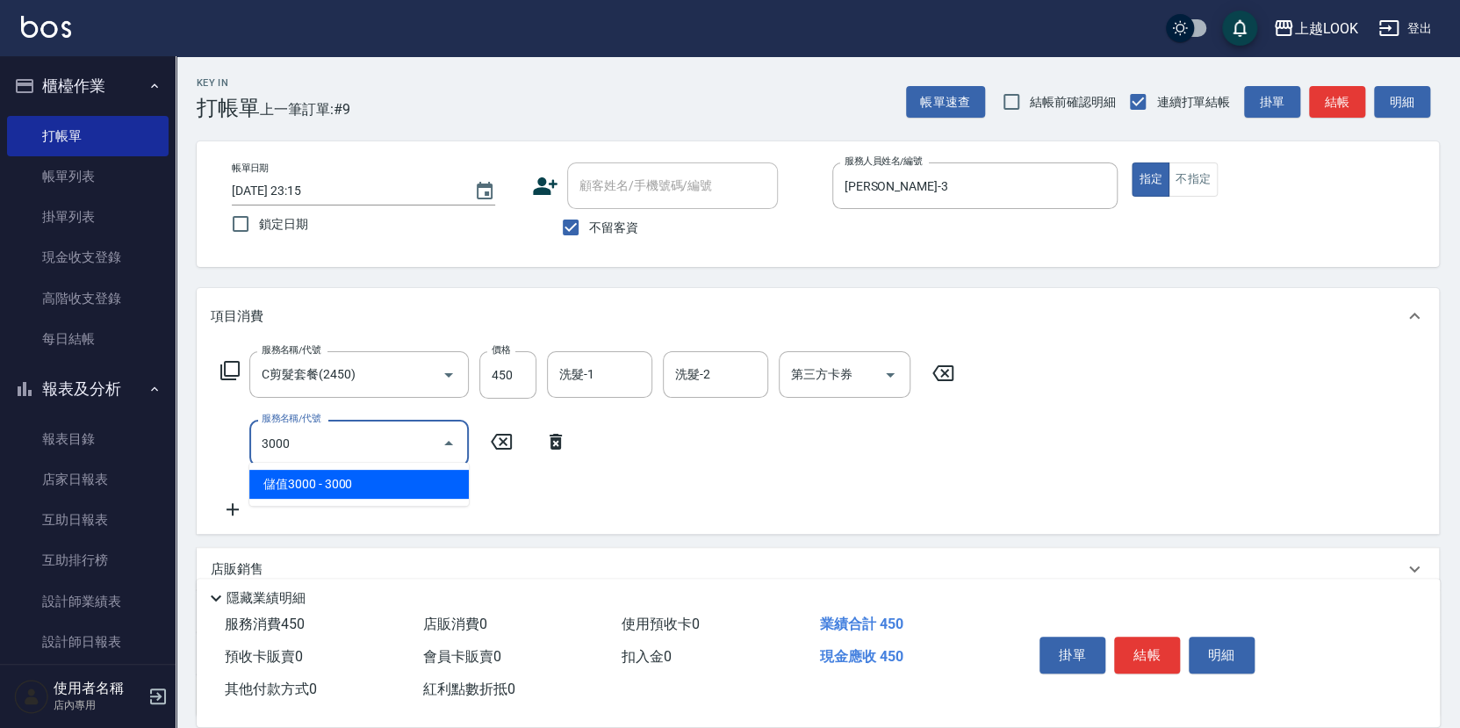
type input "儲值3000(83000)"
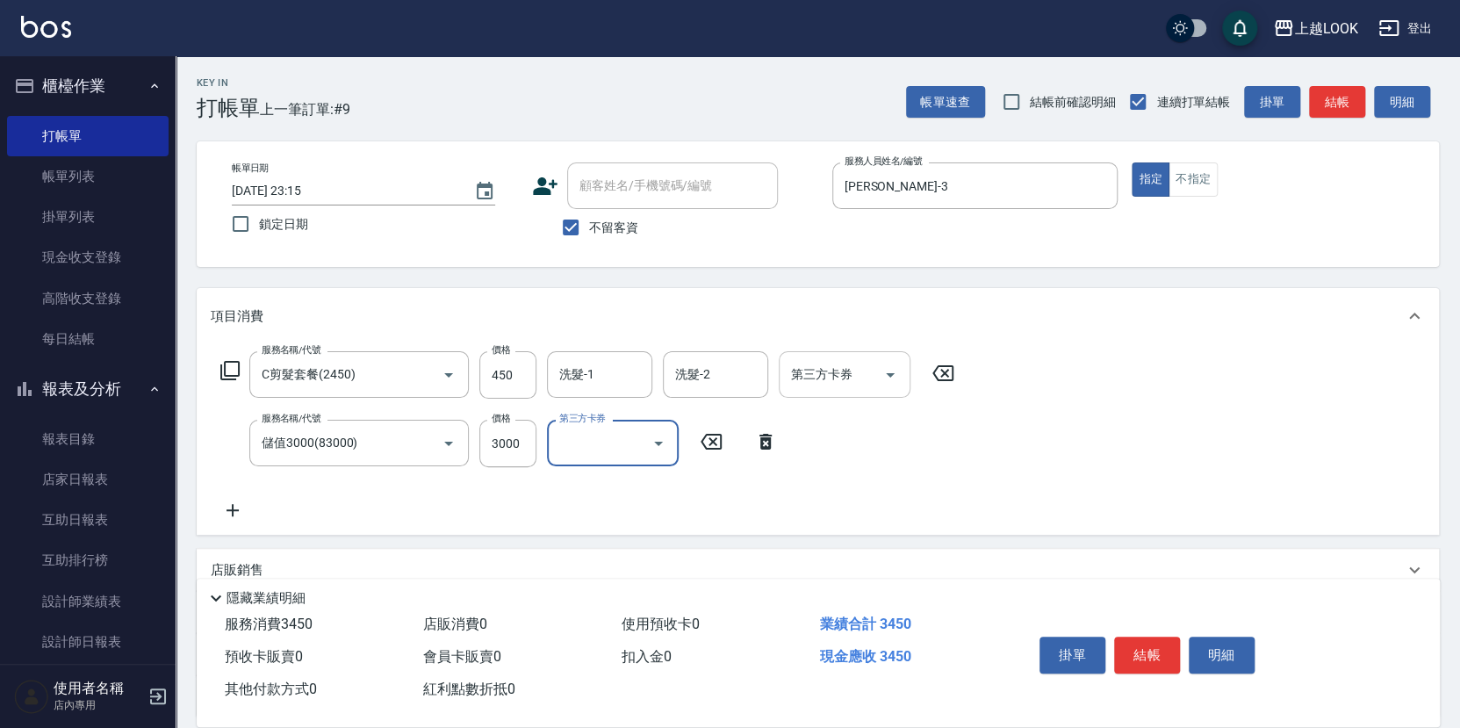
click at [889, 373] on icon "Open" at bounding box center [890, 375] width 9 height 4
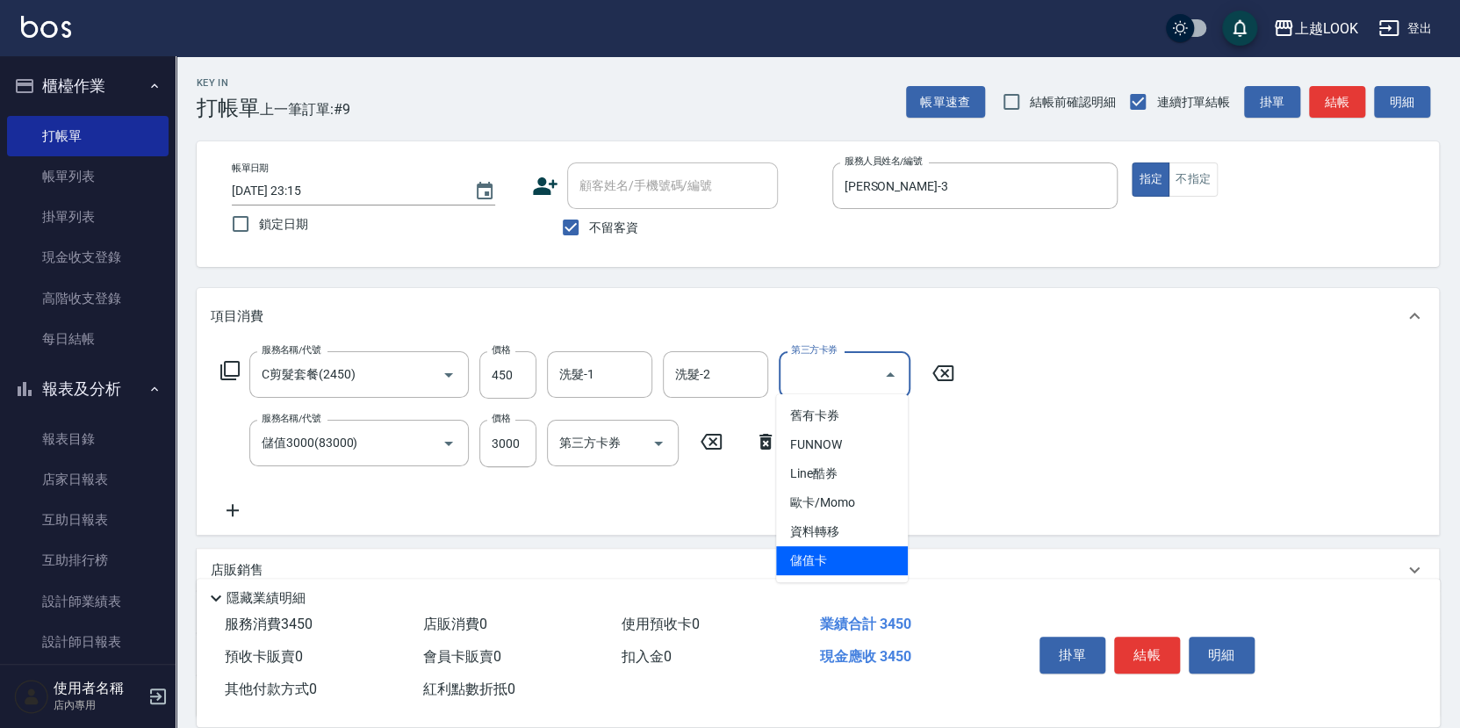
click at [877, 558] on span "儲值卡" at bounding box center [842, 560] width 132 height 29
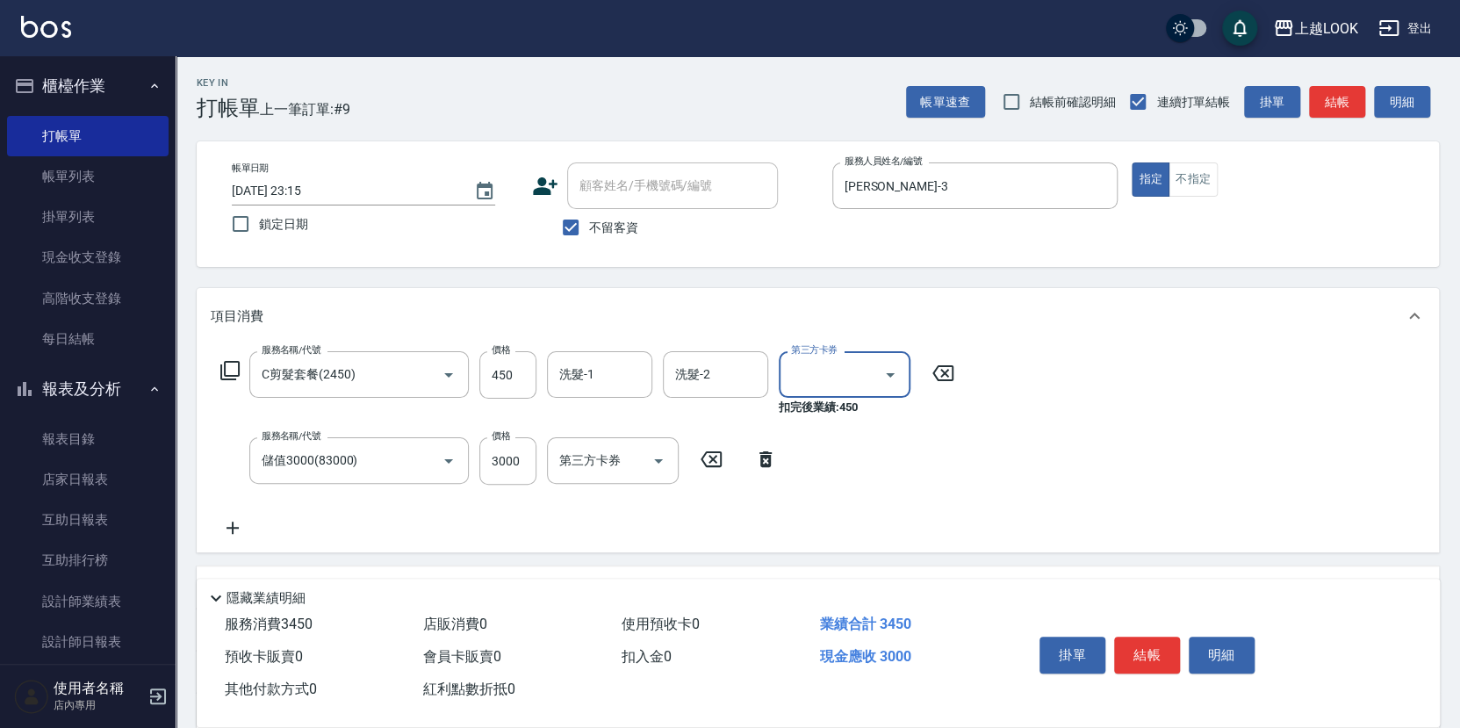
type input "儲值卡"
click at [1158, 655] on button "結帳" at bounding box center [1147, 655] width 66 height 37
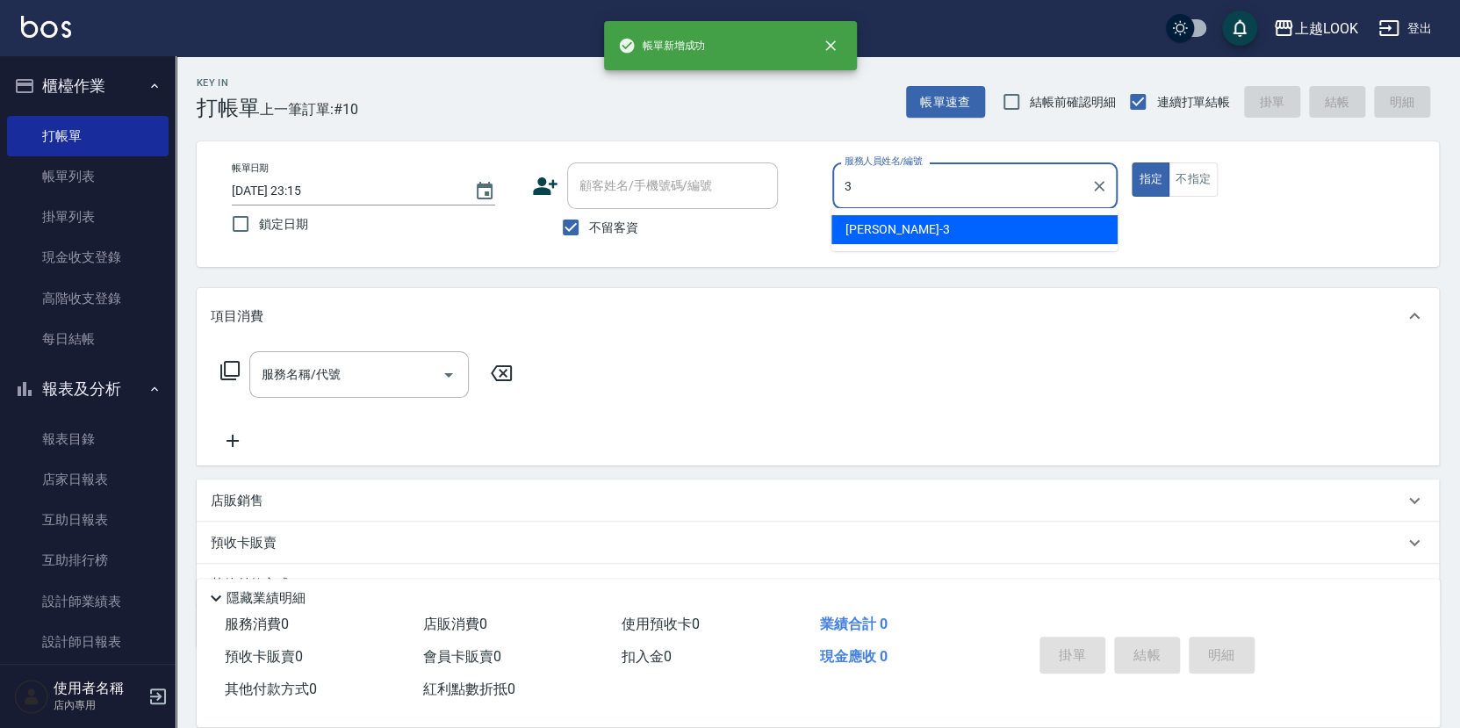
type input "[PERSON_NAME]-3"
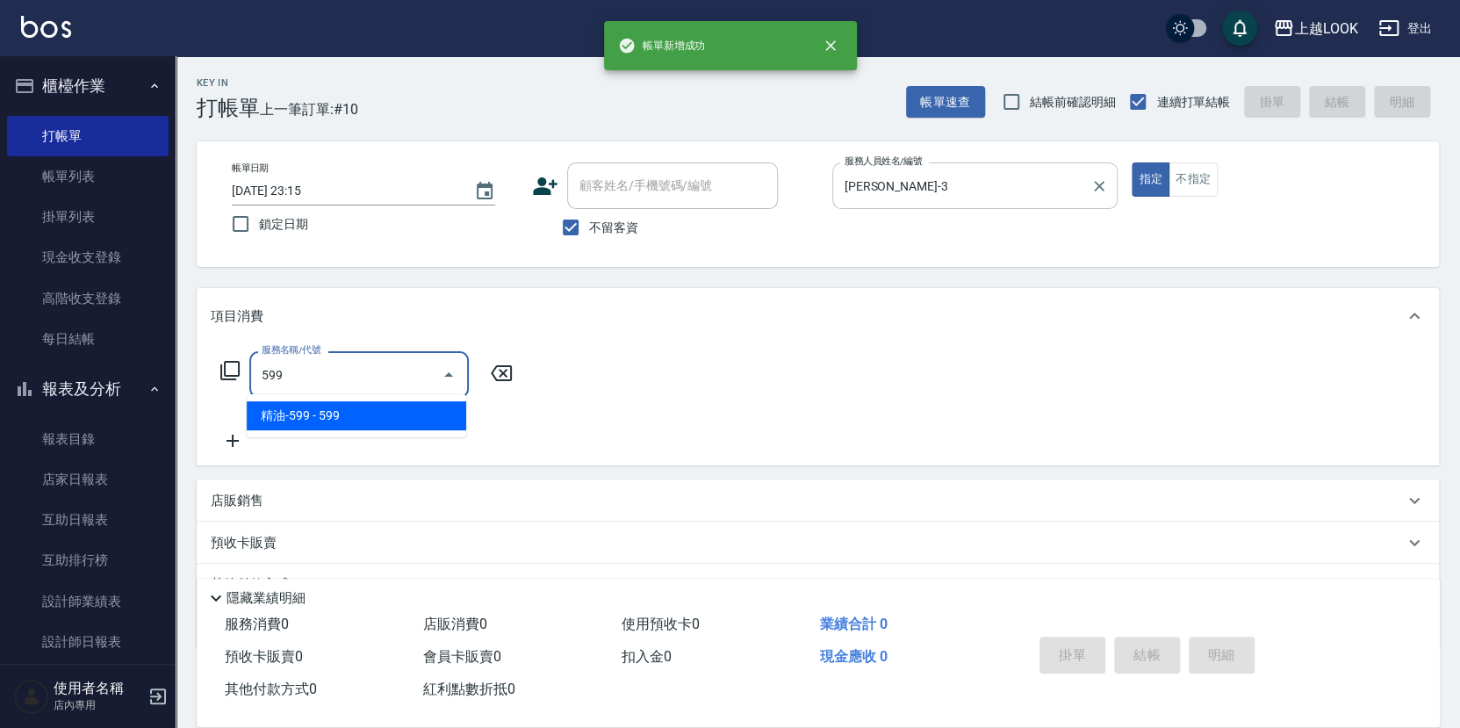
type input "精油-599(0599)"
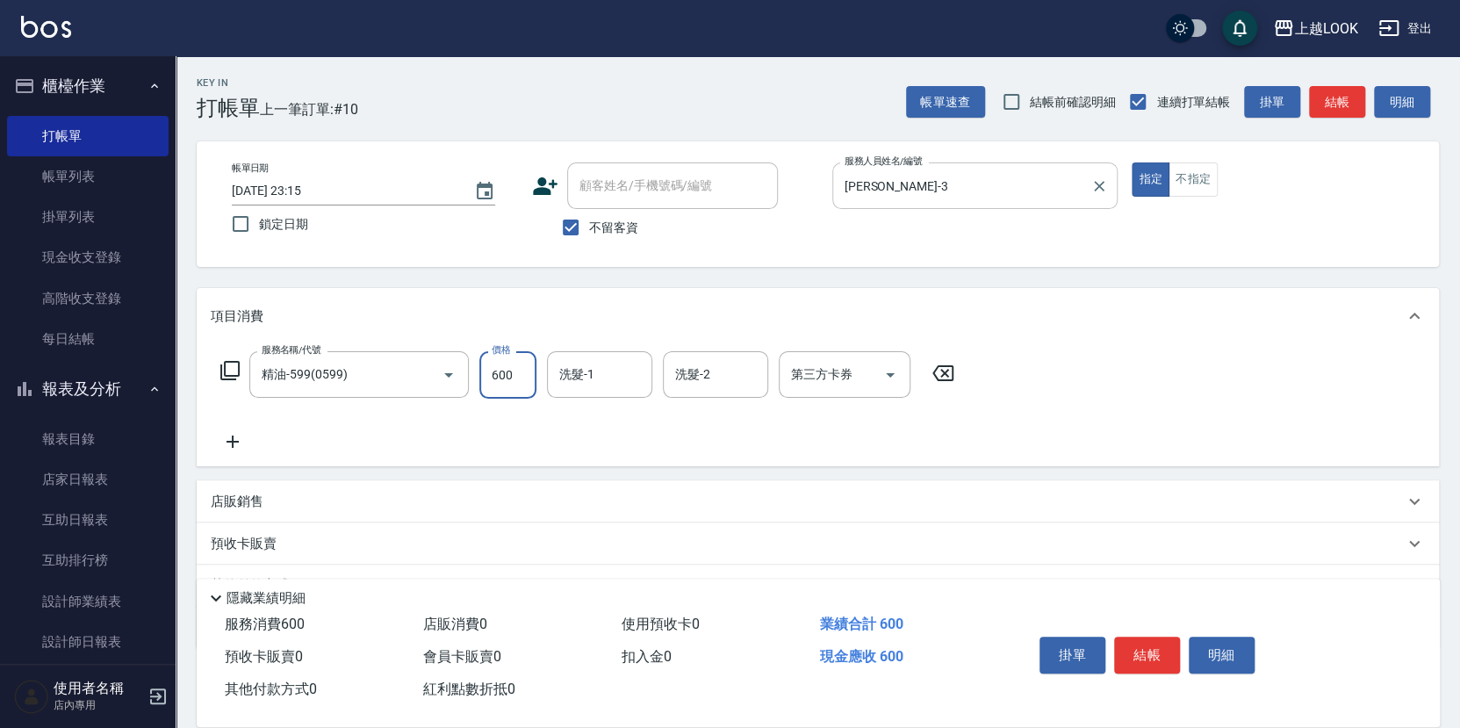
type input "600"
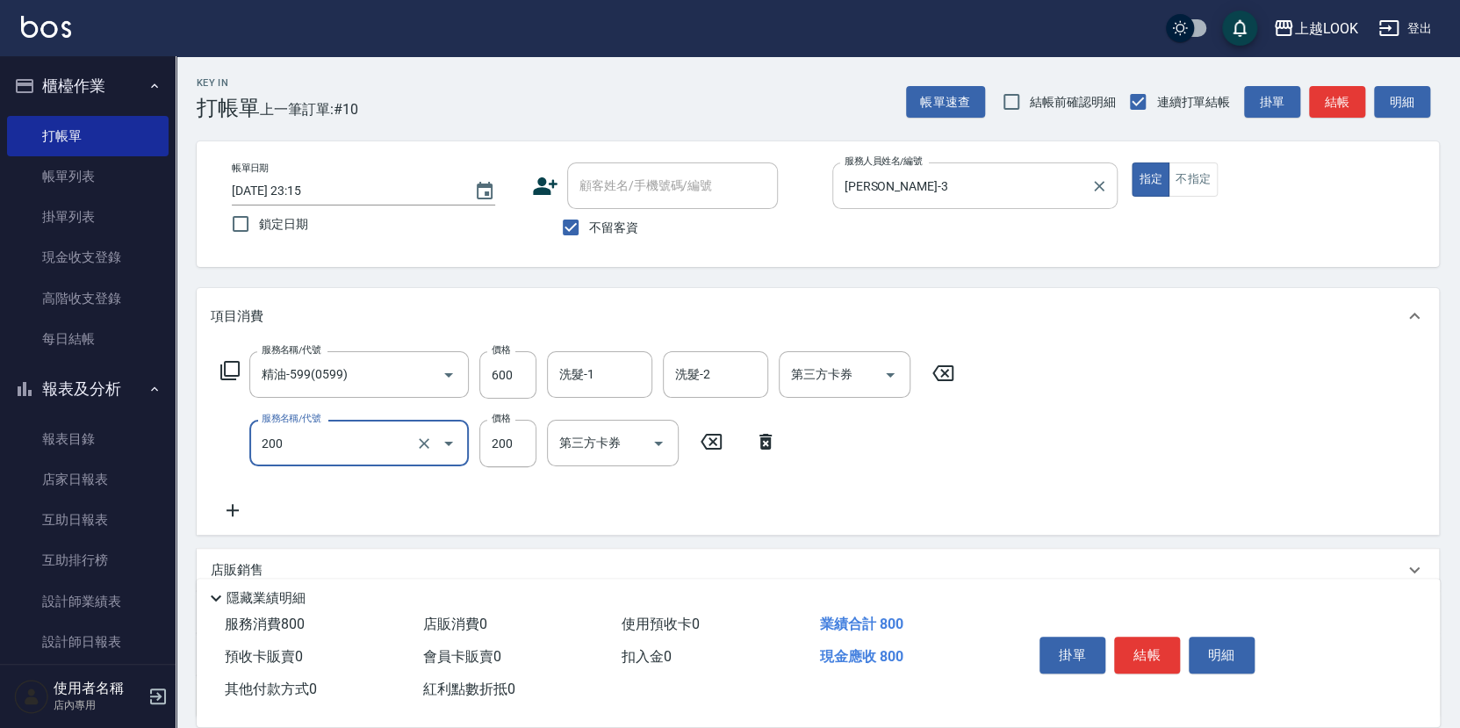
type input "剪髮(200)"
type input "250"
click at [890, 374] on icon "Open" at bounding box center [890, 374] width 21 height 21
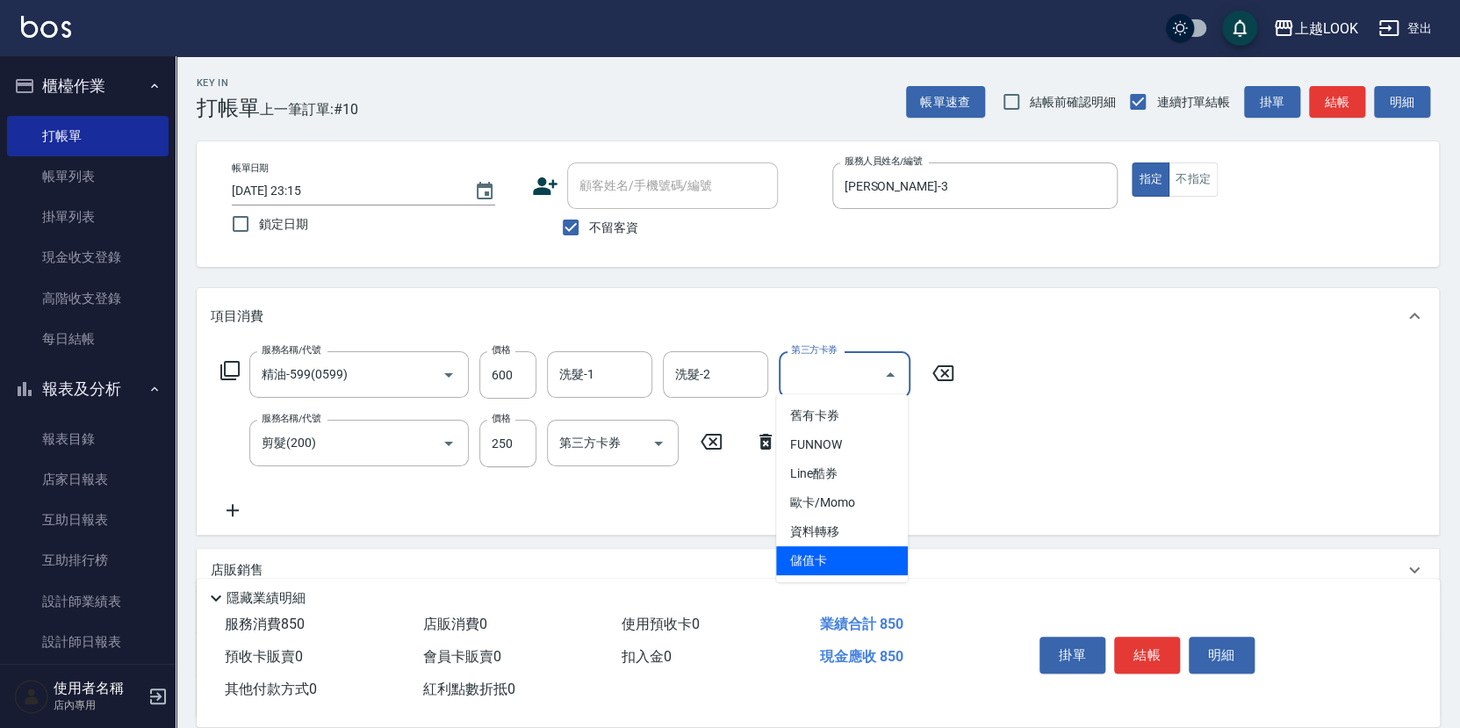
click at [891, 546] on span "儲值卡" at bounding box center [842, 560] width 132 height 29
type input "儲值卡"
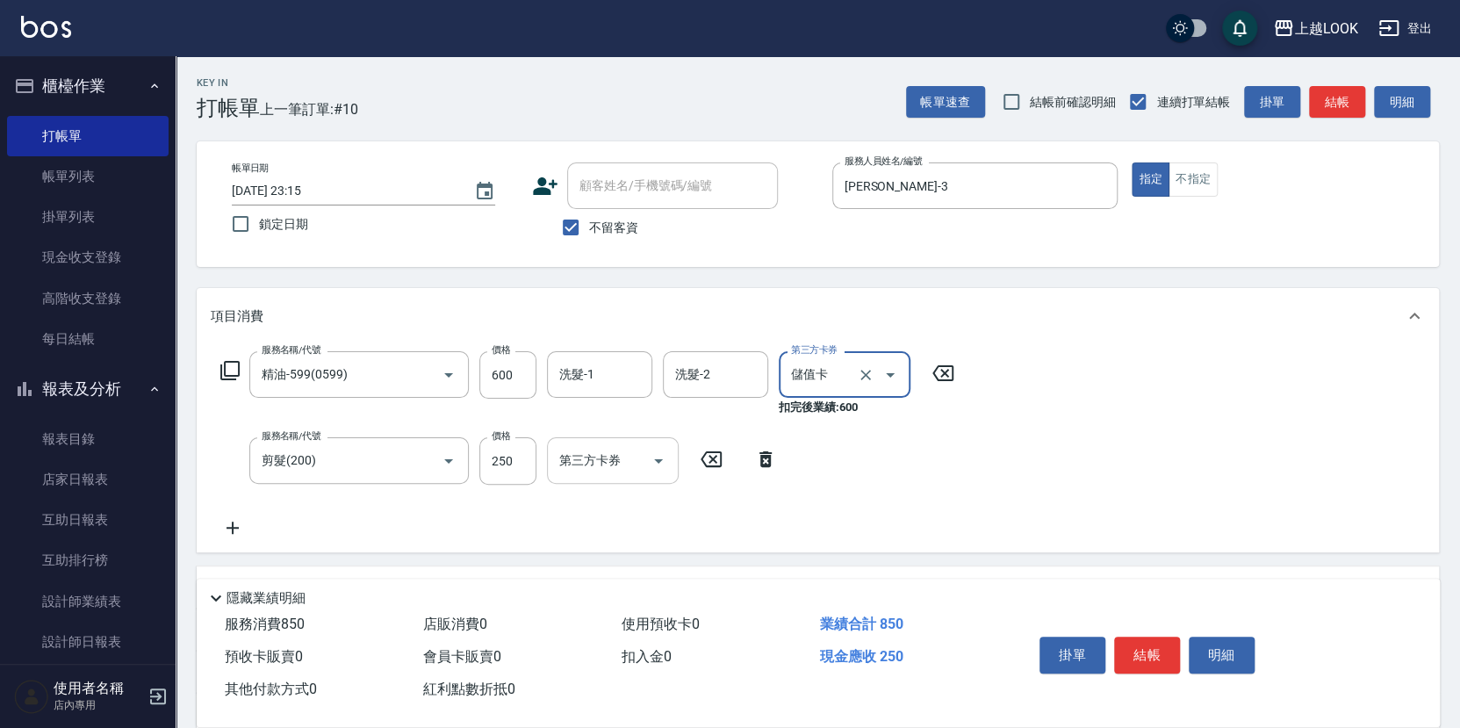
click at [663, 459] on icon "Open" at bounding box center [658, 461] width 9 height 4
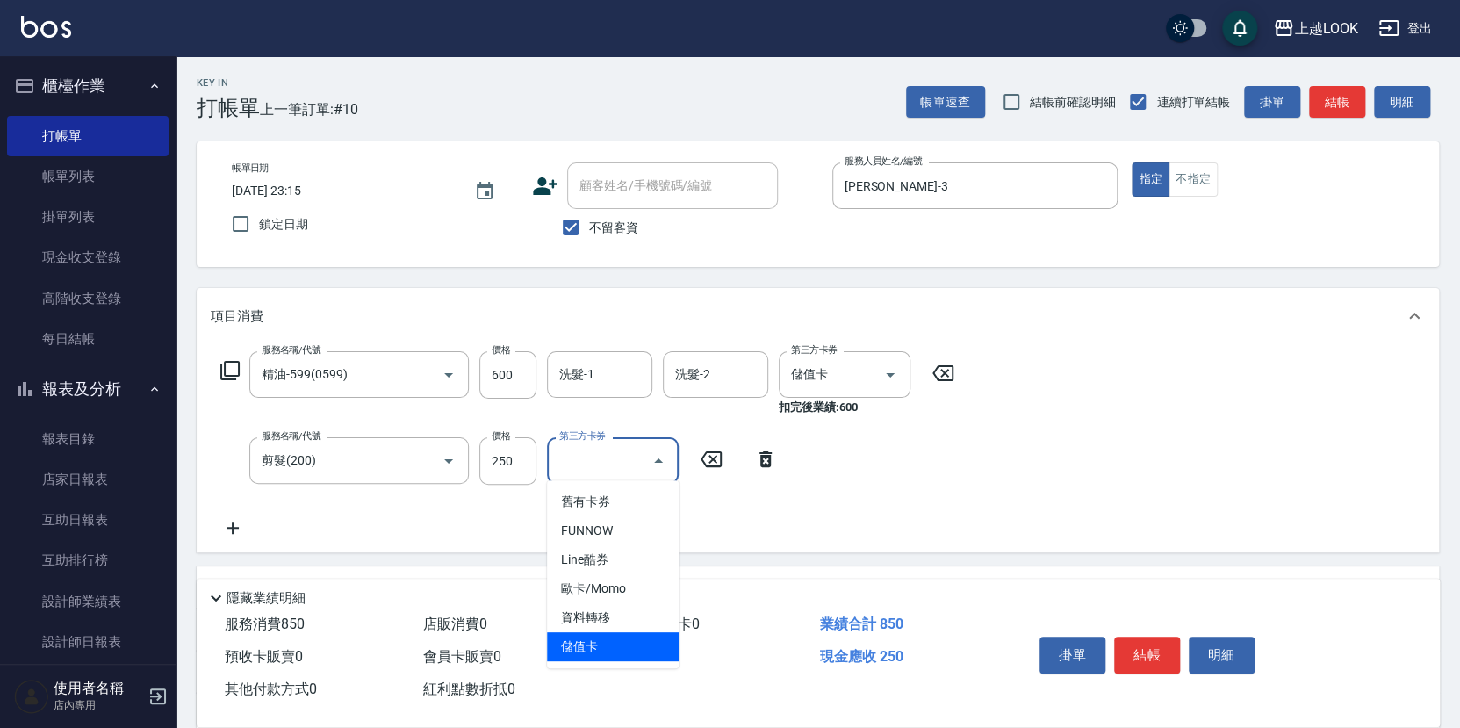
click at [637, 650] on span "儲值卡" at bounding box center [613, 646] width 132 height 29
type input "儲值卡"
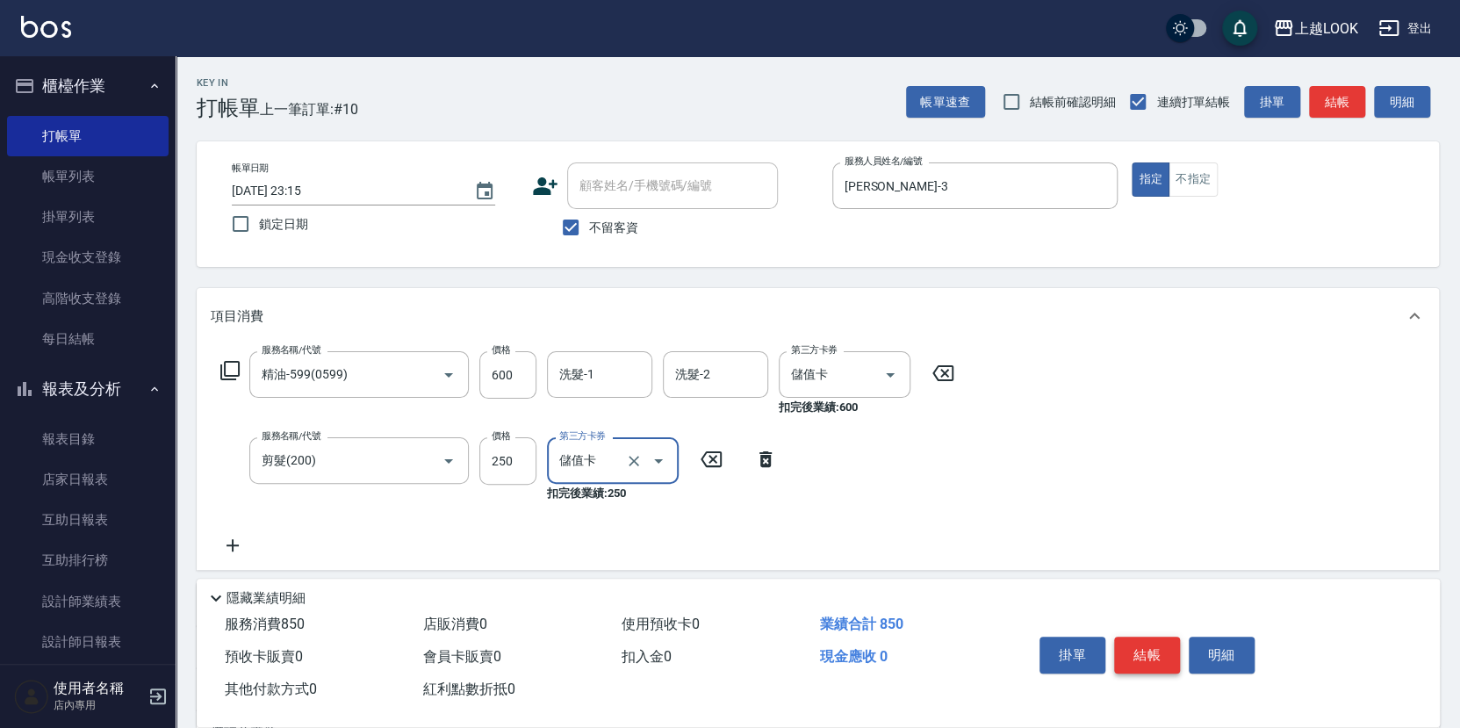
click at [1145, 649] on button "結帳" at bounding box center [1147, 655] width 66 height 37
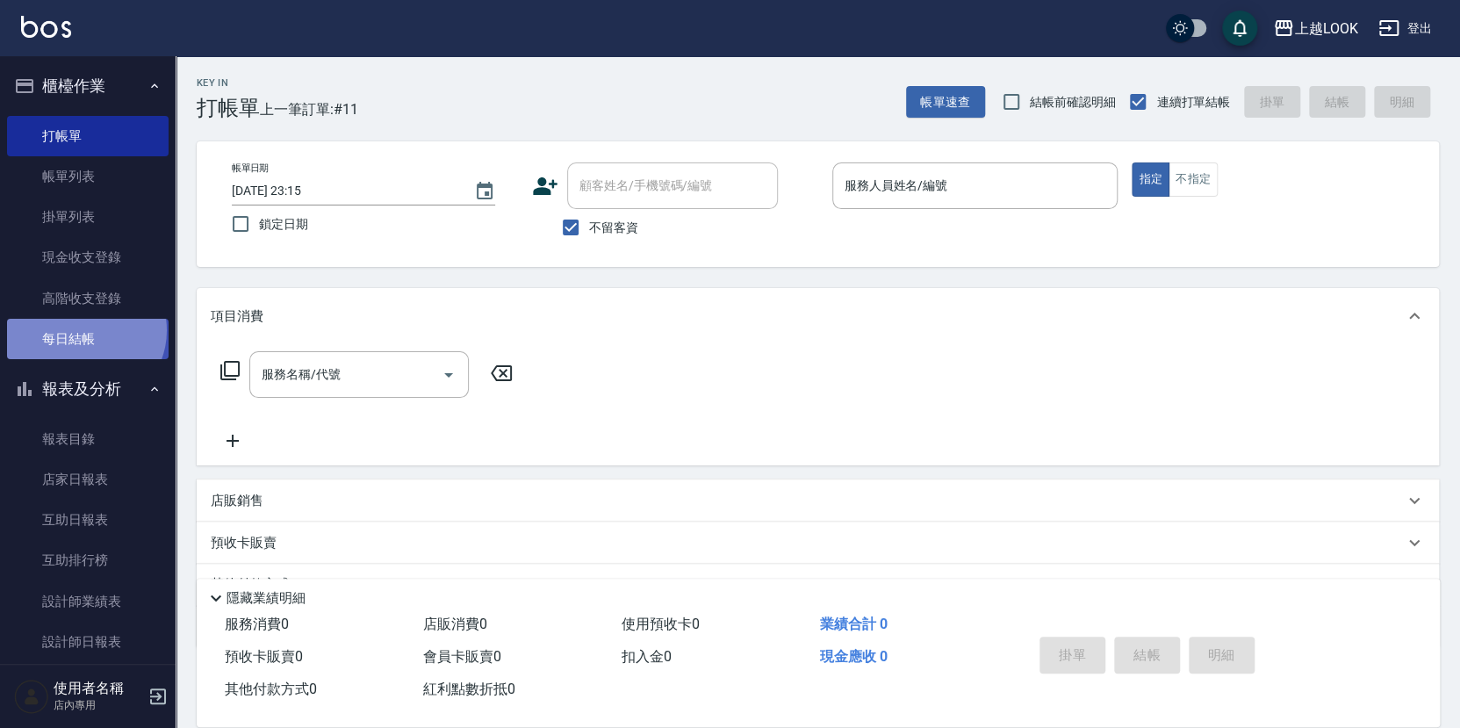
click at [83, 325] on link "每日結帳" at bounding box center [88, 339] width 162 height 40
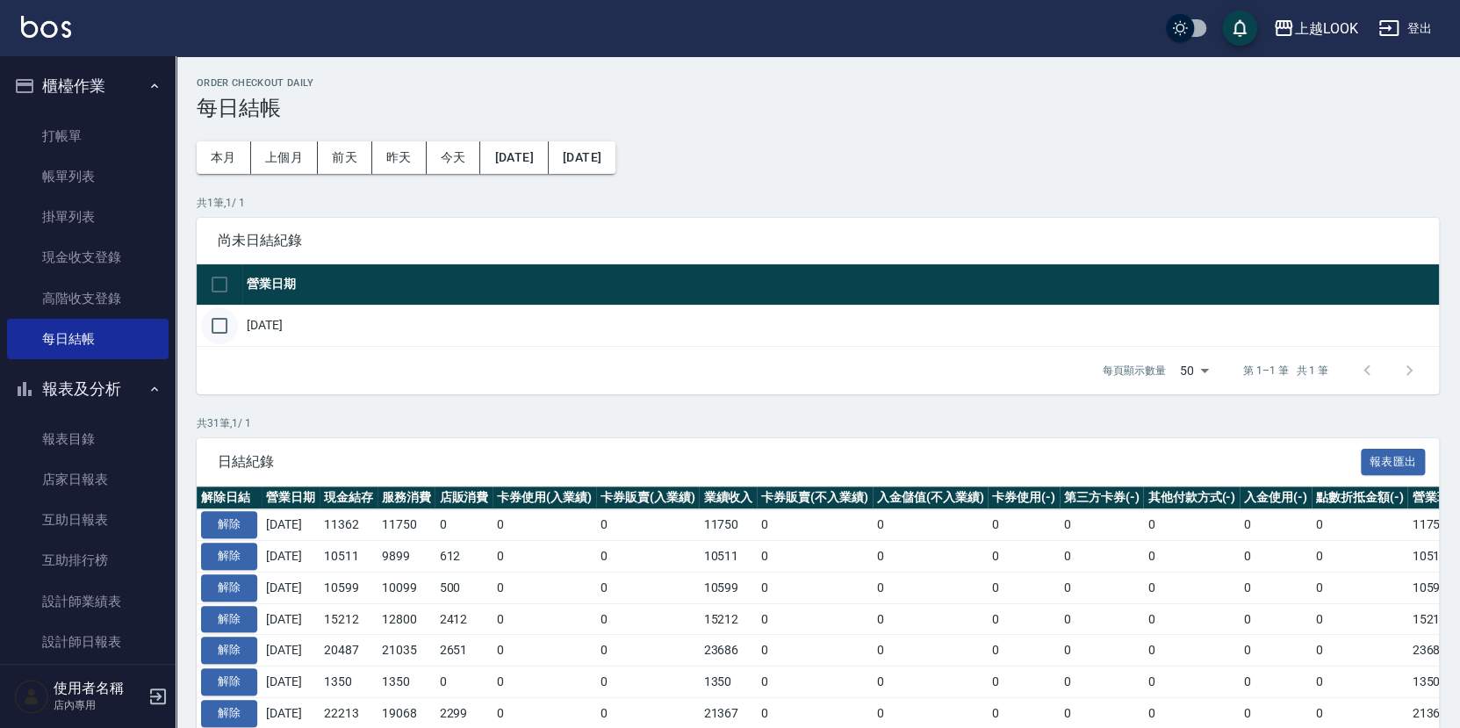
click at [205, 320] on input "checkbox" at bounding box center [219, 325] width 37 height 37
checkbox input "true"
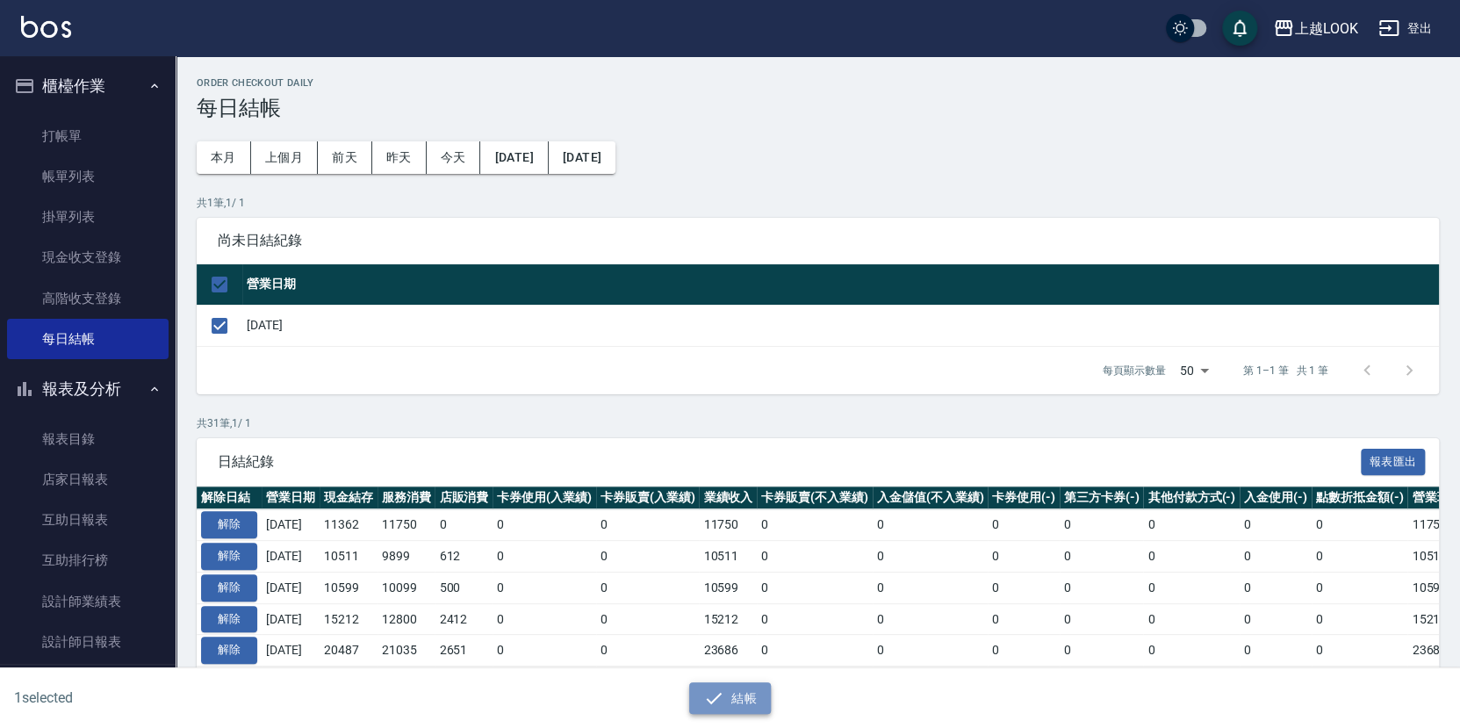
click at [744, 689] on button "結帳" at bounding box center [730, 698] width 82 height 32
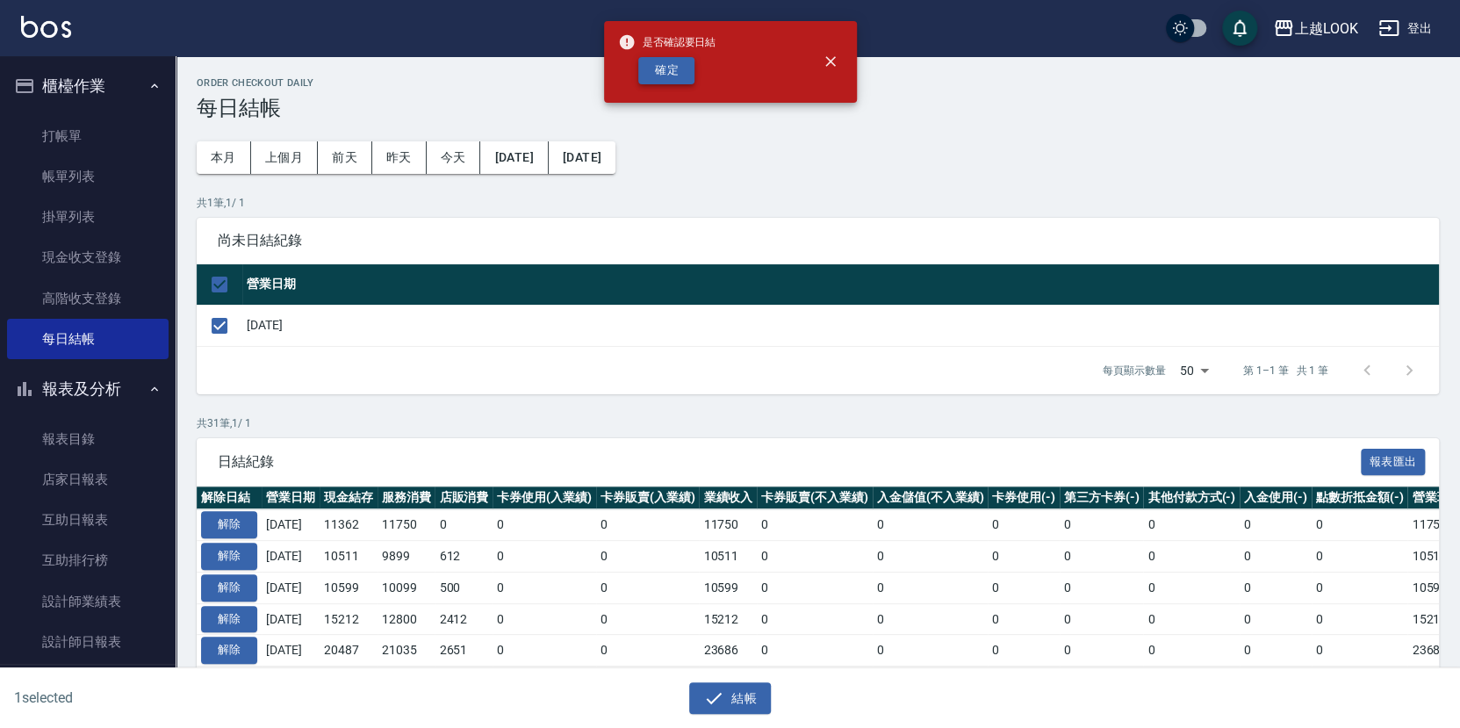
click at [659, 72] on button "確定" at bounding box center [666, 70] width 56 height 27
checkbox input "false"
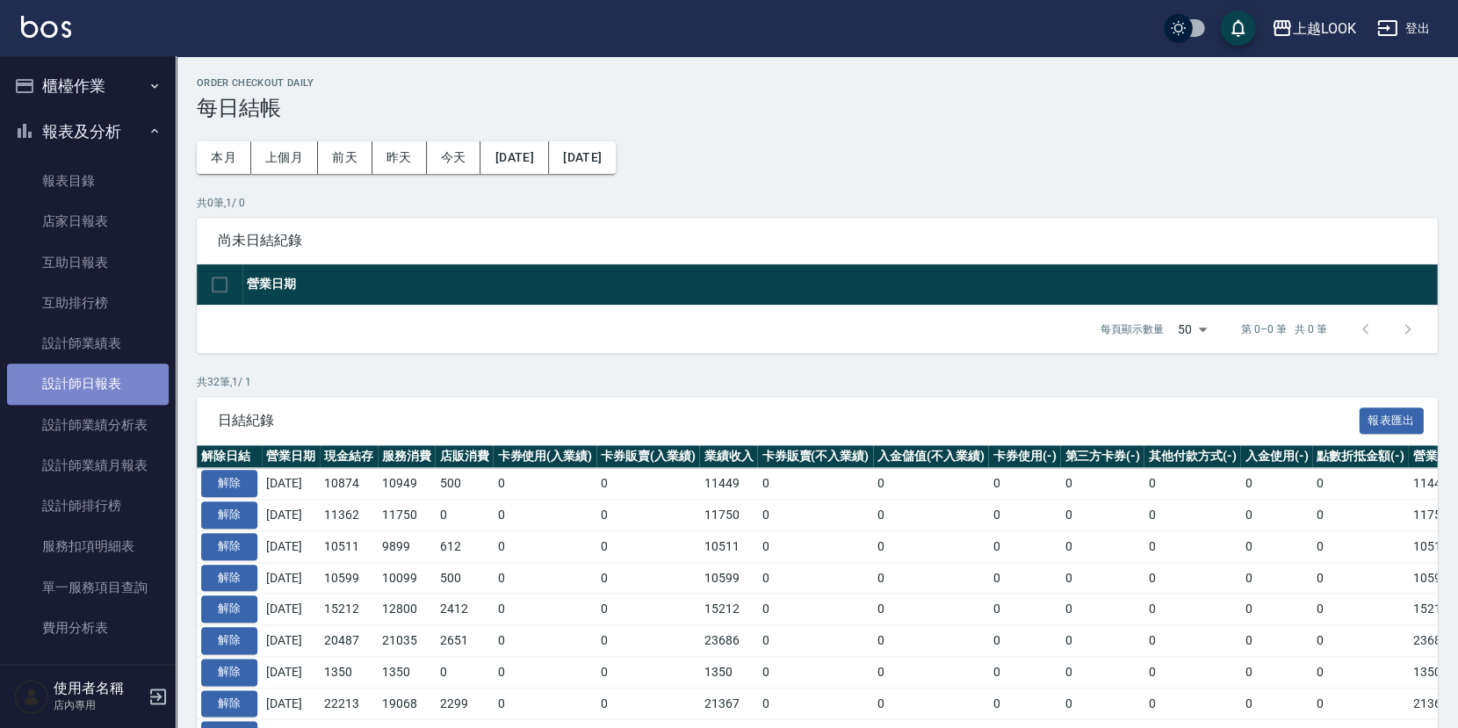
click at [109, 380] on link "設計師日報表" at bounding box center [88, 384] width 162 height 40
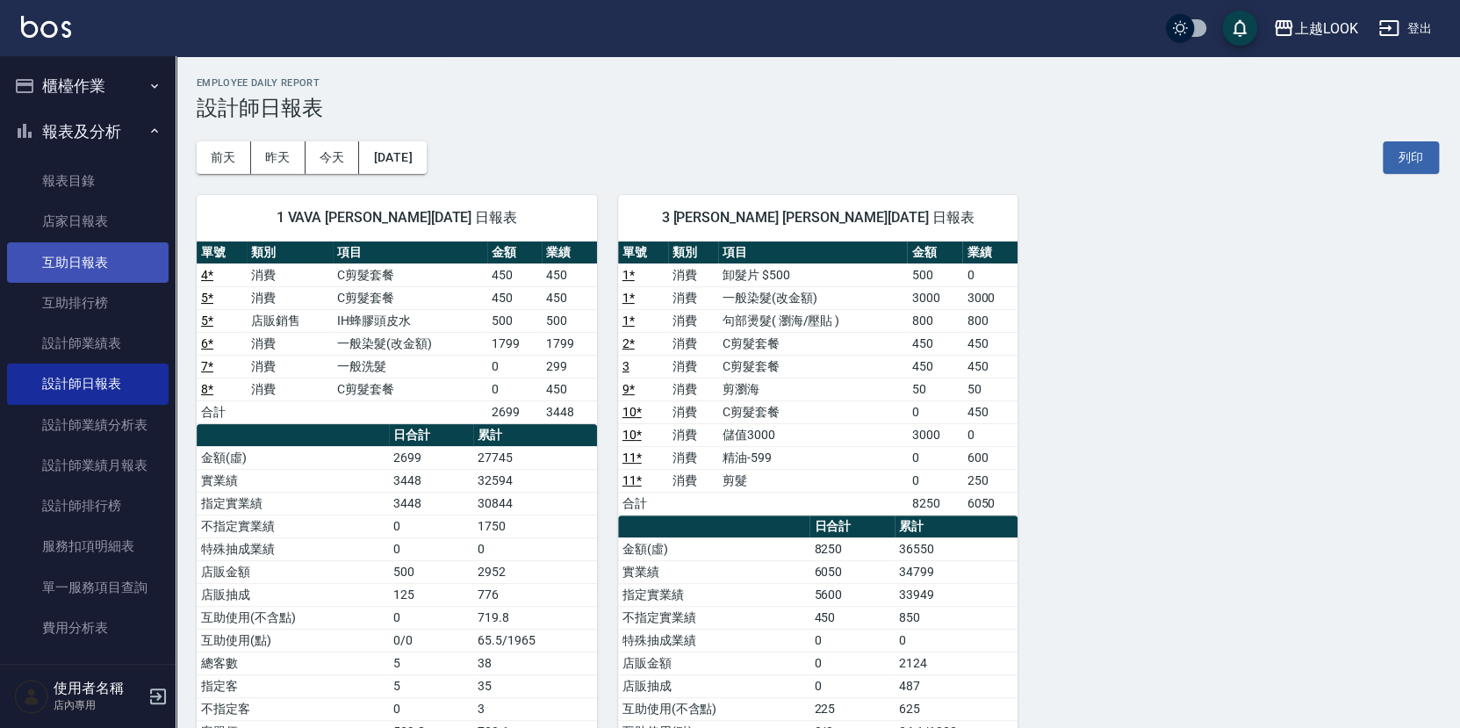
click at [100, 259] on link "互助日報表" at bounding box center [88, 262] width 162 height 40
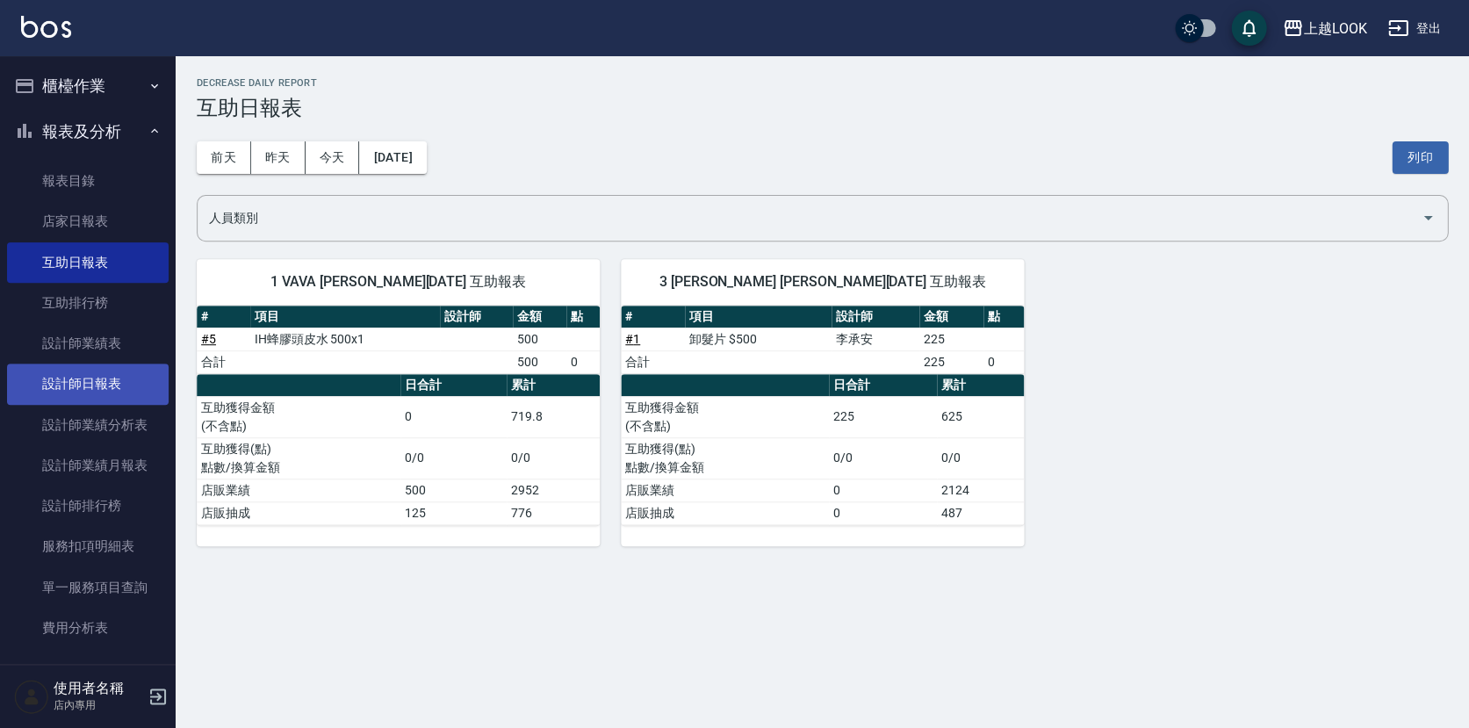
click at [119, 378] on link "設計師日報表" at bounding box center [88, 384] width 162 height 40
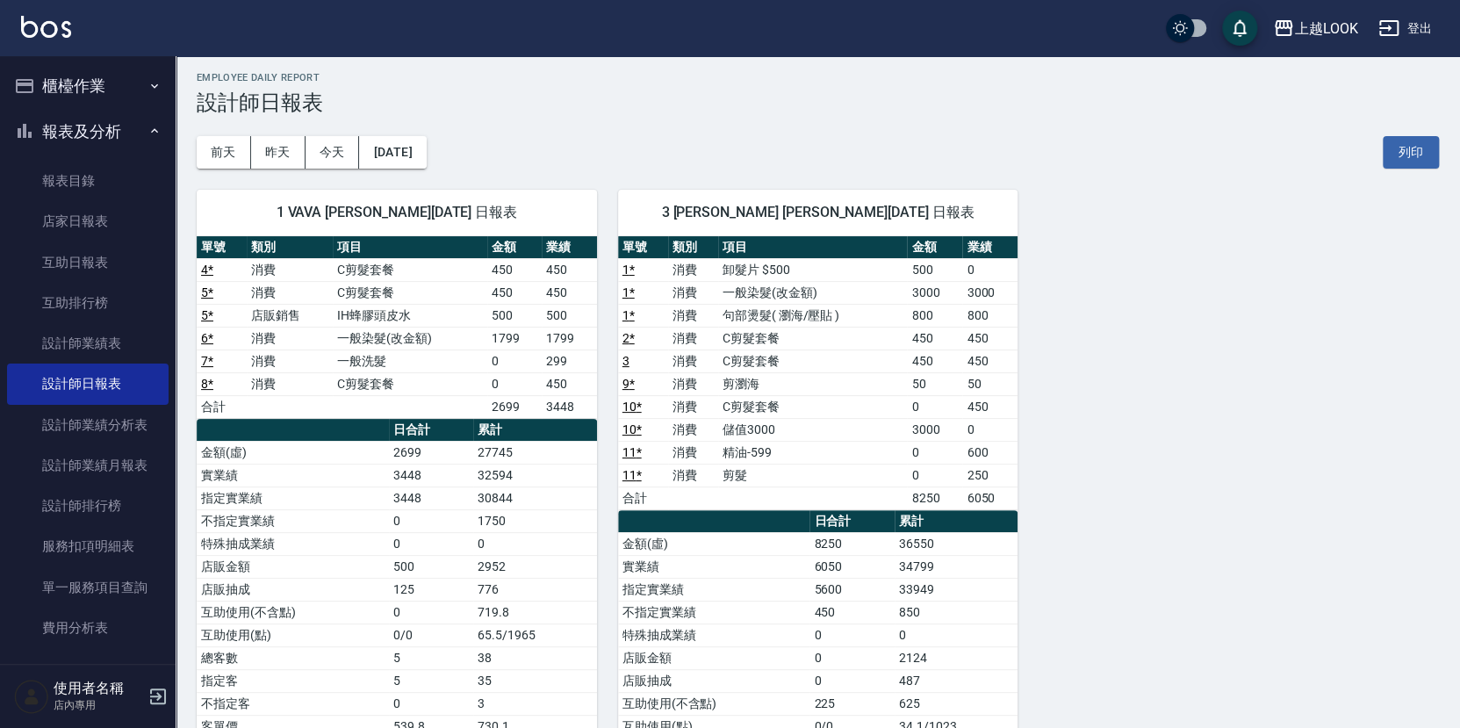
scroll to position [32, 0]
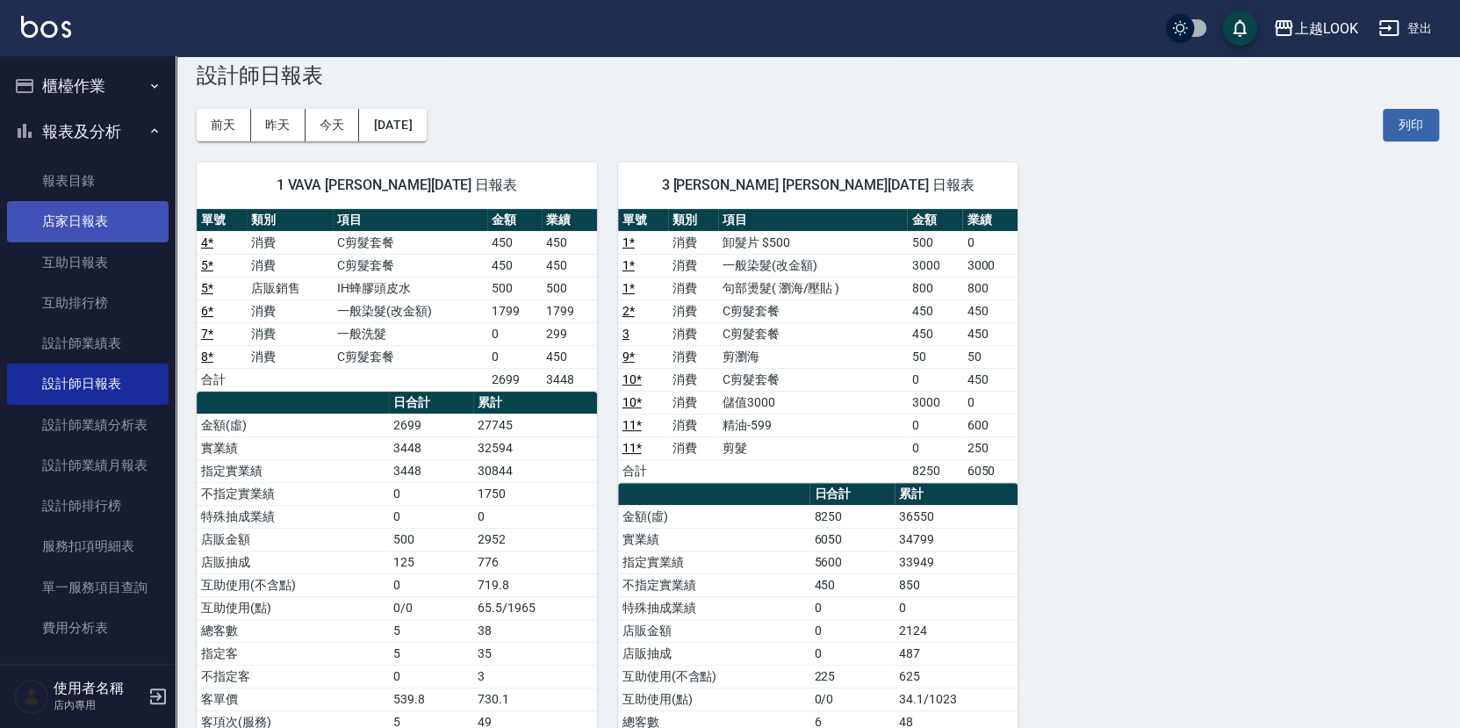
click at [78, 224] on link "店家日報表" at bounding box center [88, 221] width 162 height 40
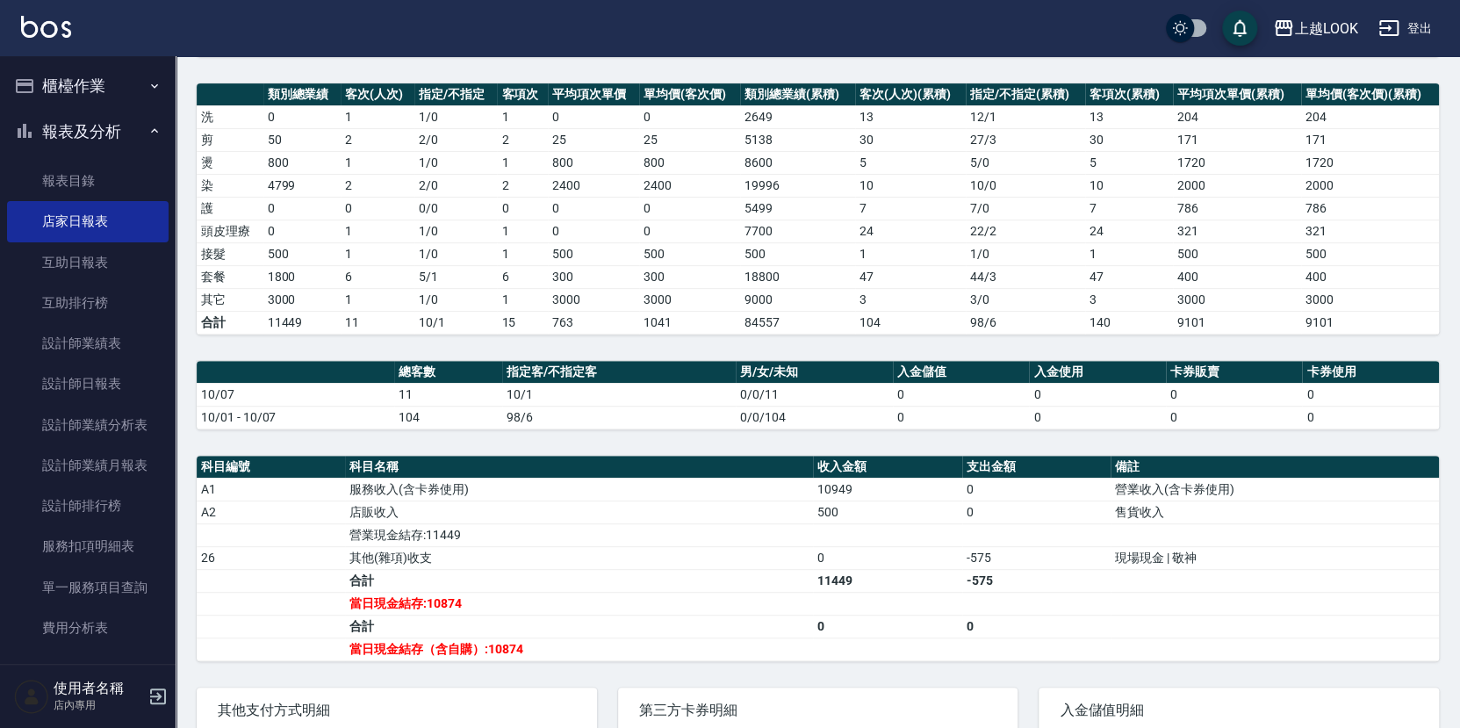
scroll to position [222, 0]
